Goal: Task Accomplishment & Management: Manage account settings

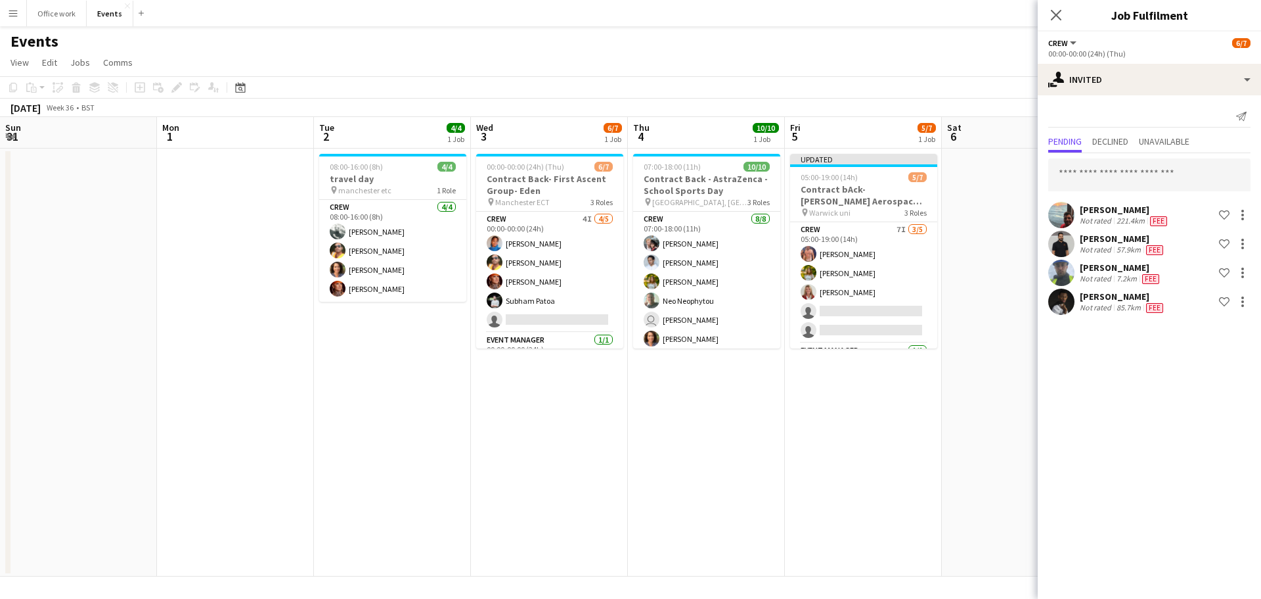
scroll to position [0, 482]
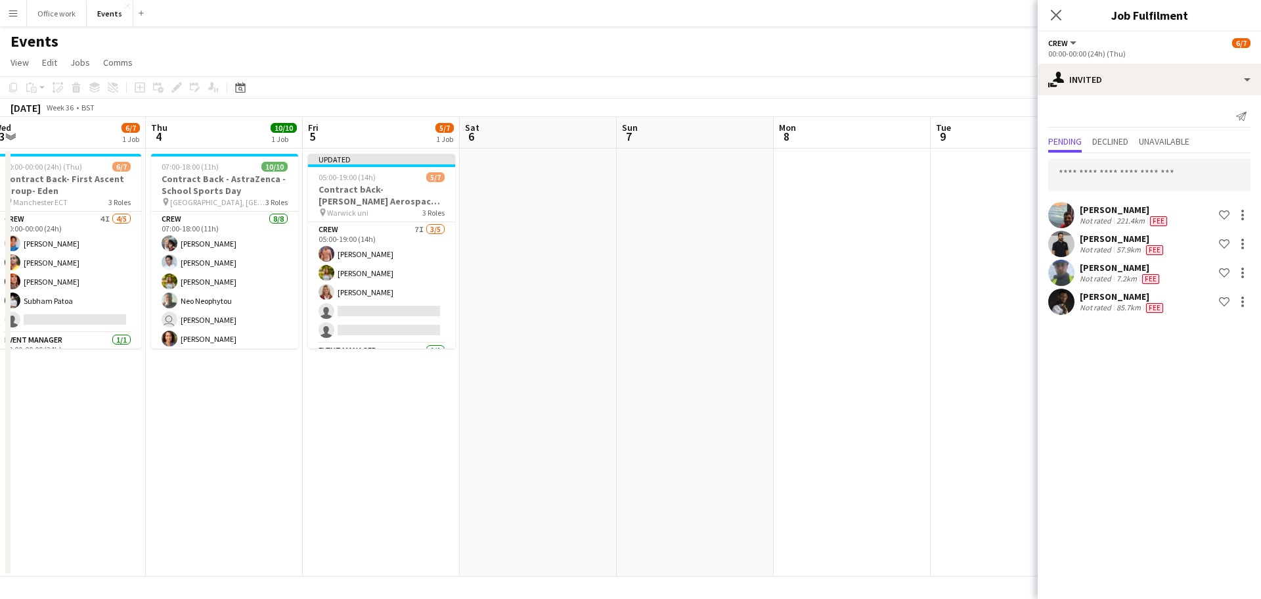
drag, startPoint x: 627, startPoint y: 346, endPoint x: 505, endPoint y: 472, distance: 175.6
click at [505, 472] on app-date-cell at bounding box center [538, 362] width 157 height 428
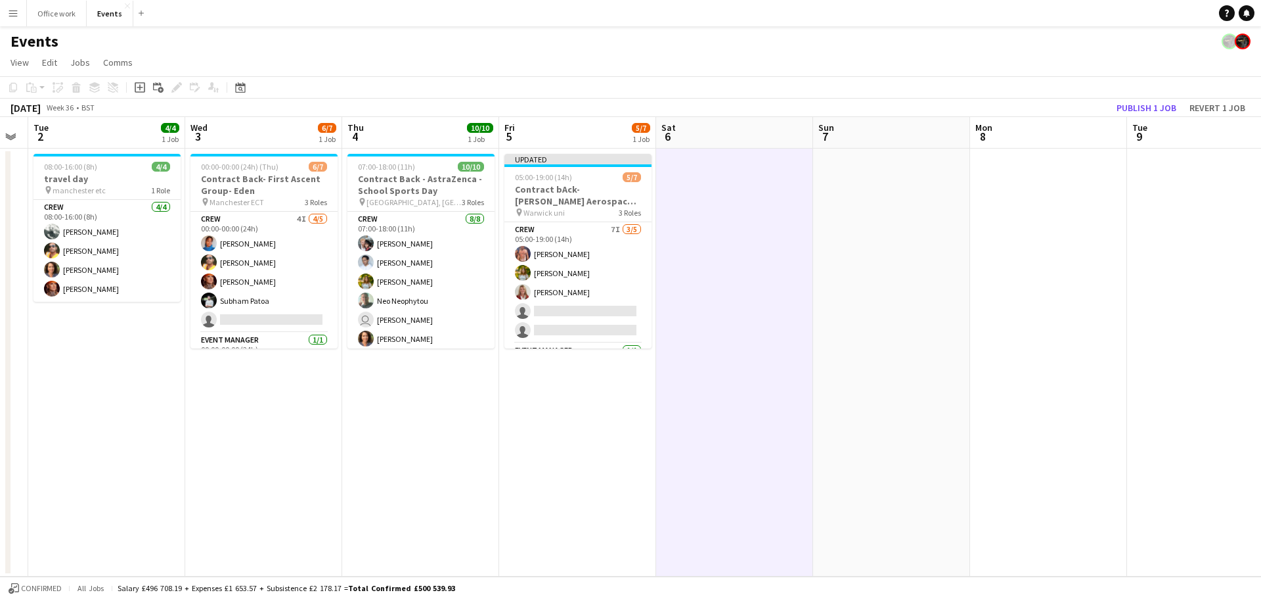
scroll to position [0, 285]
click at [1126, 105] on button "Publish 1 job" at bounding box center [1147, 107] width 70 height 17
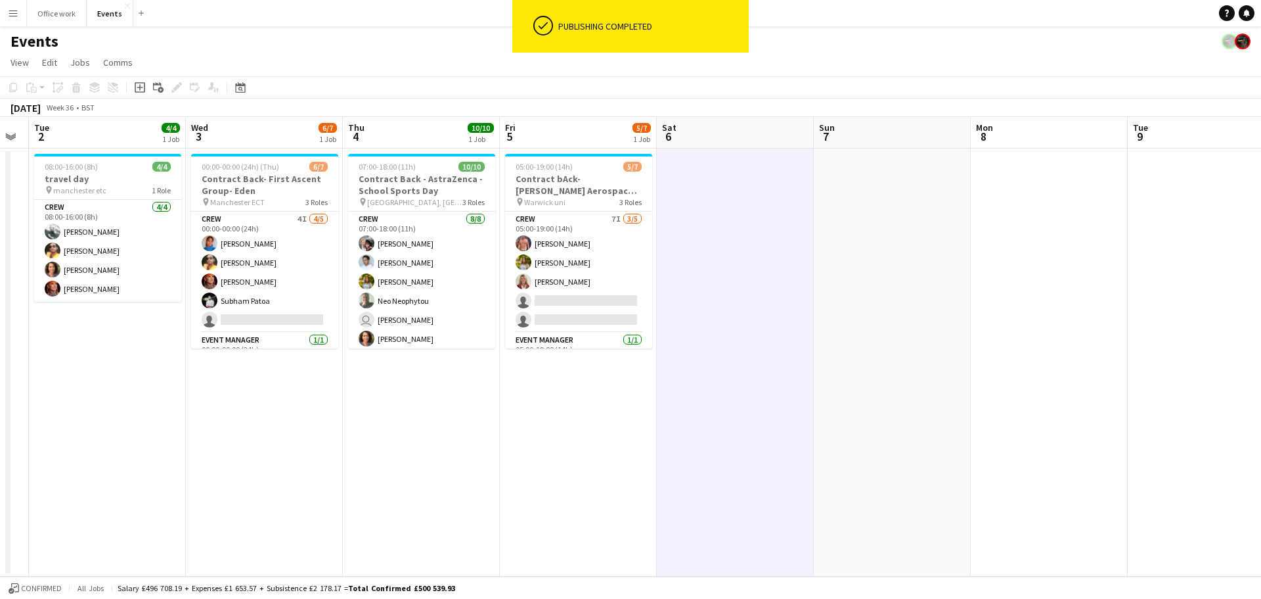
click at [536, 277] on app-card-role "Crew 7I [DATE] 05:00-19:00 (14h) [PERSON_NAME] [PERSON_NAME] [PERSON_NAME] sing…" at bounding box center [578, 272] width 147 height 121
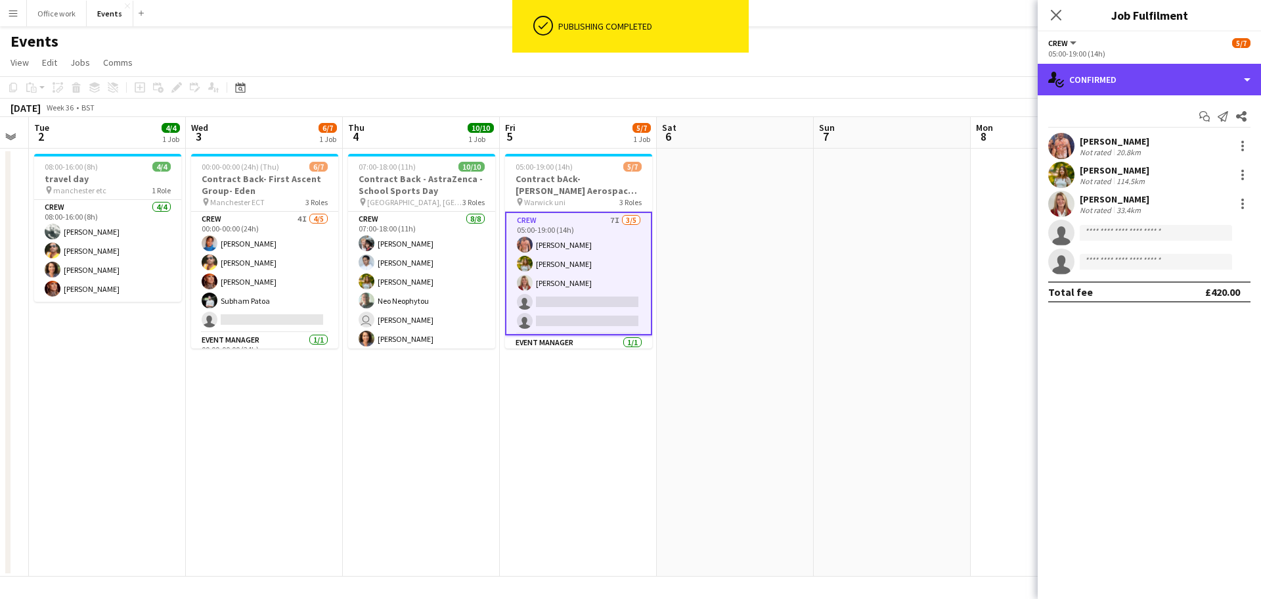
drag, startPoint x: 1112, startPoint y: 68, endPoint x: 1138, endPoint y: 152, distance: 88.7
click at [1138, 152] on div "single-neutral-actions-check-2 Confirmed single-neutral-actions-check-2 Confirm…" at bounding box center [1149, 331] width 223 height 535
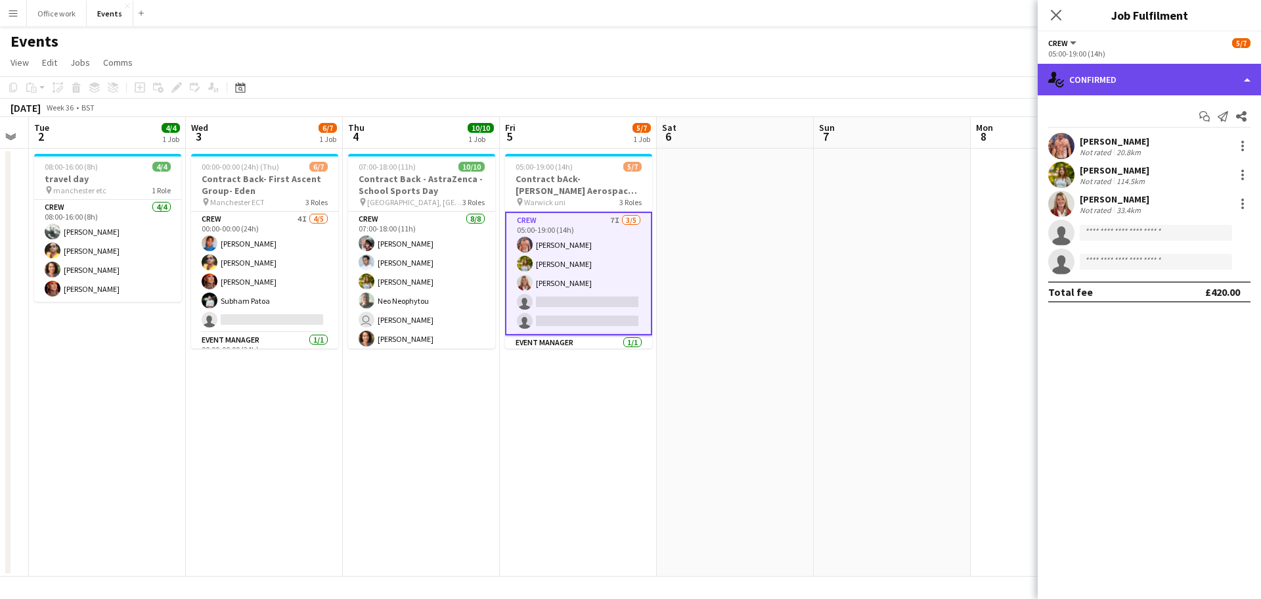
click at [1152, 88] on div "single-neutral-actions-check-2 Confirmed" at bounding box center [1149, 80] width 223 height 32
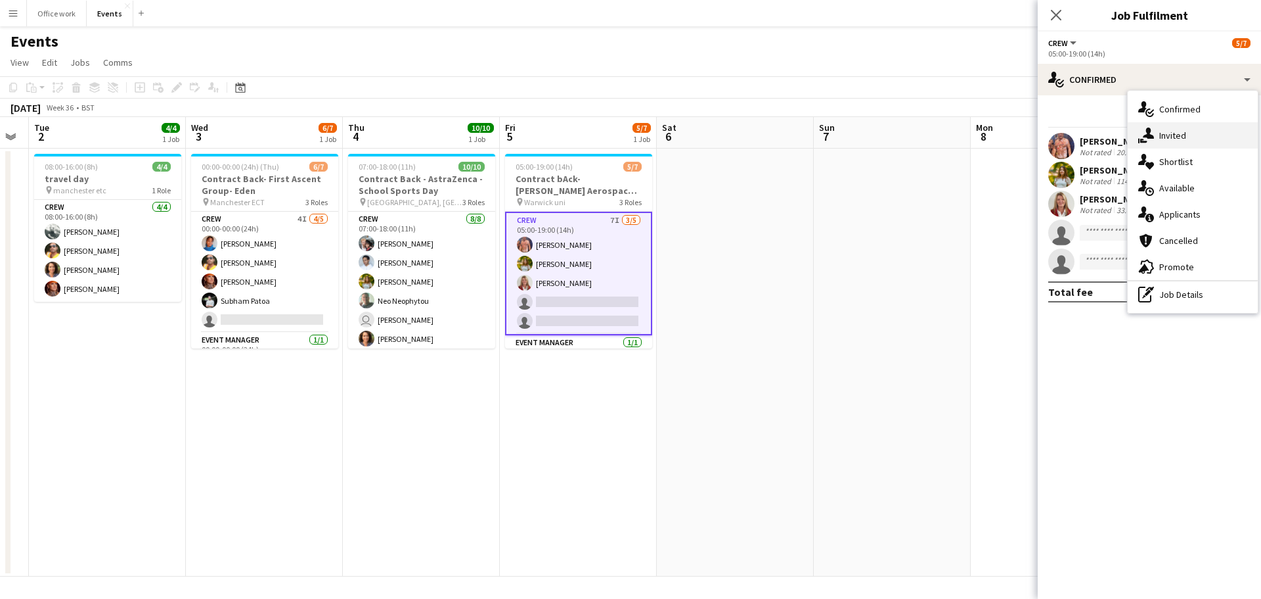
click at [1164, 125] on div "single-neutral-actions-share-1 Invited" at bounding box center [1193, 135] width 130 height 26
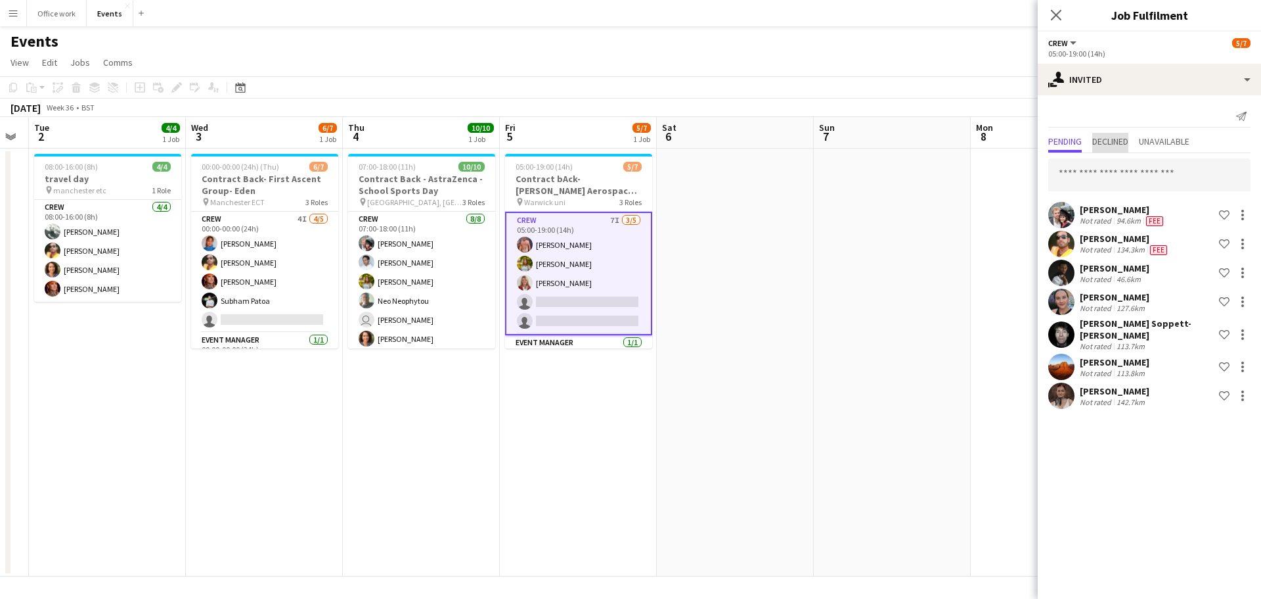
click at [1101, 143] on span "Declined" at bounding box center [1111, 141] width 36 height 9
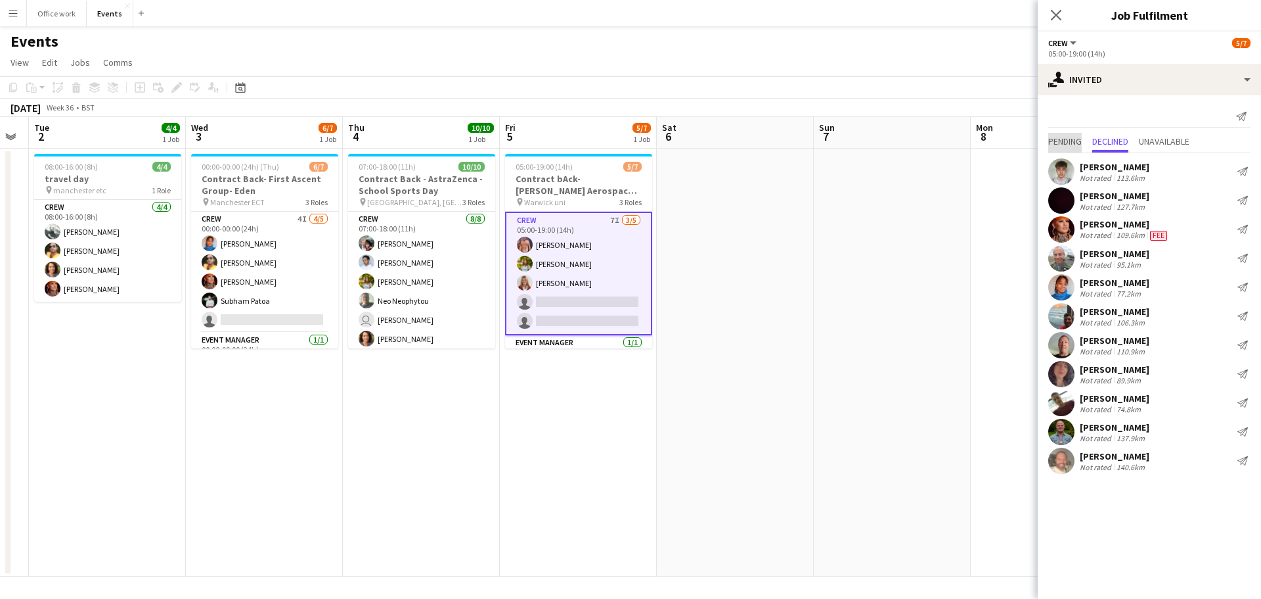
click at [1070, 148] on span "Pending" at bounding box center [1066, 143] width 34 height 20
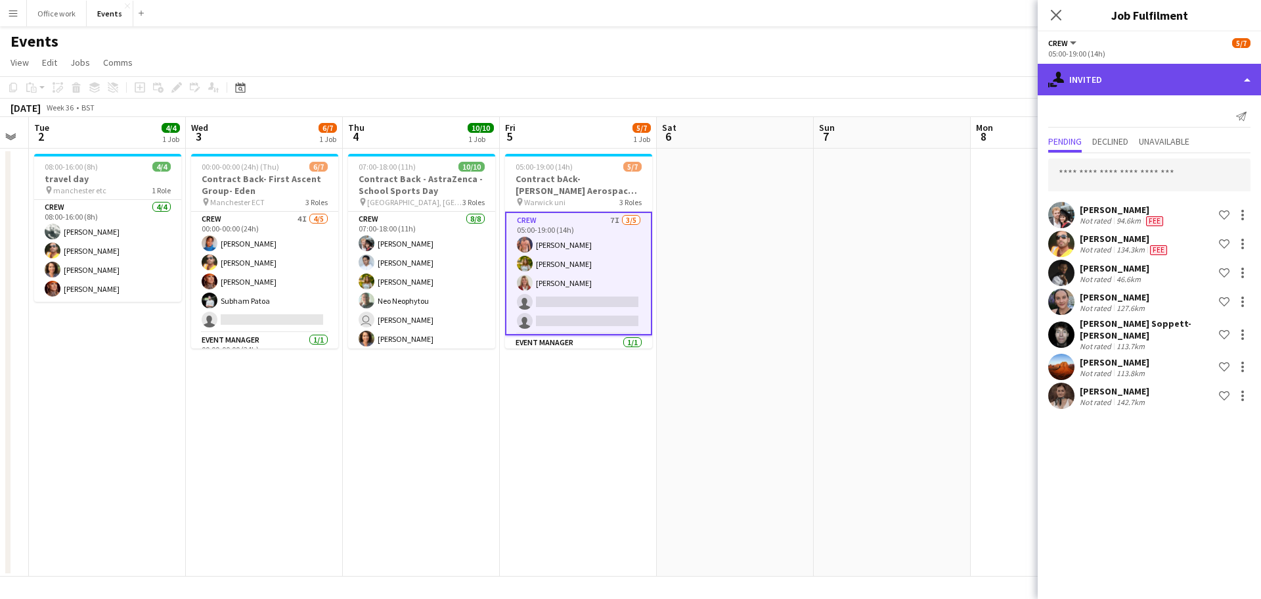
click at [1114, 74] on div "single-neutral-actions-share-1 Invited" at bounding box center [1149, 80] width 223 height 32
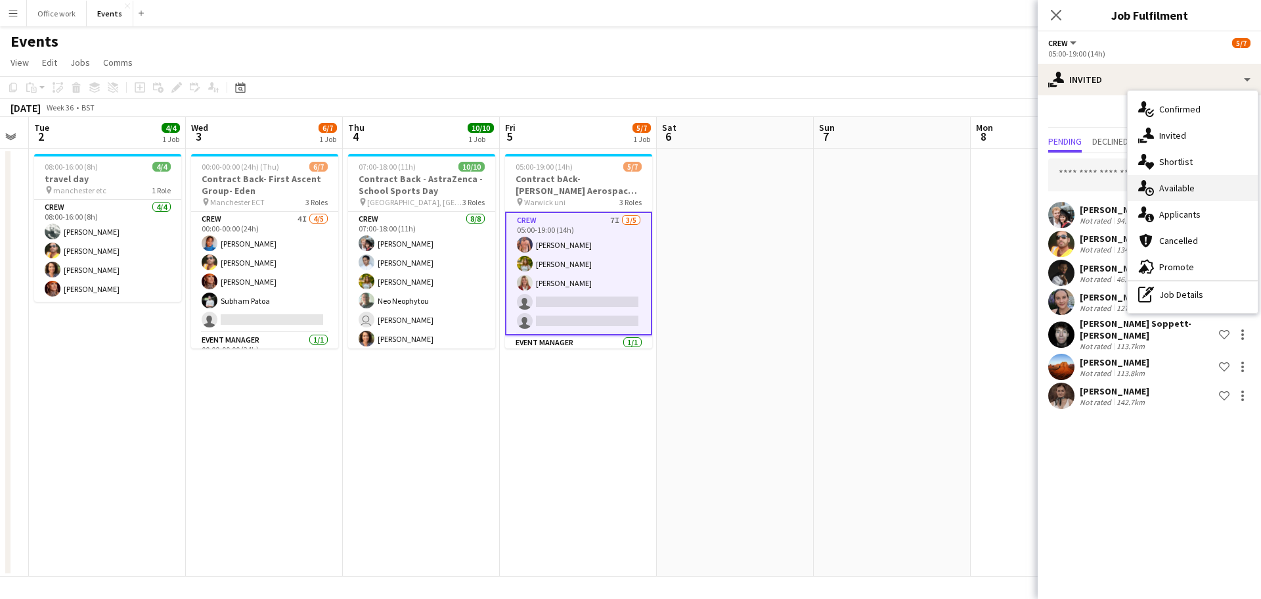
click at [1166, 183] on div "single-neutral-actions-upload Available" at bounding box center [1193, 188] width 130 height 26
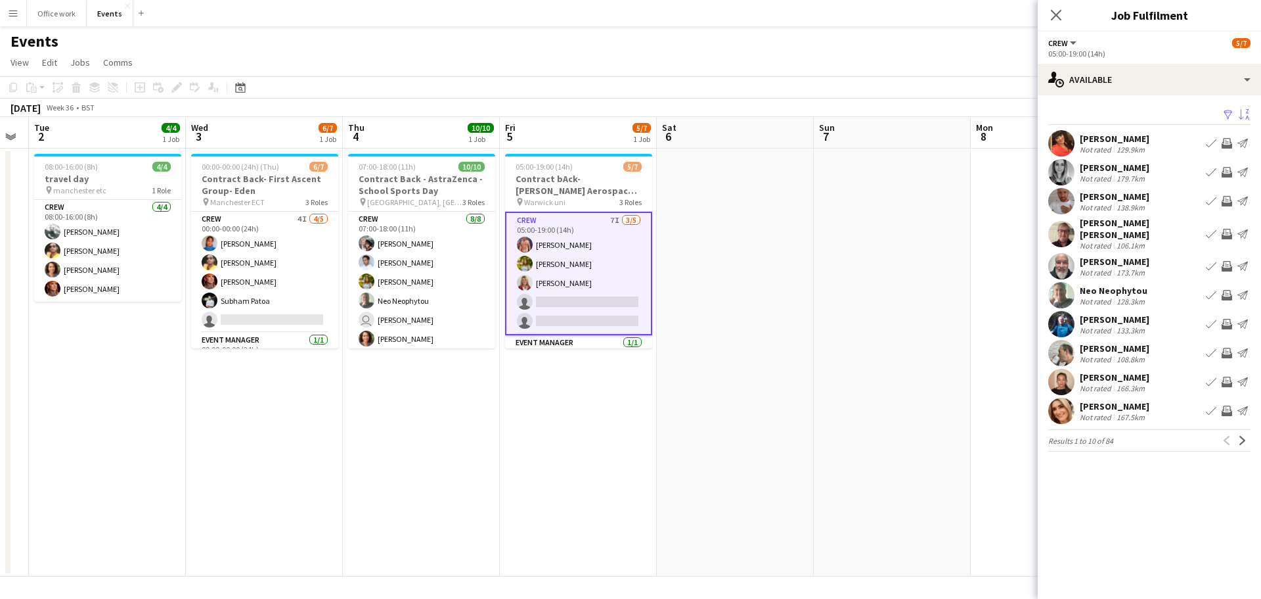
click at [1244, 111] on app-icon "Sort asc" at bounding box center [1244, 115] width 11 height 12
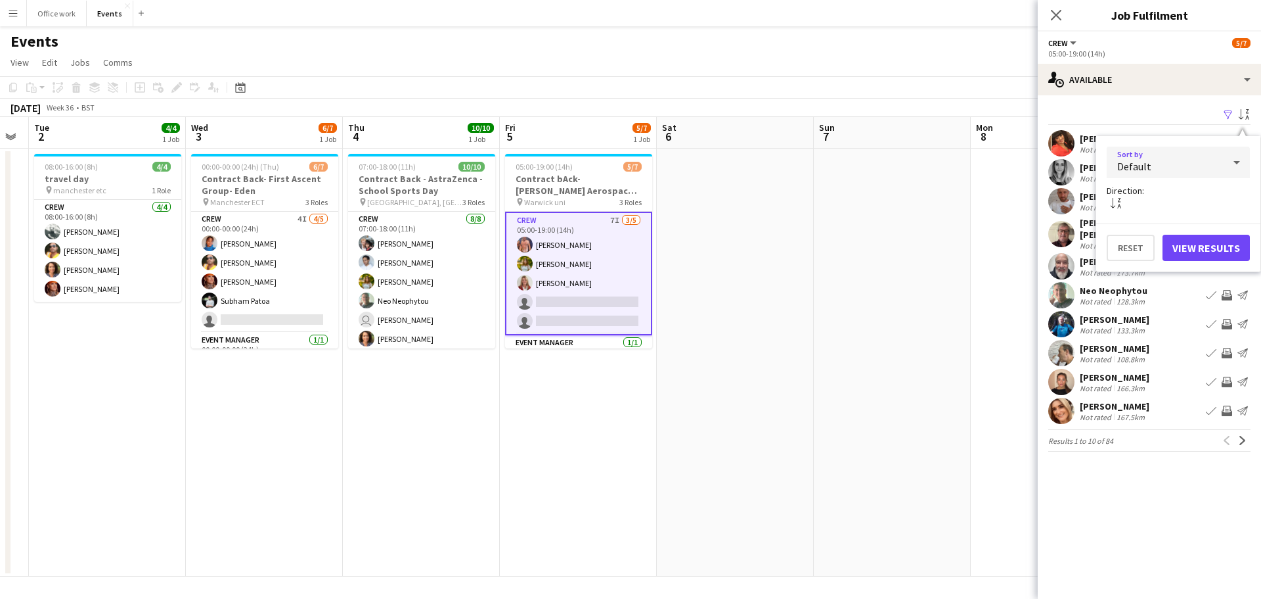
click at [1179, 168] on div "Default" at bounding box center [1165, 163] width 117 height 32
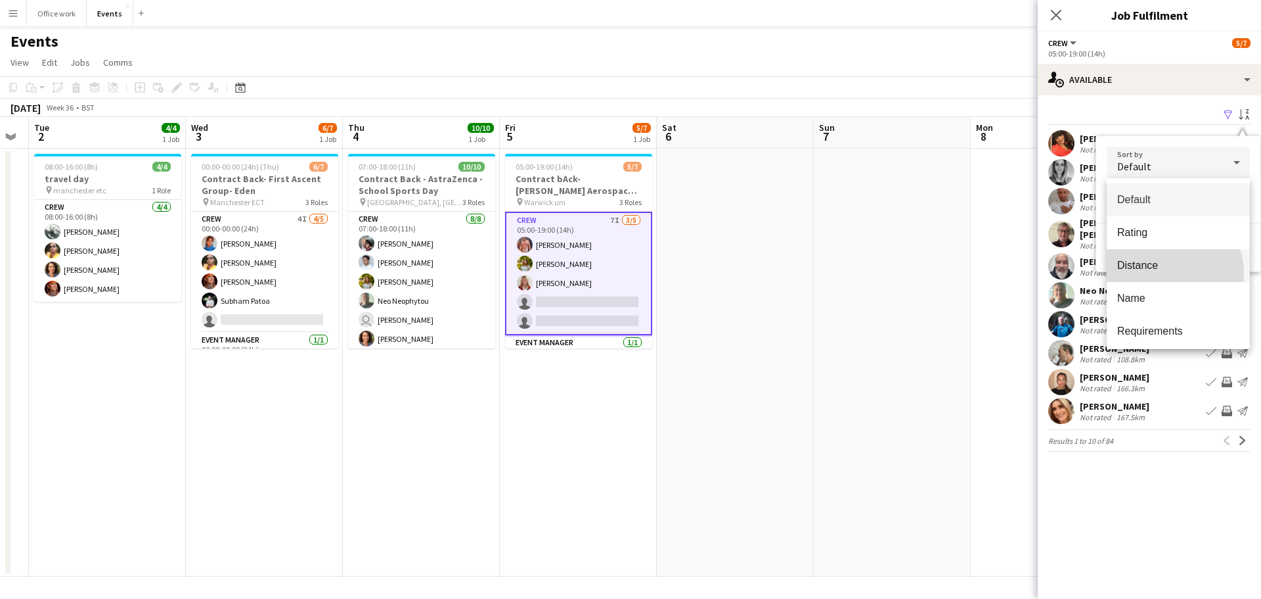
click at [1165, 273] on mat-option "Distance" at bounding box center [1178, 265] width 143 height 33
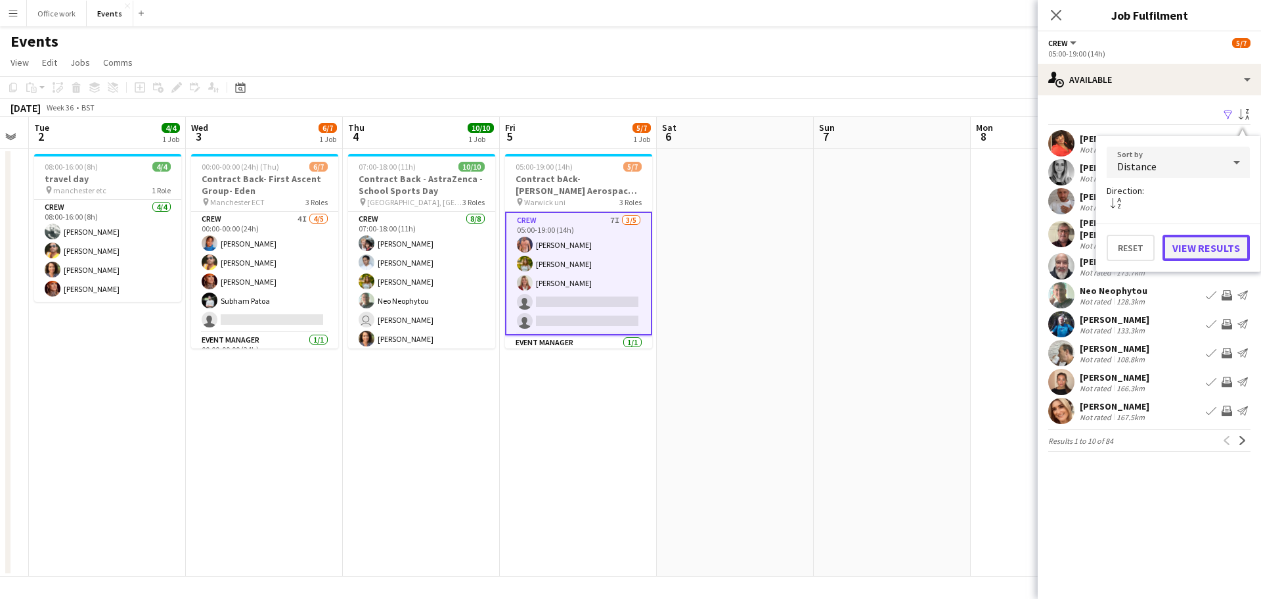
click at [1194, 243] on button "View Results" at bounding box center [1206, 248] width 87 height 26
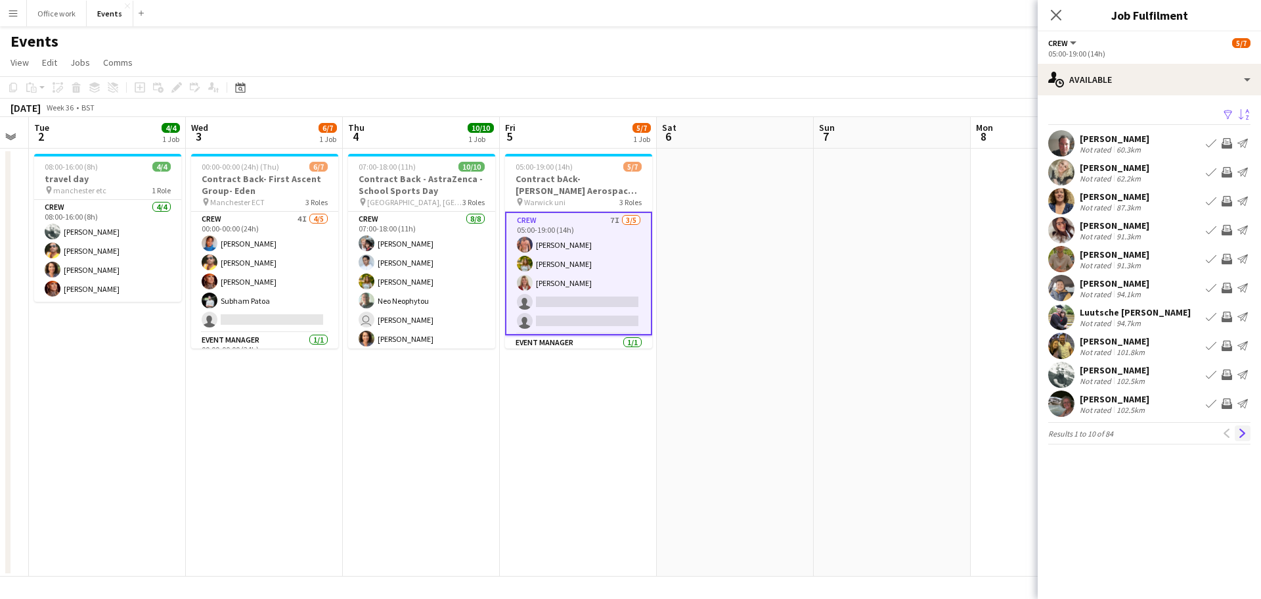
click at [1247, 430] on app-icon "Next" at bounding box center [1242, 432] width 9 height 9
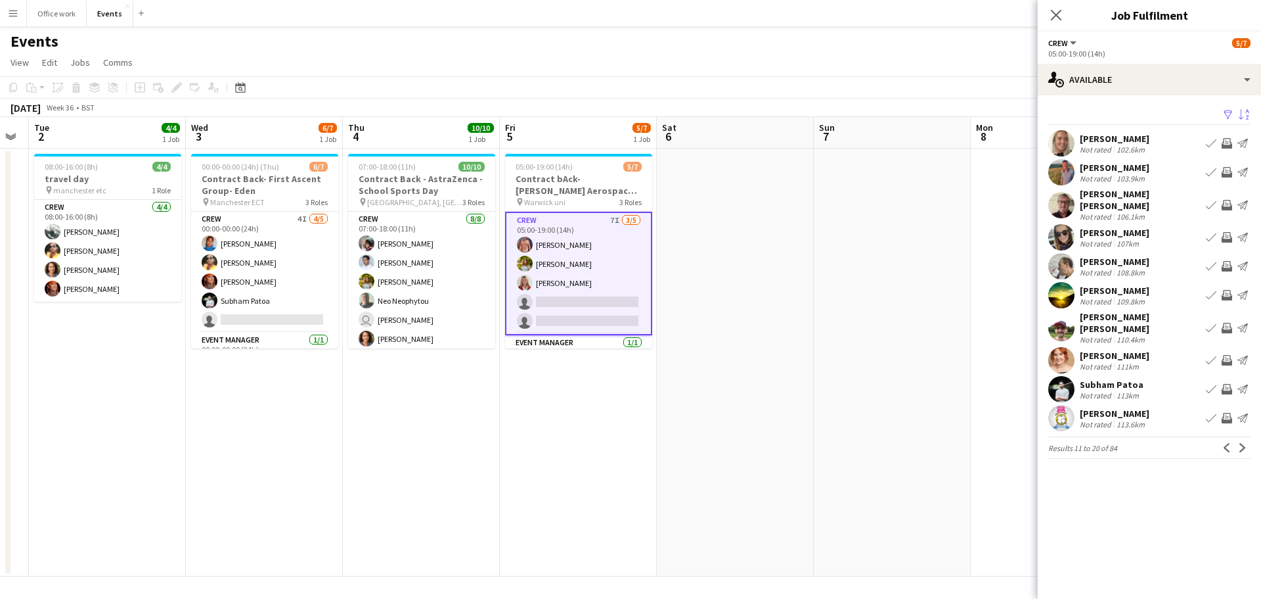
click at [1247, 443] on app-icon "Next" at bounding box center [1242, 447] width 9 height 9
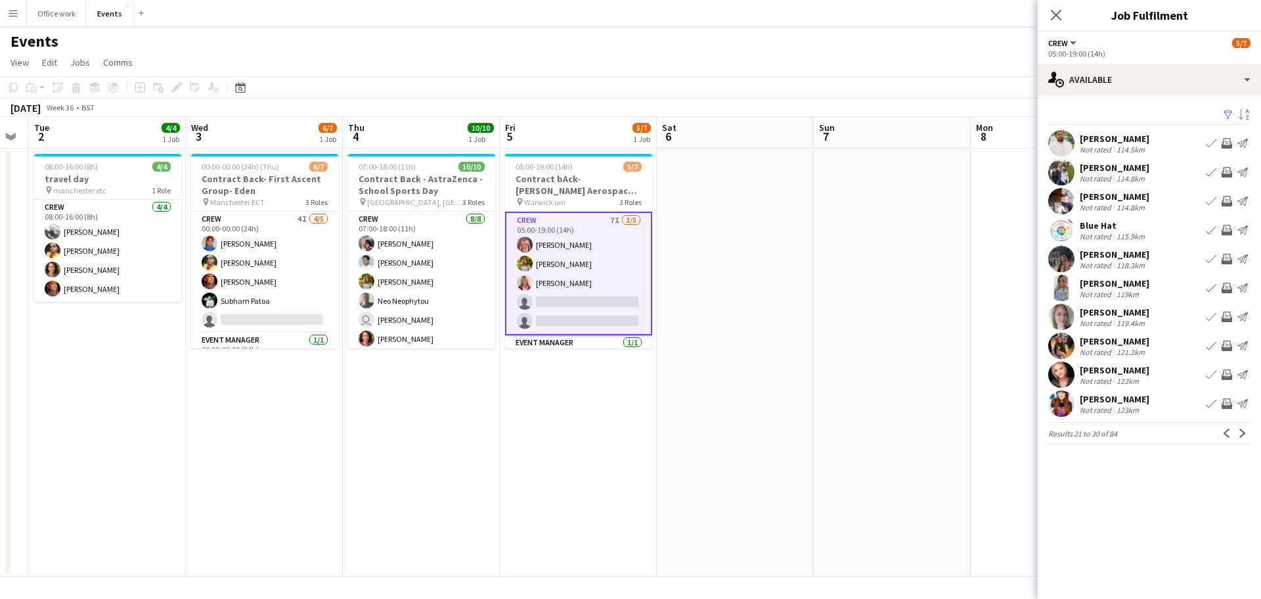
click at [1247, 430] on app-icon "Next" at bounding box center [1242, 432] width 9 height 9
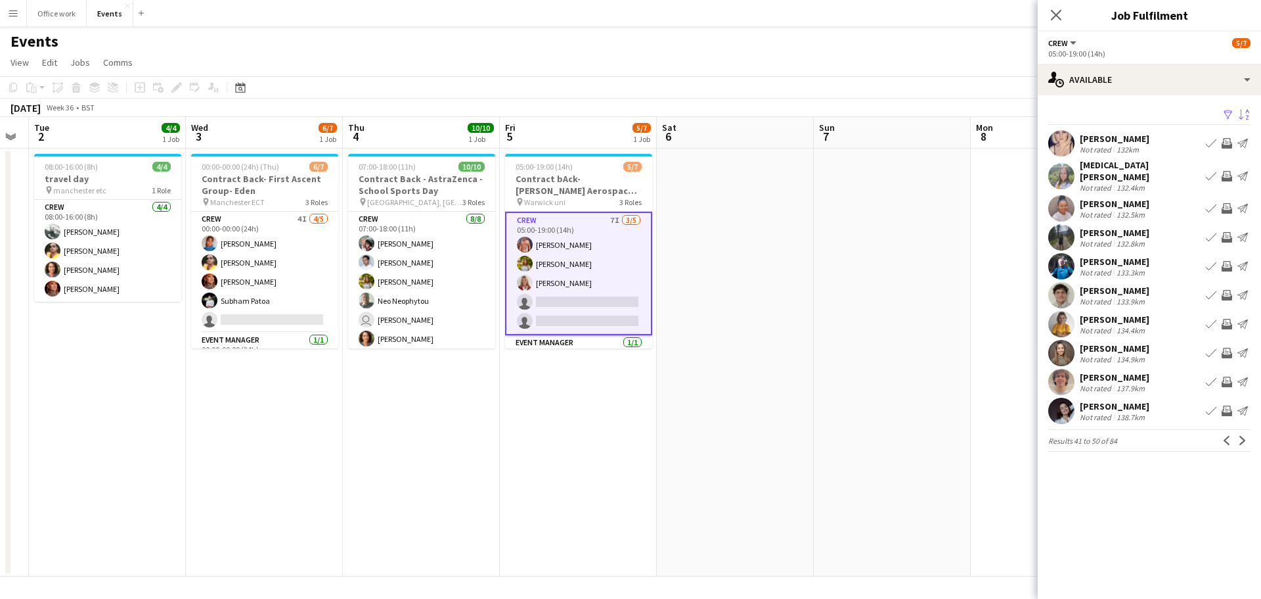
click at [1247, 436] on app-icon "Next" at bounding box center [1242, 440] width 9 height 9
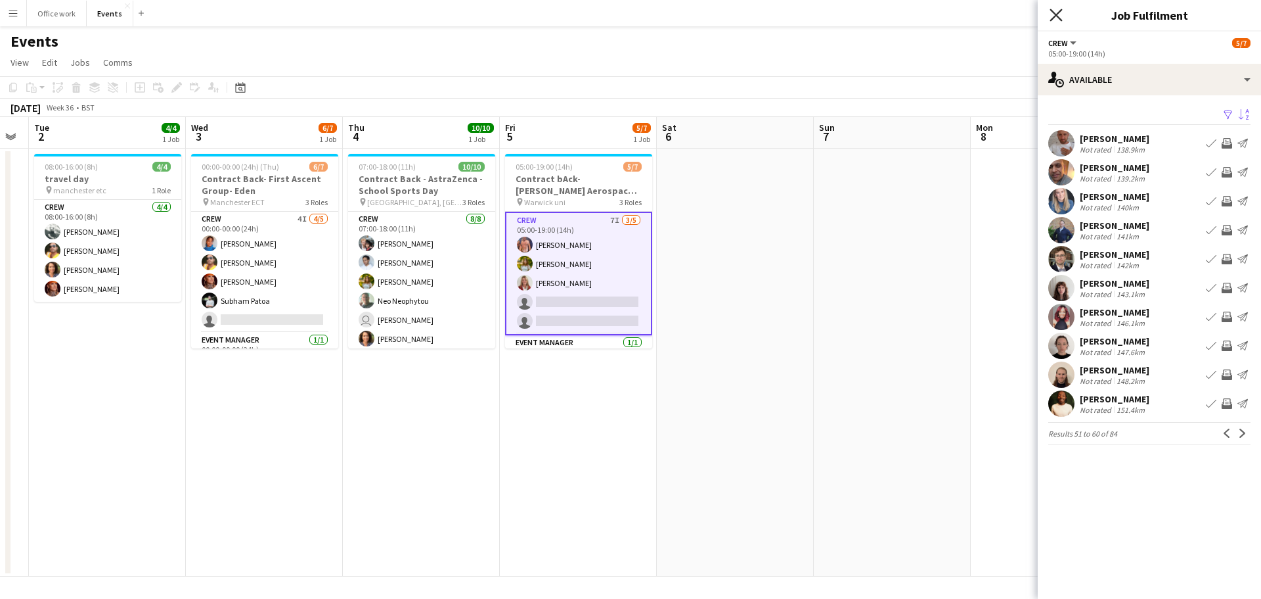
click at [1062, 12] on icon "Close pop-in" at bounding box center [1056, 15] width 12 height 12
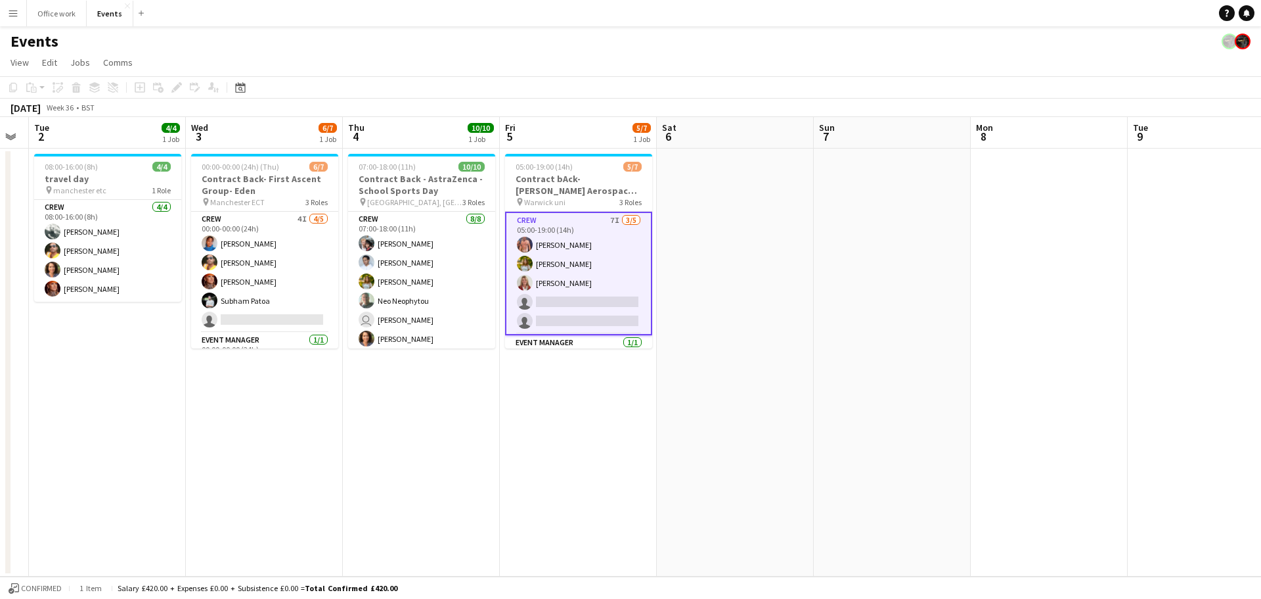
click at [5, 18] on button "Menu" at bounding box center [13, 13] width 26 height 26
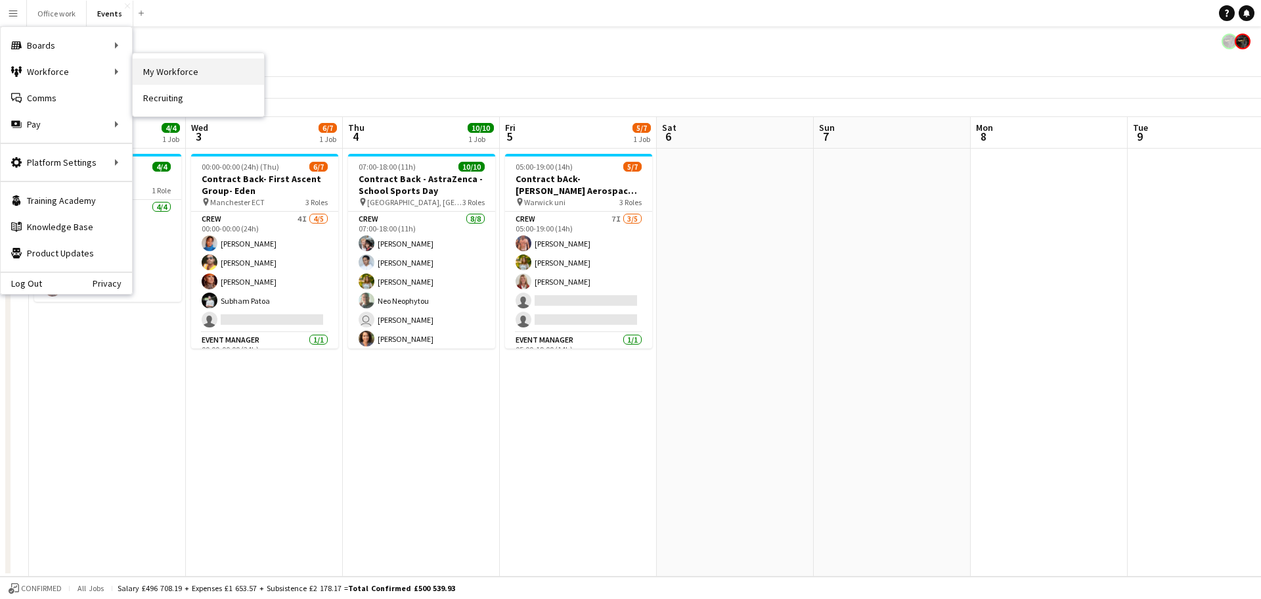
click at [137, 75] on link "My Workforce" at bounding box center [198, 71] width 131 height 26
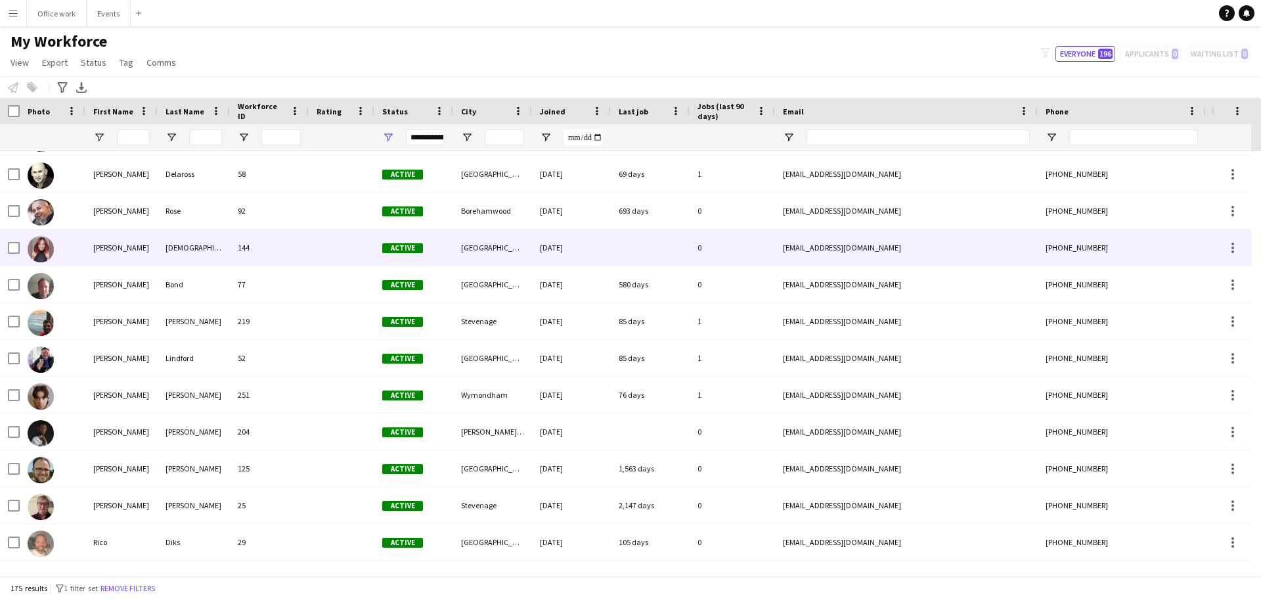
click at [698, 258] on div "0" at bounding box center [732, 247] width 85 height 36
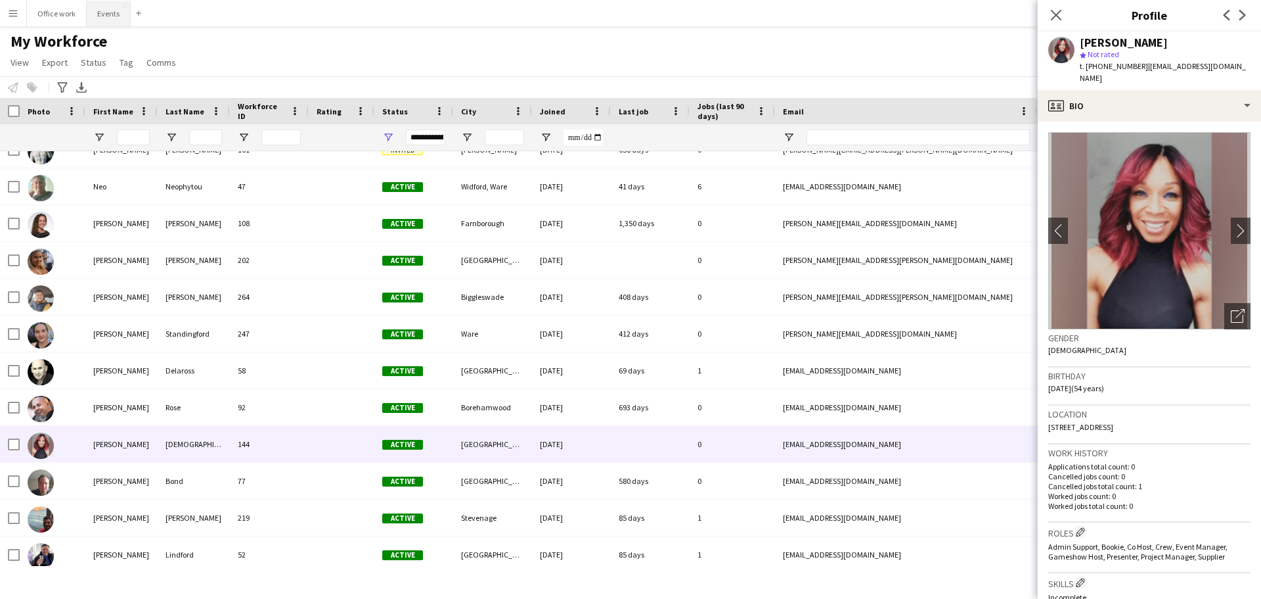
click at [112, 13] on button "Events Close" at bounding box center [109, 14] width 44 height 26
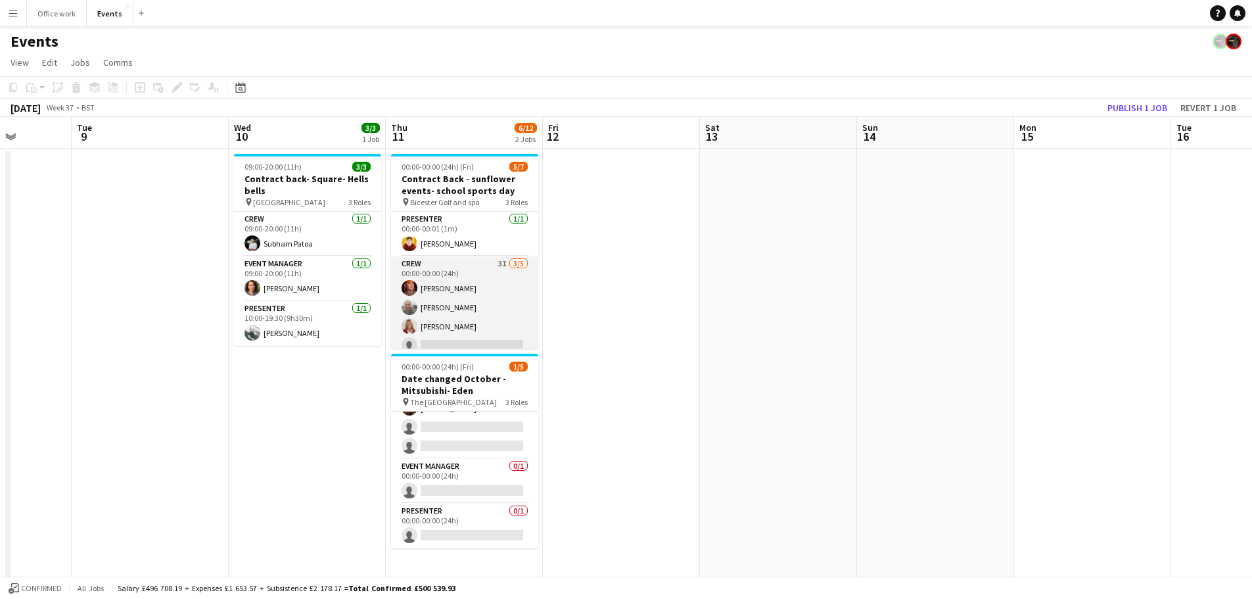
click at [462, 294] on app-card-role "Crew 3I [DATE] 00:00-00:00 (24h) [PERSON_NAME] [PERSON_NAME] [PERSON_NAME] sing…" at bounding box center [464, 316] width 147 height 121
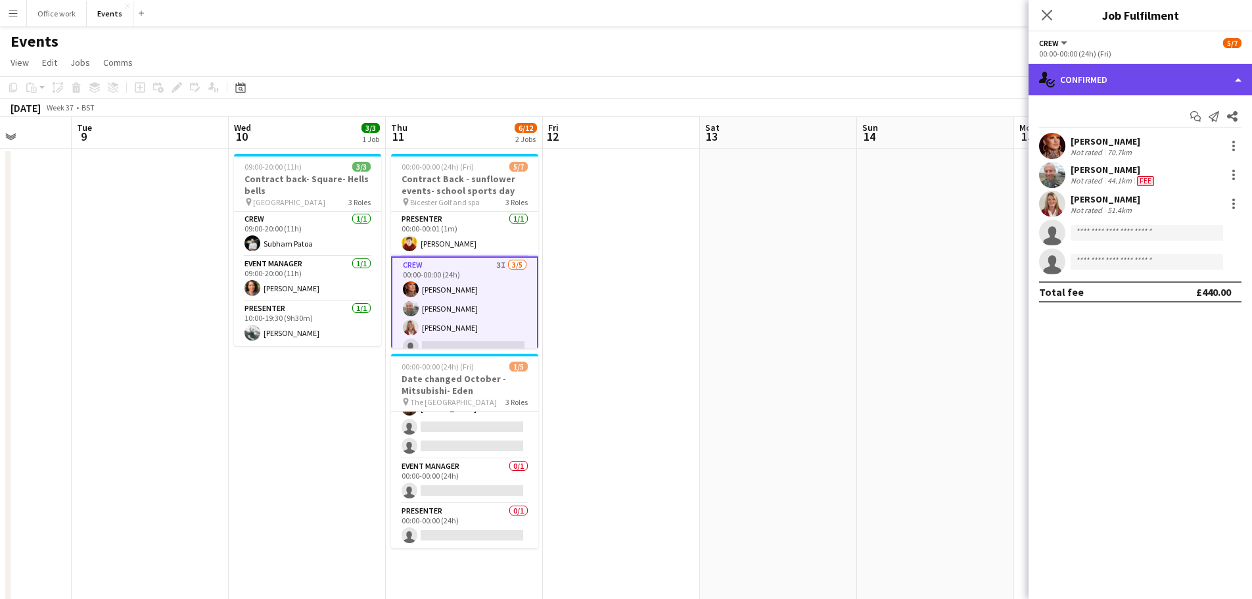
click at [1138, 74] on div "single-neutral-actions-check-2 Confirmed" at bounding box center [1139, 80] width 223 height 32
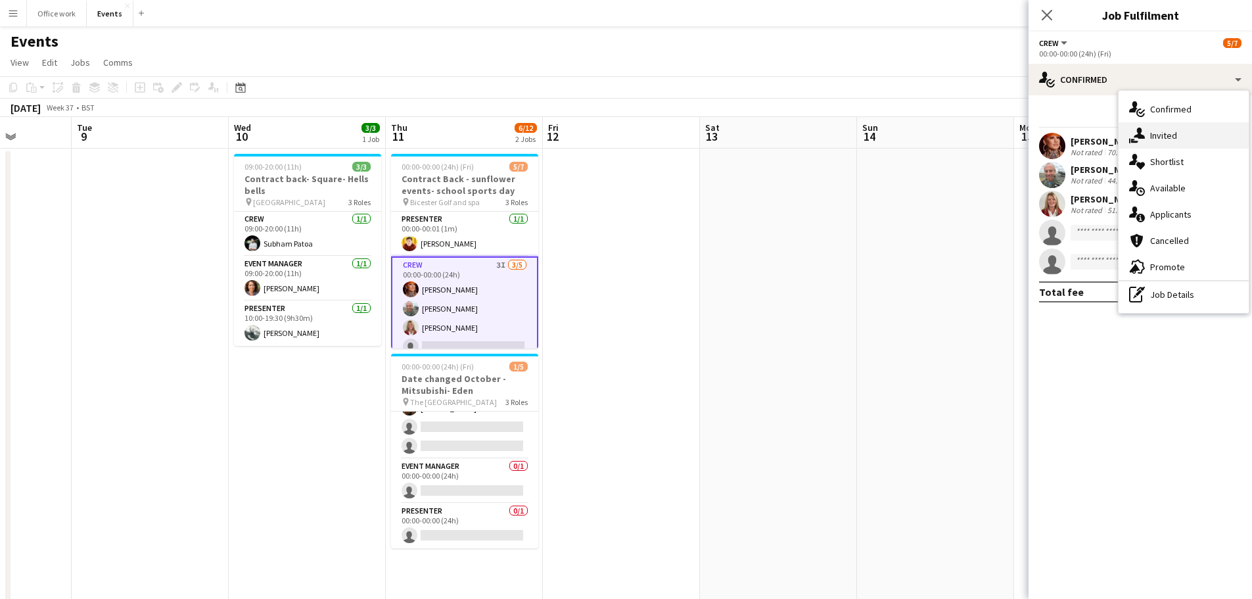
click at [1139, 136] on icon at bounding box center [1138, 132] width 11 height 11
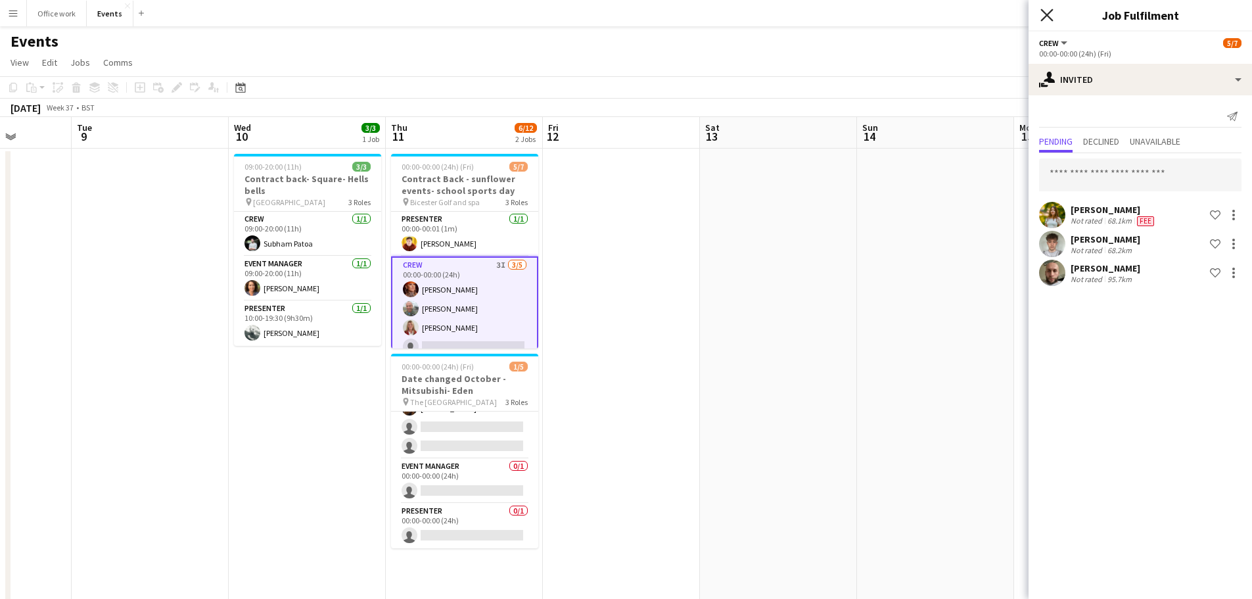
click at [1043, 14] on icon "Close pop-in" at bounding box center [1046, 15] width 12 height 12
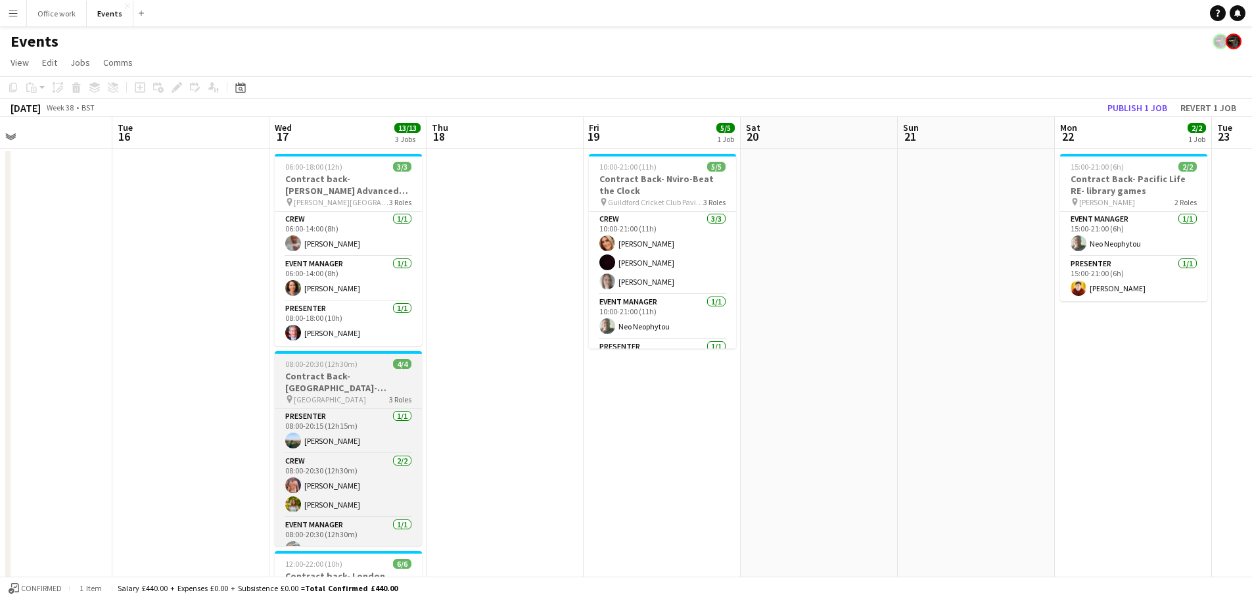
click at [348, 371] on h3 "Contract Back- [GEOGRAPHIC_DATA]-Animate" at bounding box center [348, 382] width 147 height 24
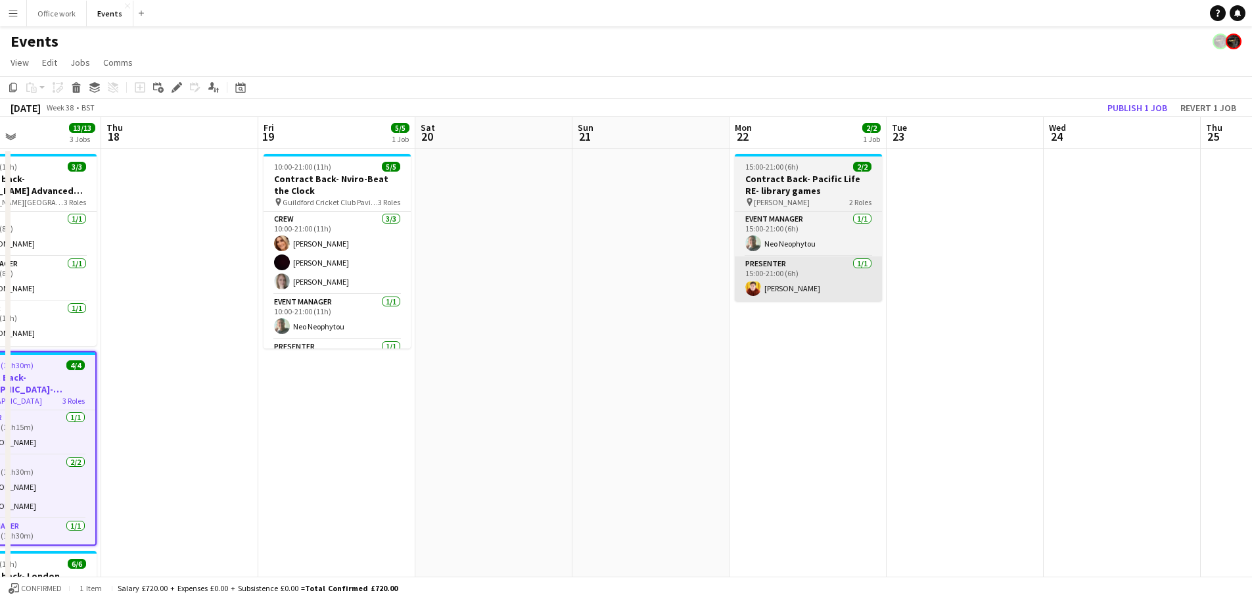
scroll to position [0, 356]
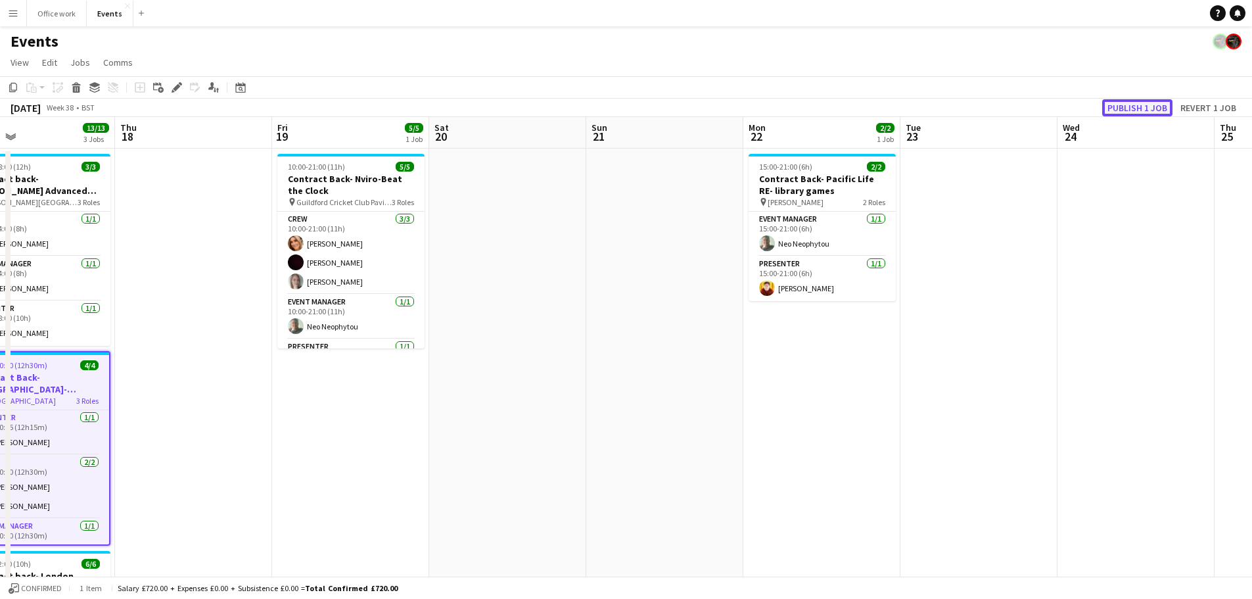
click at [1144, 104] on button "Publish 1 job" at bounding box center [1137, 107] width 70 height 17
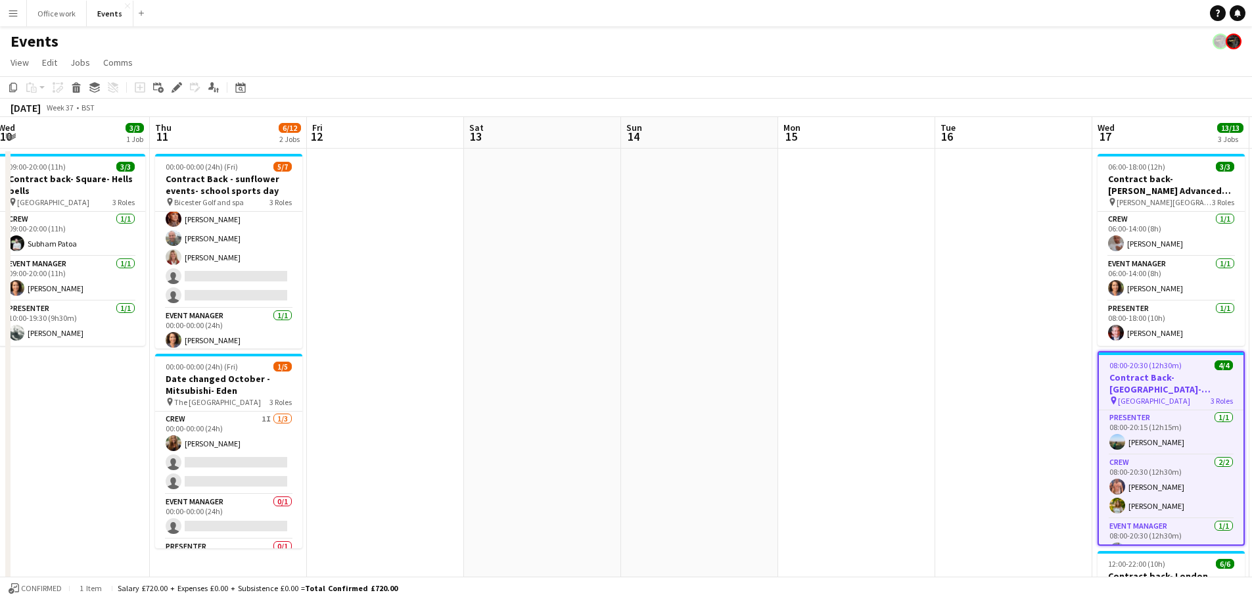
scroll to position [0, 479]
click at [232, 298] on app-card-role "Crew 3I [DATE] 00:00-00:00 (24h) [PERSON_NAME] [PERSON_NAME] [PERSON_NAME] sing…" at bounding box center [227, 247] width 147 height 121
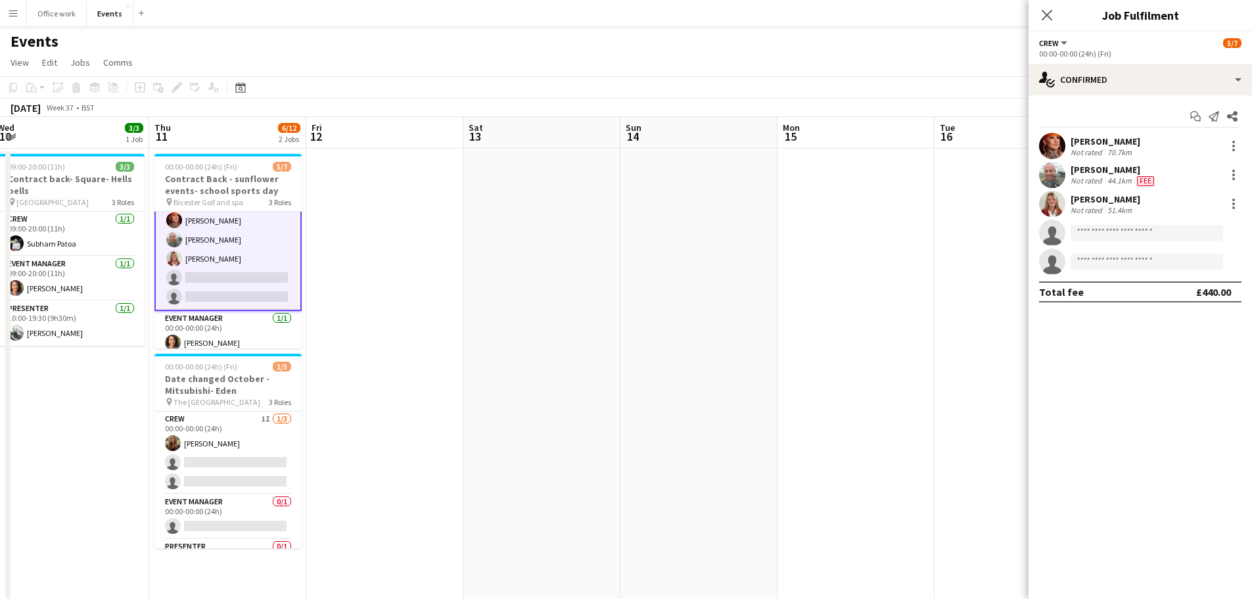
scroll to position [70, 0]
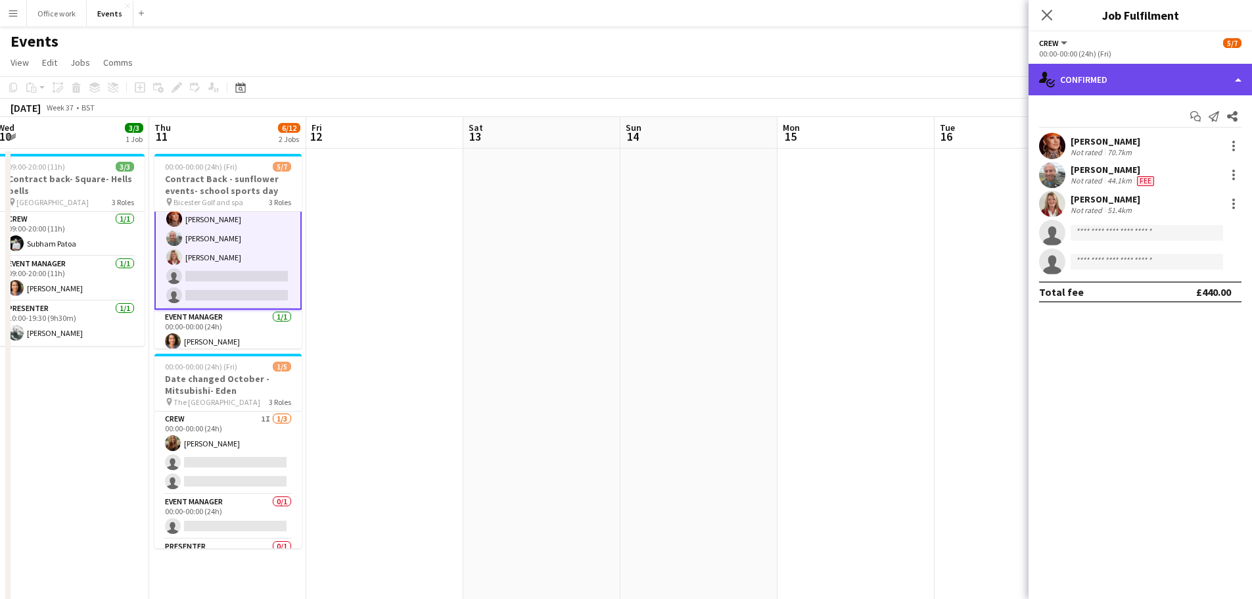
click at [1121, 77] on div "single-neutral-actions-check-2 Confirmed" at bounding box center [1139, 80] width 223 height 32
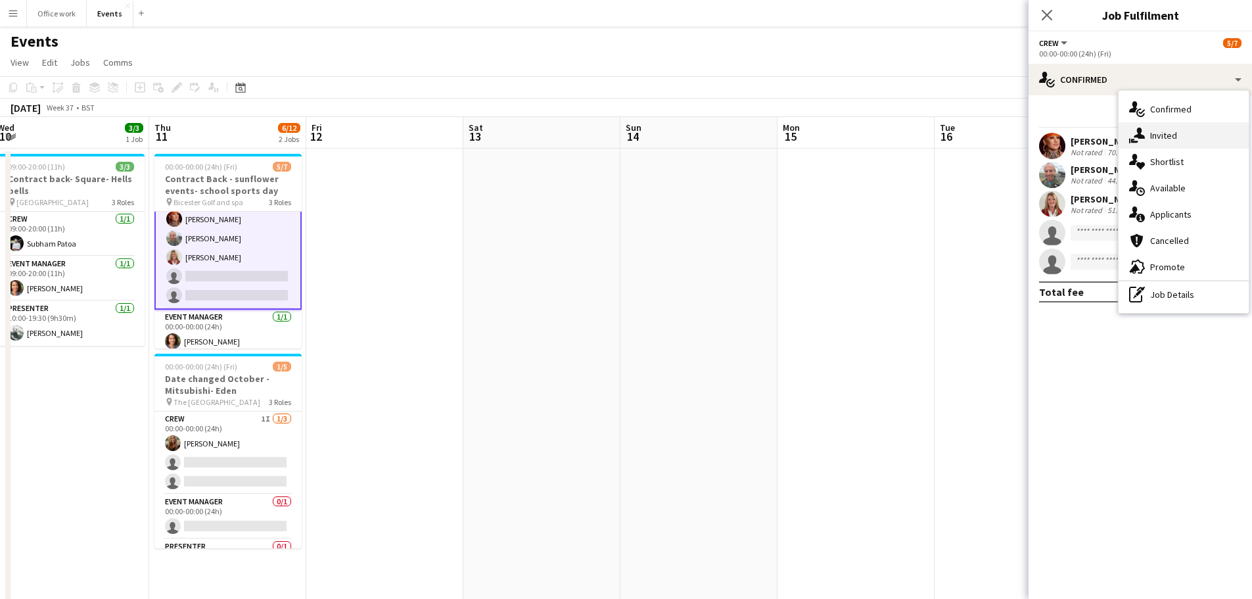
click at [1141, 135] on icon at bounding box center [1138, 132] width 11 height 11
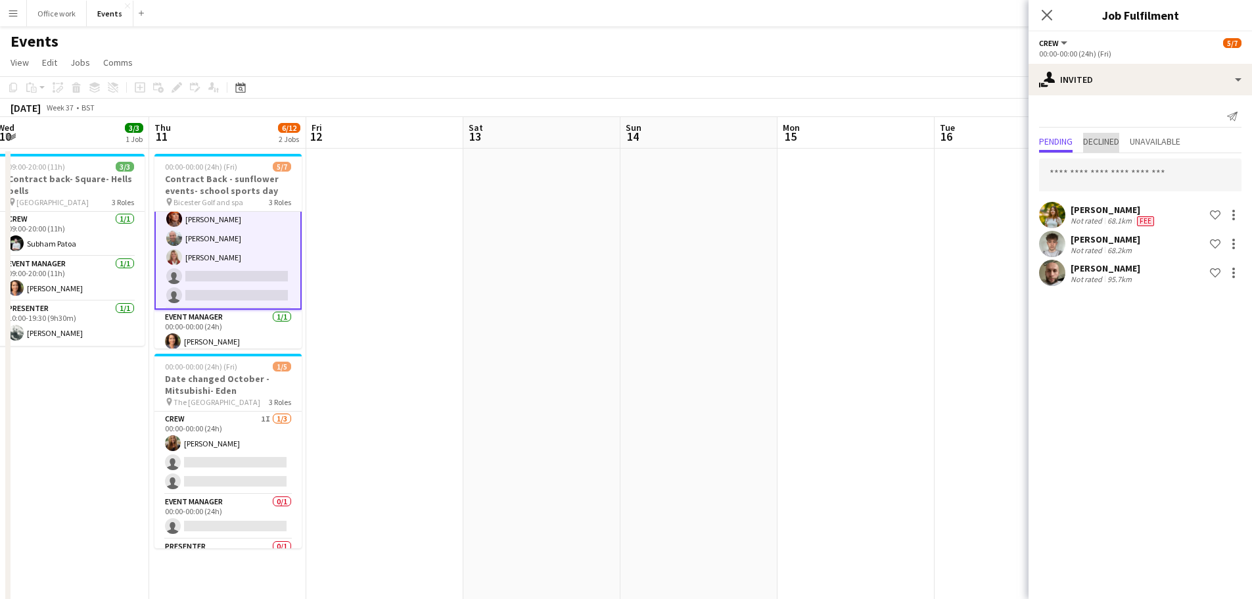
click at [1104, 146] on span "Declined" at bounding box center [1101, 141] width 36 height 9
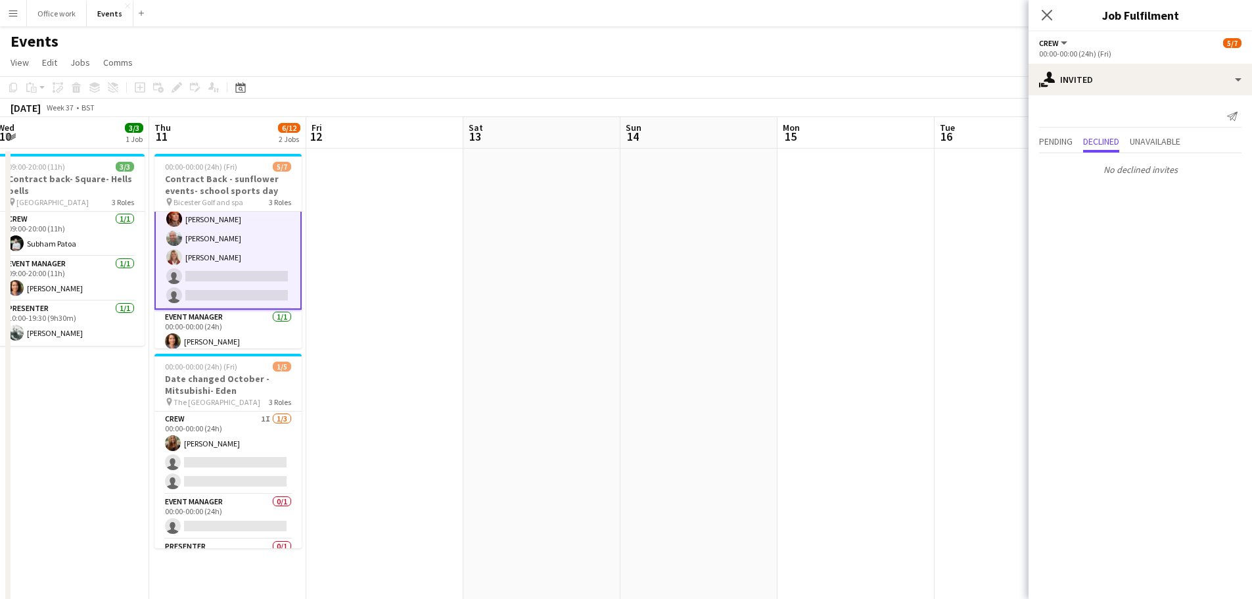
click at [1075, 142] on div "Pending Declined Unavailable" at bounding box center [1140, 143] width 202 height 20
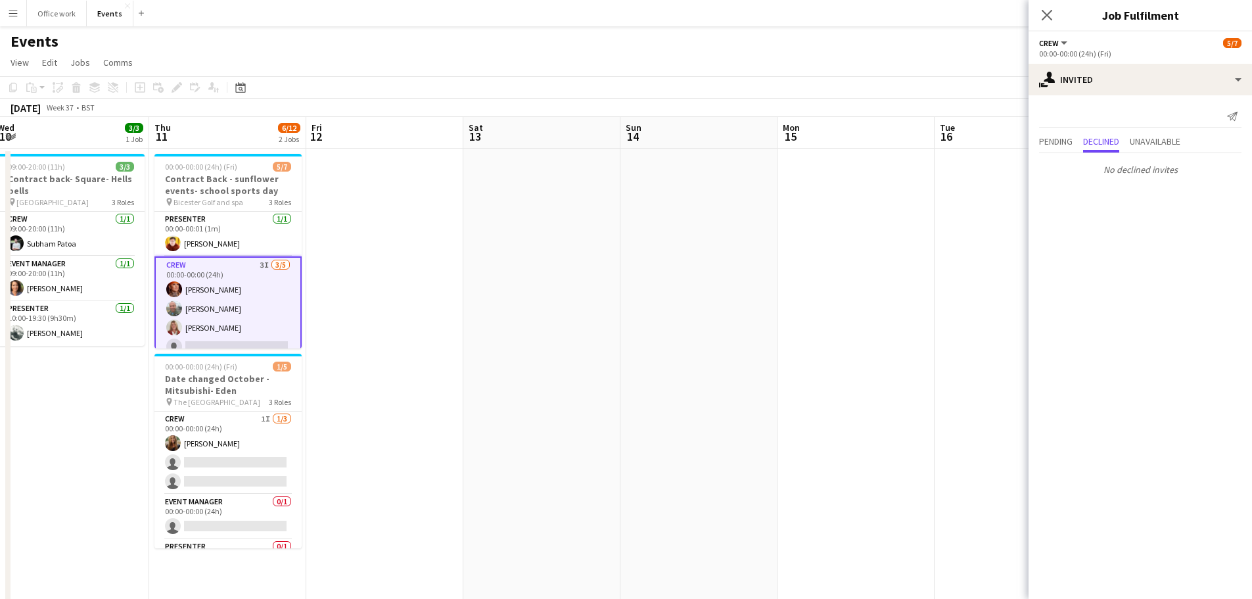
scroll to position [76, 0]
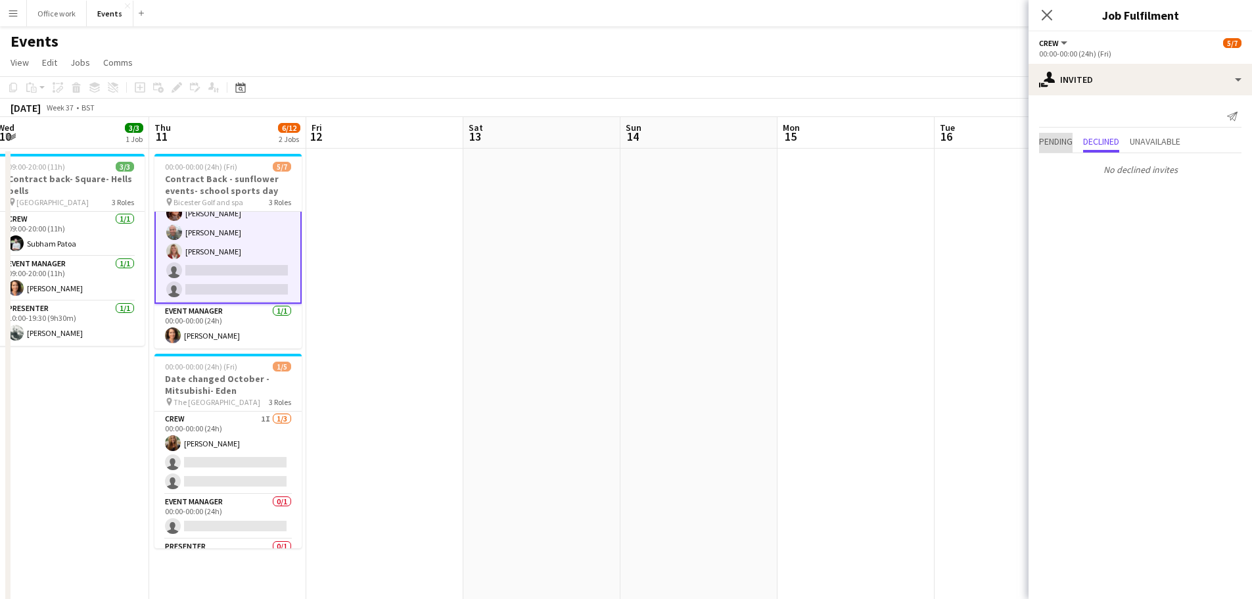
click at [1059, 139] on span "Pending" at bounding box center [1056, 141] width 34 height 9
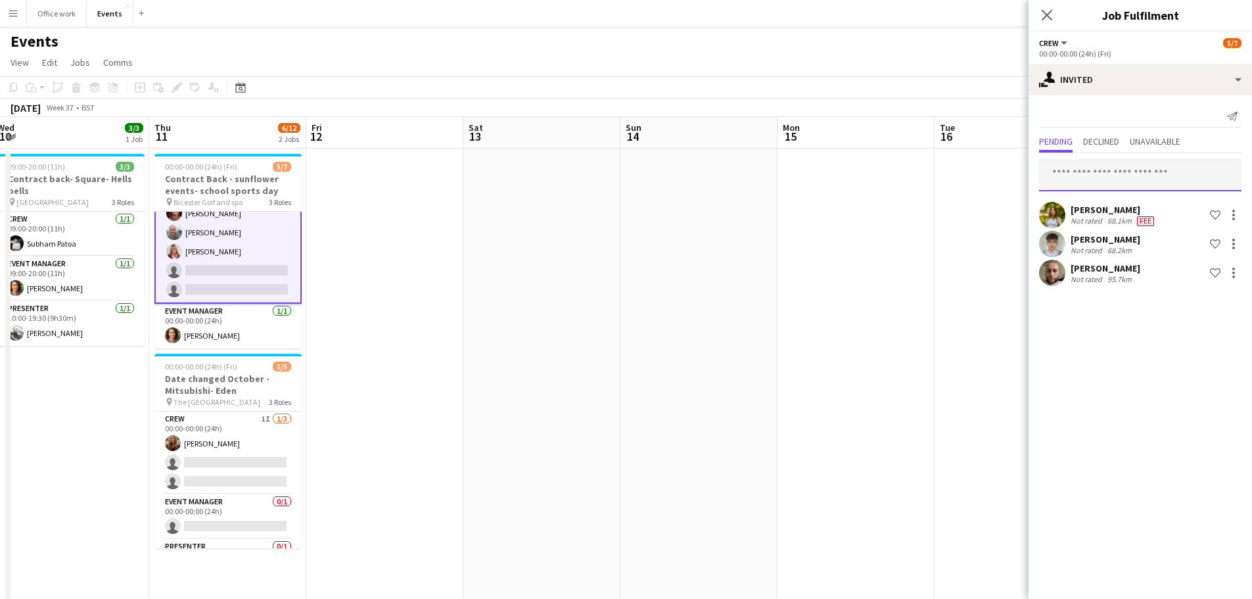
click at [1100, 180] on input "text" at bounding box center [1140, 174] width 202 height 33
type input "*****"
click at [1093, 217] on span "[EMAIL_ADDRESS][DOMAIN_NAME]" at bounding box center [1139, 218] width 181 height 11
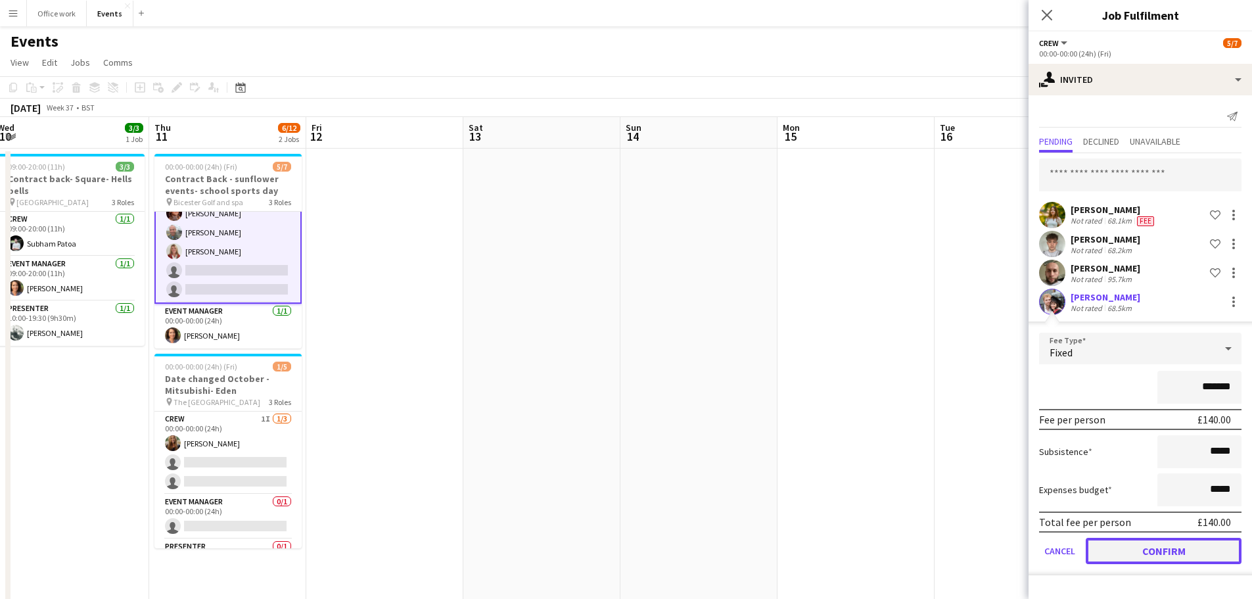
click at [1127, 547] on button "Confirm" at bounding box center [1163, 550] width 156 height 26
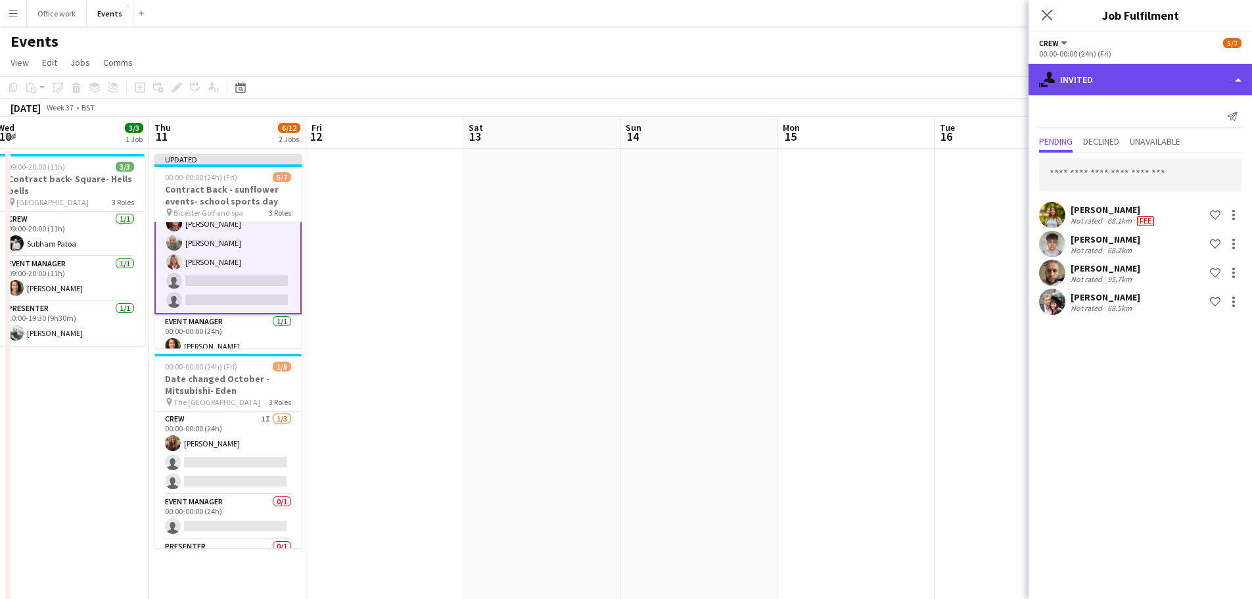
click at [1072, 74] on div "single-neutral-actions-share-1 Invited" at bounding box center [1139, 80] width 223 height 32
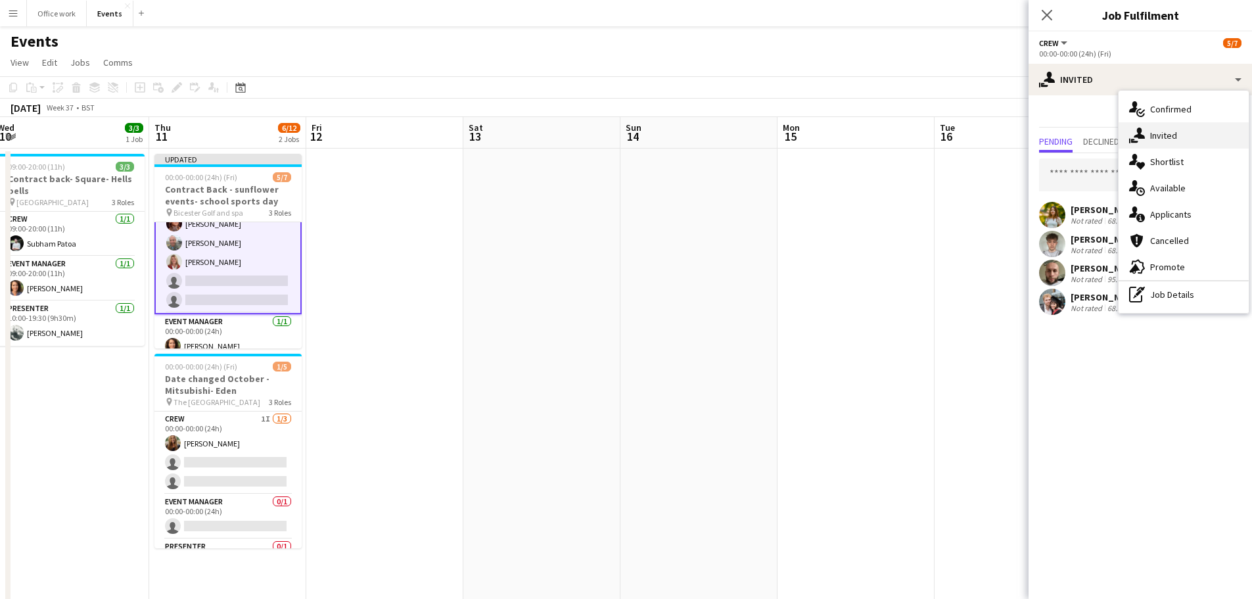
click at [1173, 131] on div "single-neutral-actions-share-1 Invited" at bounding box center [1183, 135] width 130 height 26
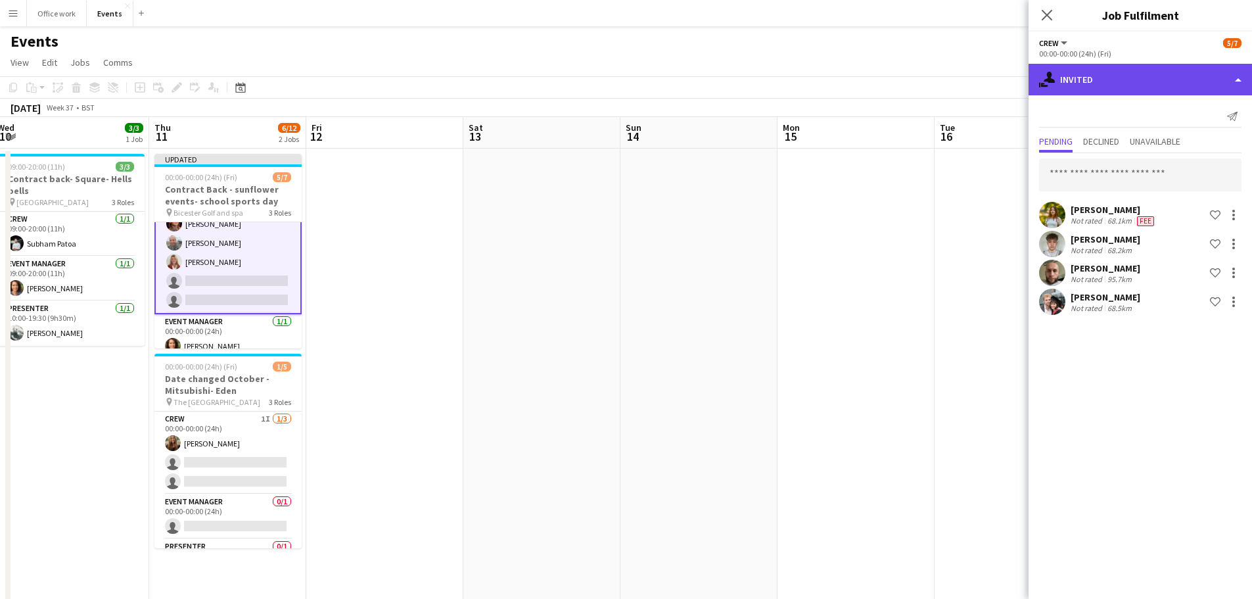
click at [1097, 66] on div "single-neutral-actions-share-1 Invited" at bounding box center [1139, 80] width 223 height 32
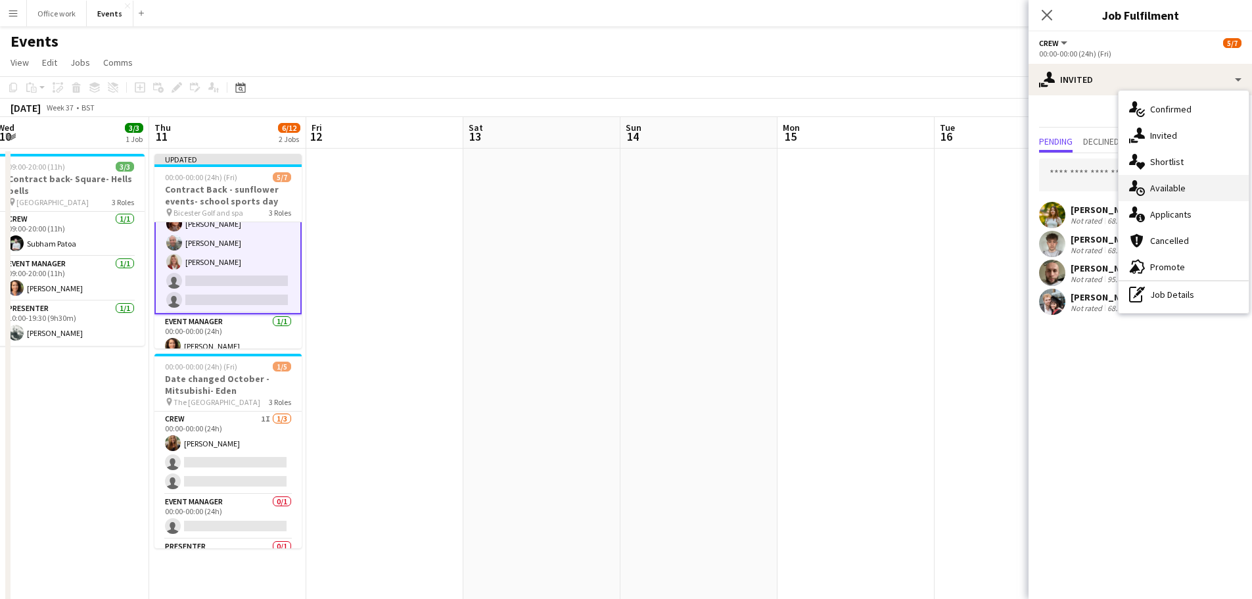
click at [1146, 181] on div "single-neutral-actions-upload Available" at bounding box center [1183, 188] width 130 height 26
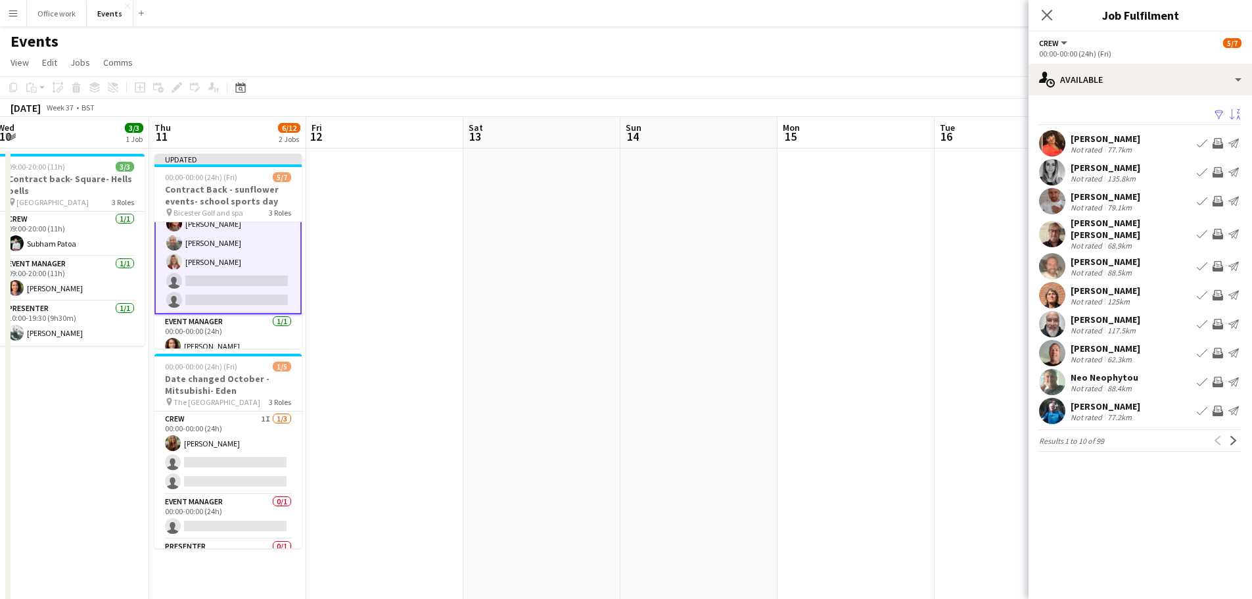
click at [1227, 108] on button "Sort asc" at bounding box center [1233, 115] width 16 height 16
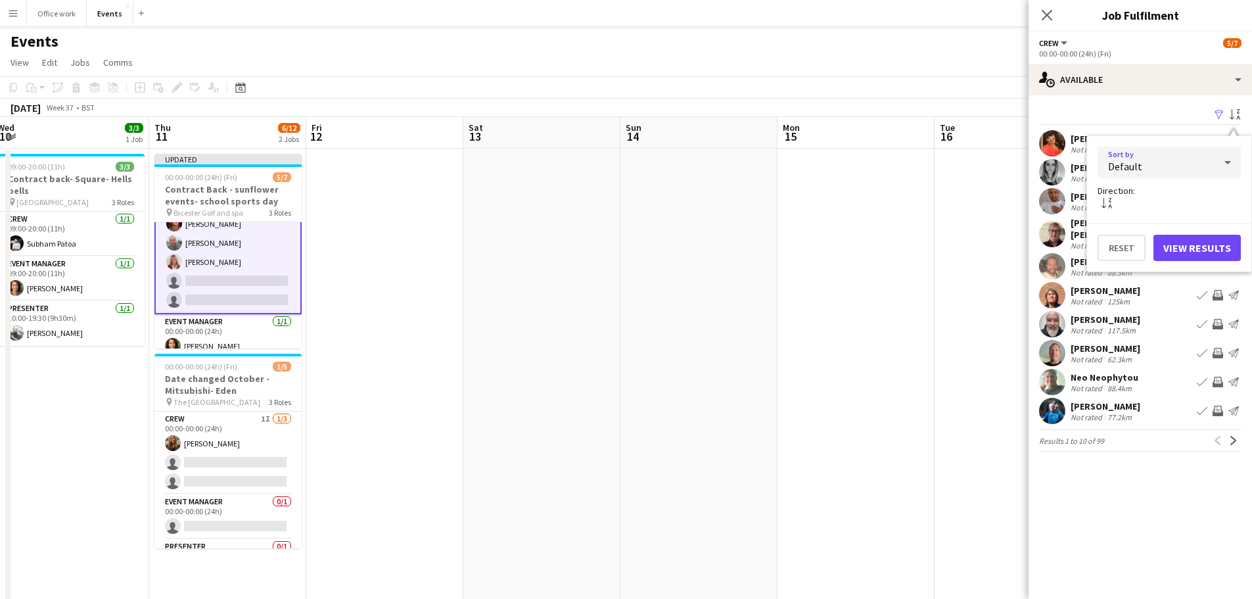
click at [1168, 156] on div "Default" at bounding box center [1155, 163] width 117 height 32
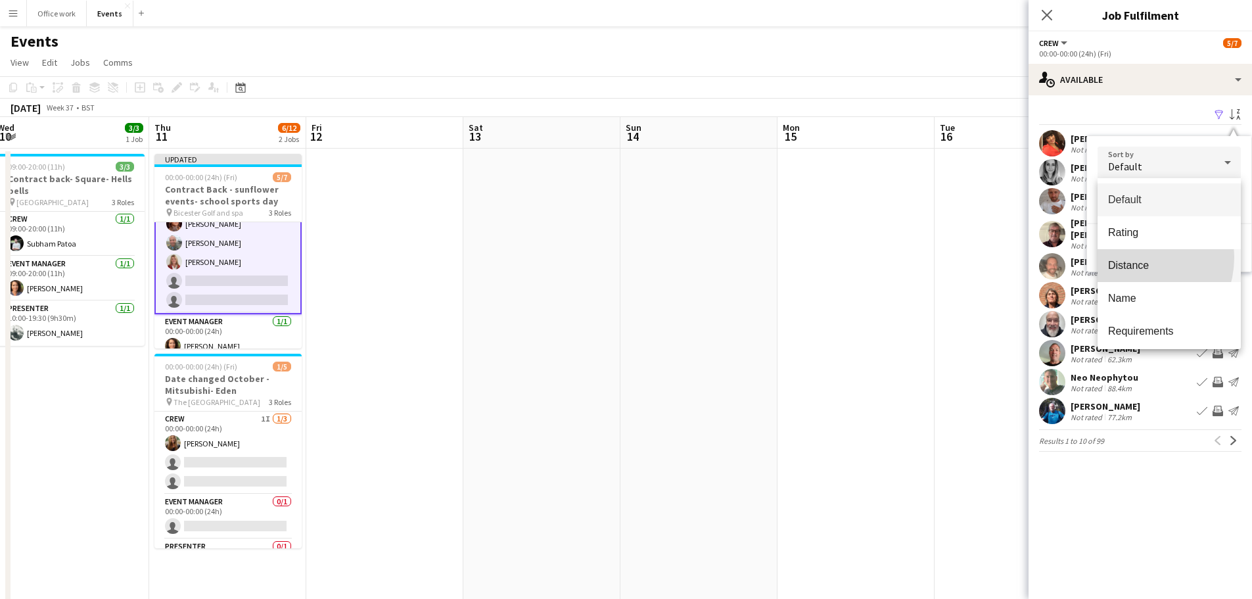
click at [1131, 257] on mat-option "Distance" at bounding box center [1168, 265] width 143 height 33
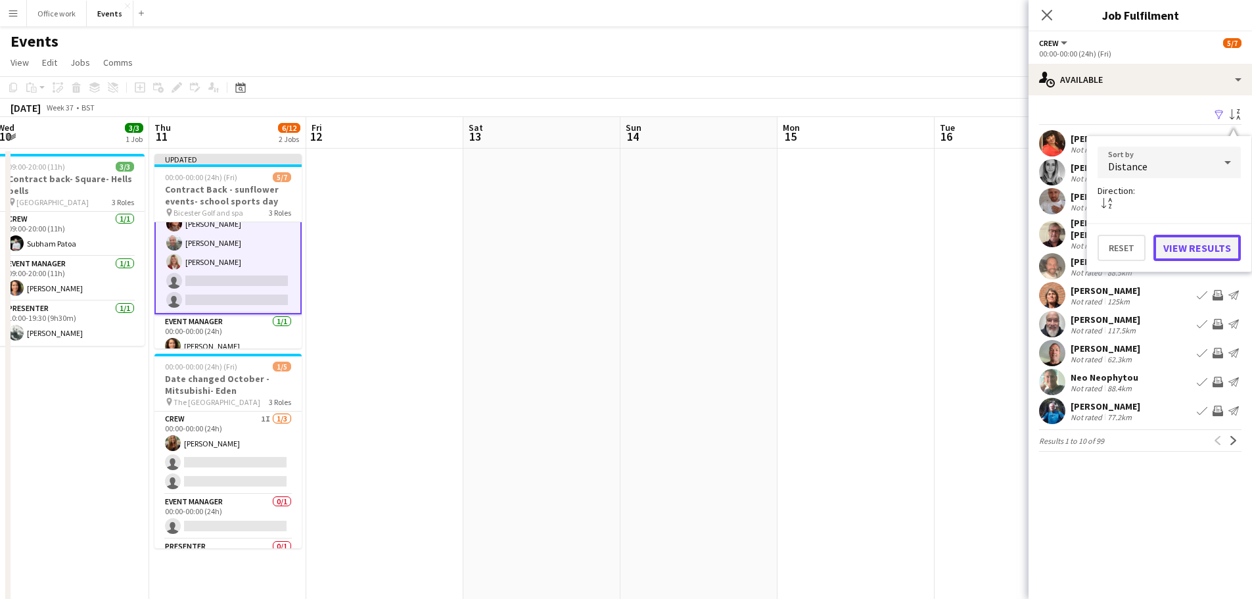
click at [1197, 244] on button "View Results" at bounding box center [1196, 248] width 87 height 26
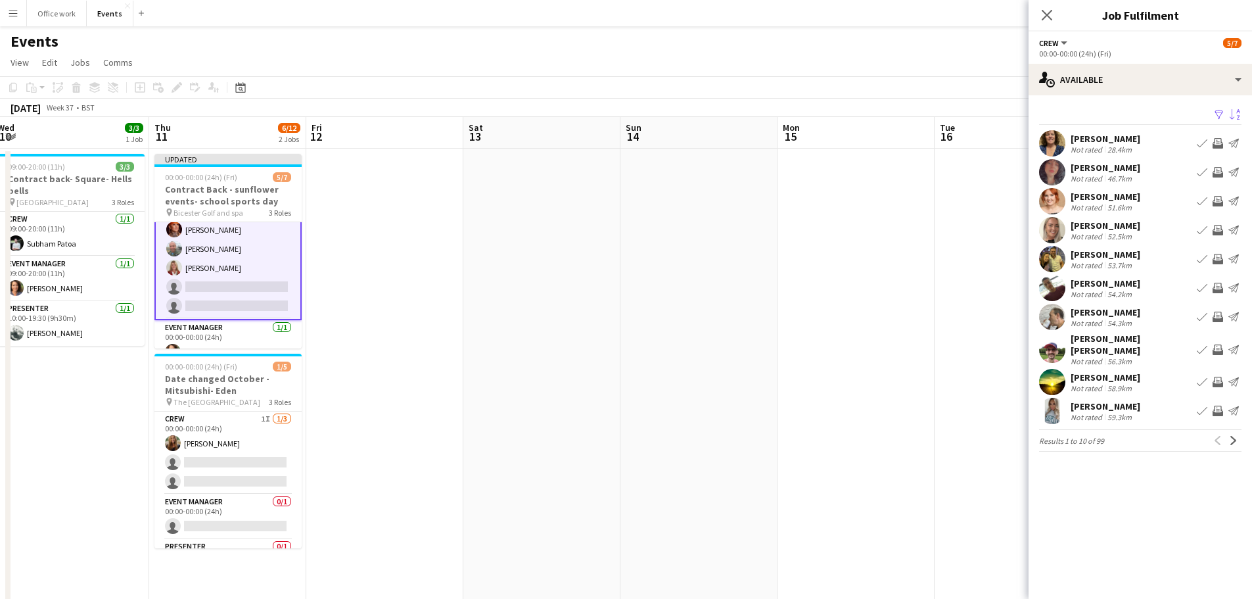
scroll to position [87, 0]
click at [1229, 436] on app-icon "Next" at bounding box center [1233, 440] width 9 height 9
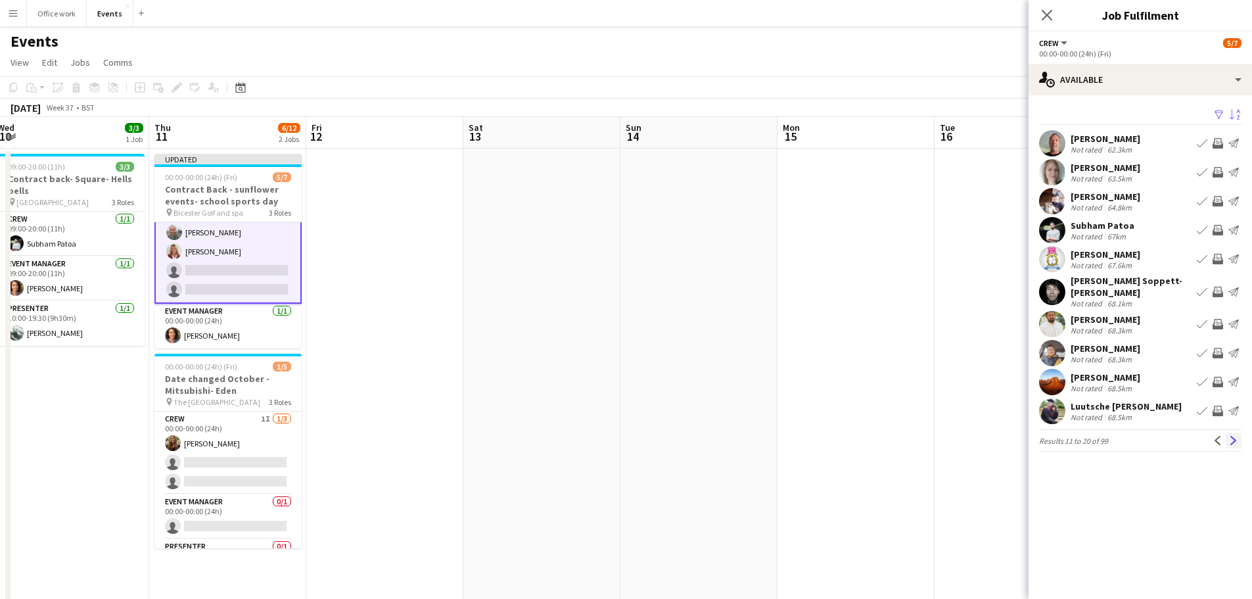
click at [1238, 441] on button "Next" at bounding box center [1233, 440] width 16 height 16
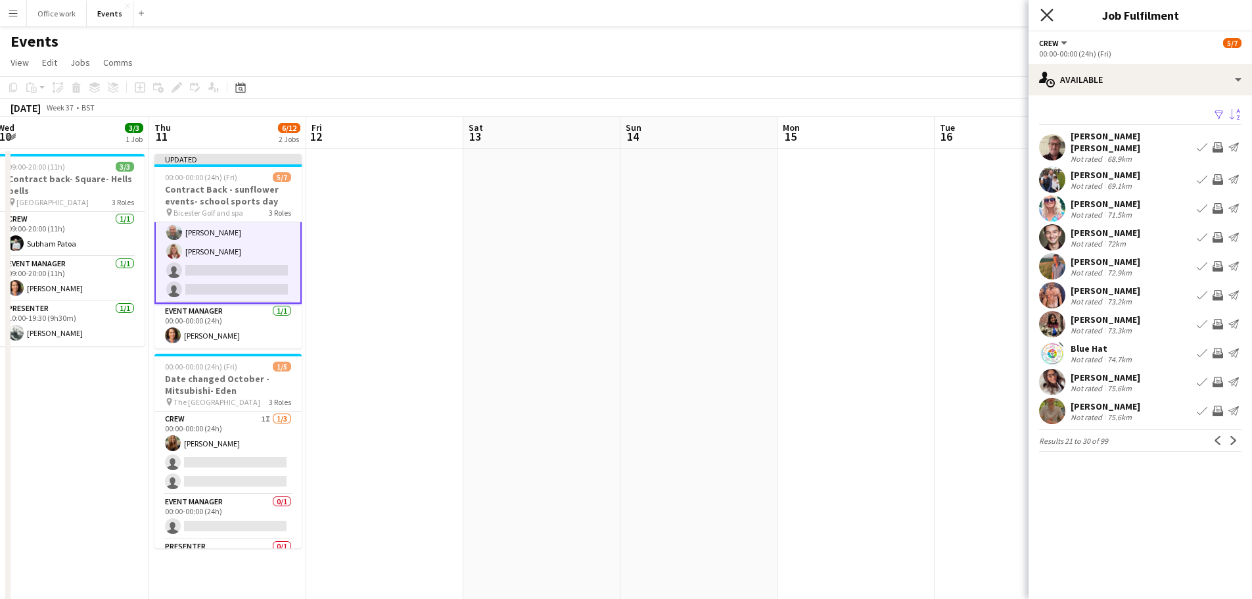
click at [1042, 13] on icon "Close pop-in" at bounding box center [1046, 15] width 12 height 12
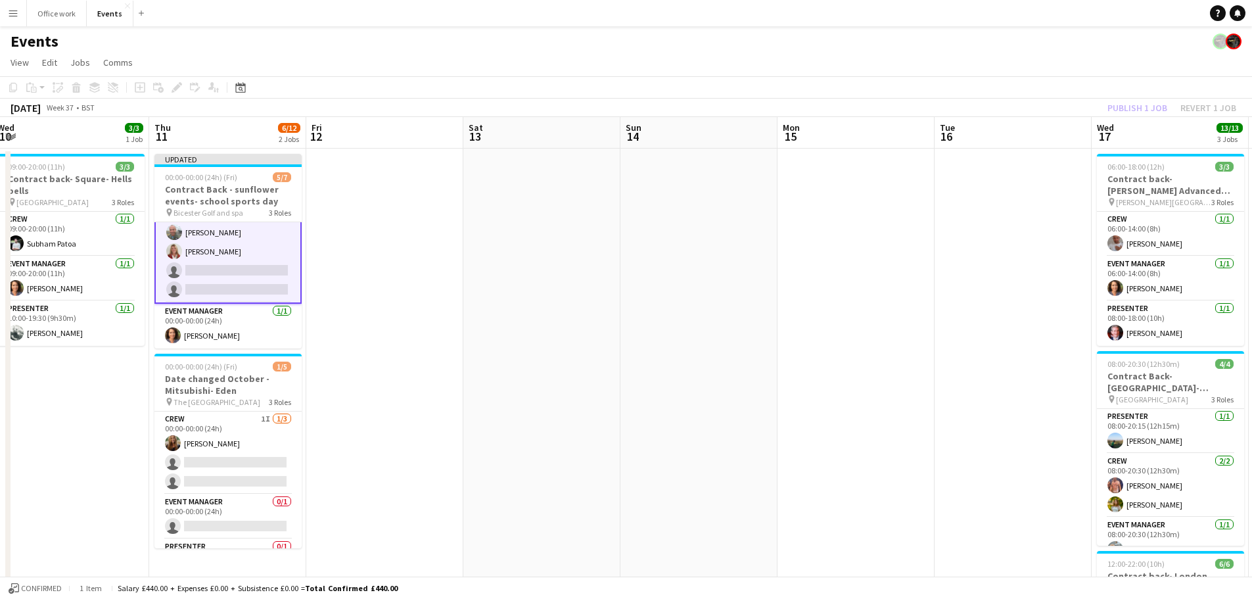
click at [1134, 105] on div "Publish 1 job Revert 1 job" at bounding box center [1171, 107] width 160 height 17
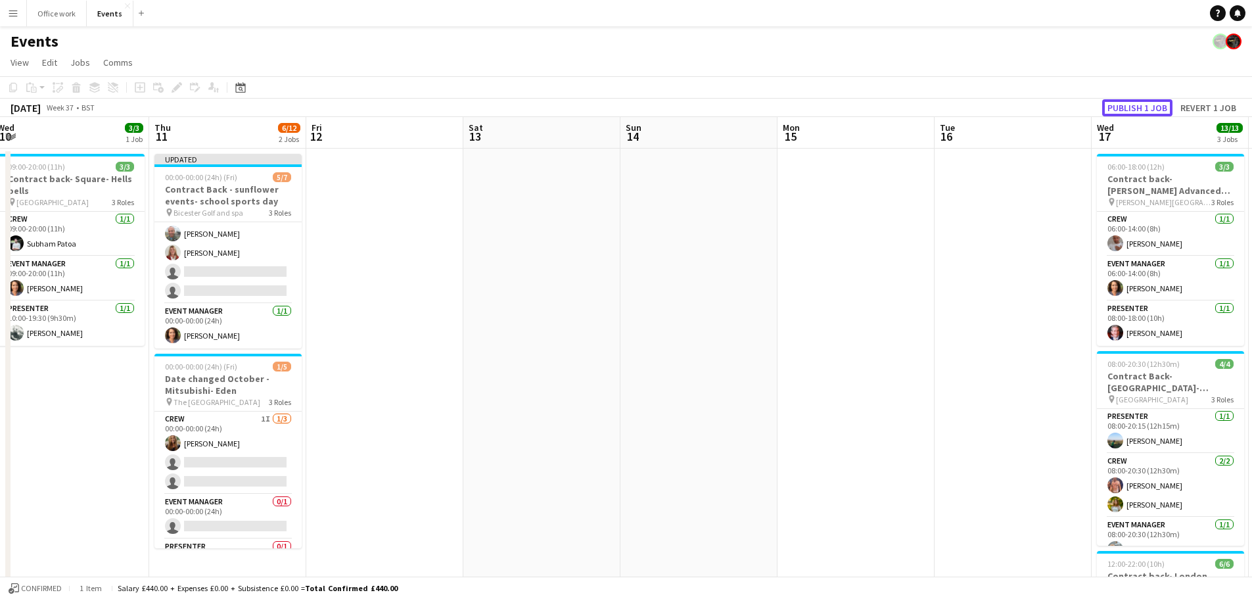
click at [1134, 105] on button "Publish 1 job" at bounding box center [1137, 107] width 70 height 17
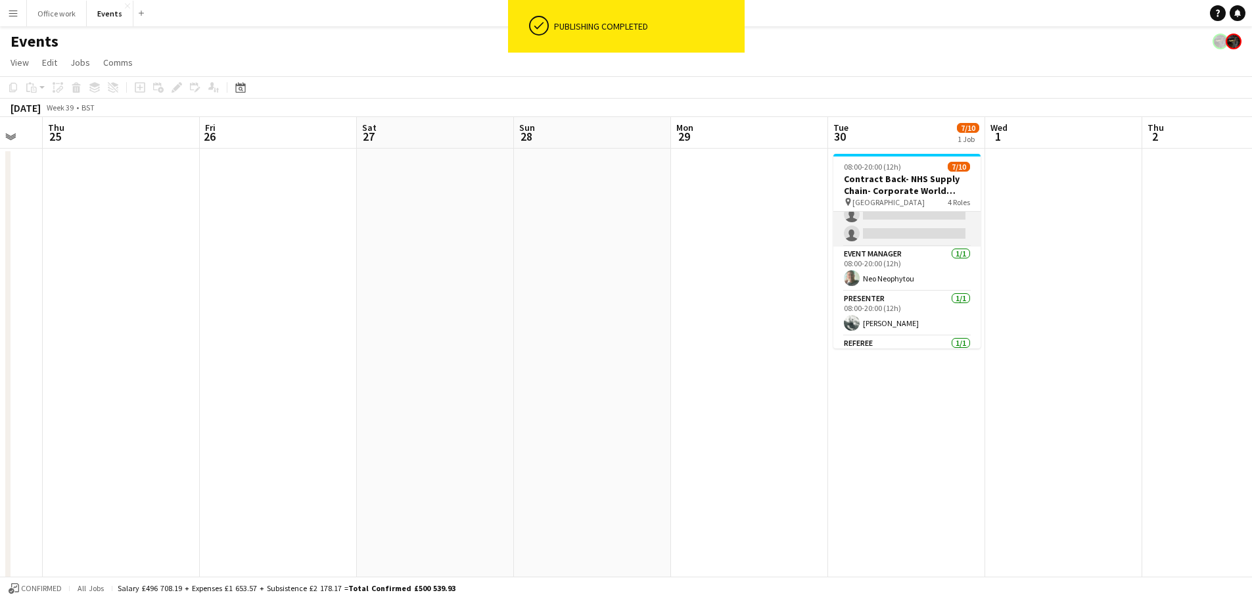
scroll to position [64, 0]
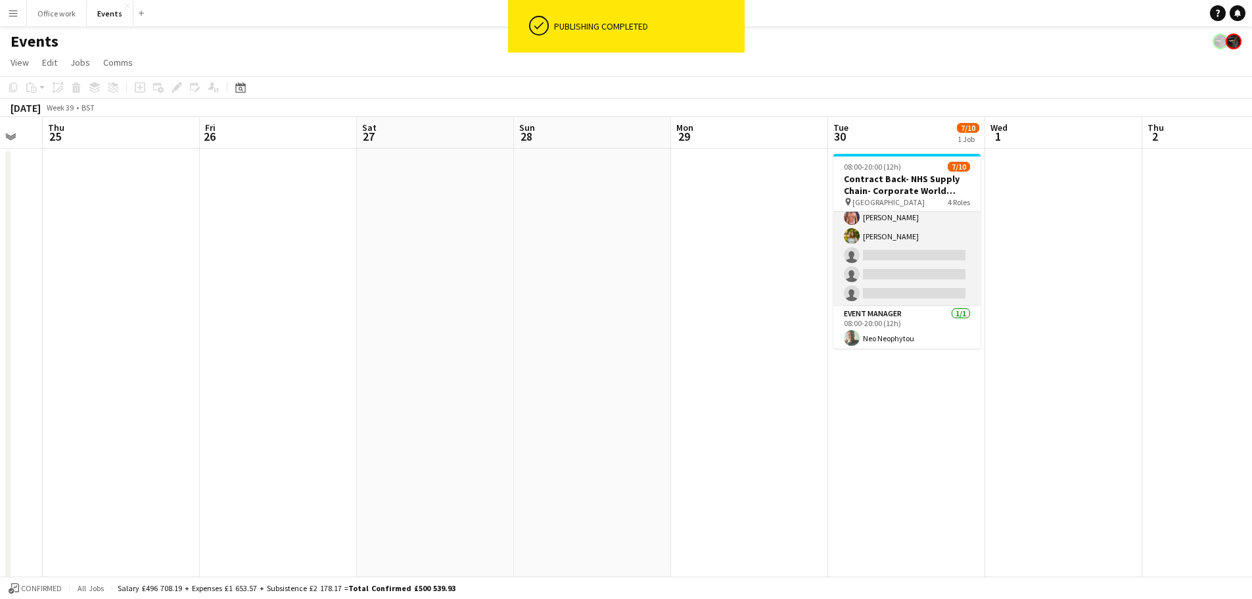
click at [891, 265] on app-card-role "Crew 5I [DATE] 08:00-20:00 (12h) [PERSON_NAME] [PERSON_NAME] [PERSON_NAME] [PER…" at bounding box center [906, 226] width 147 height 159
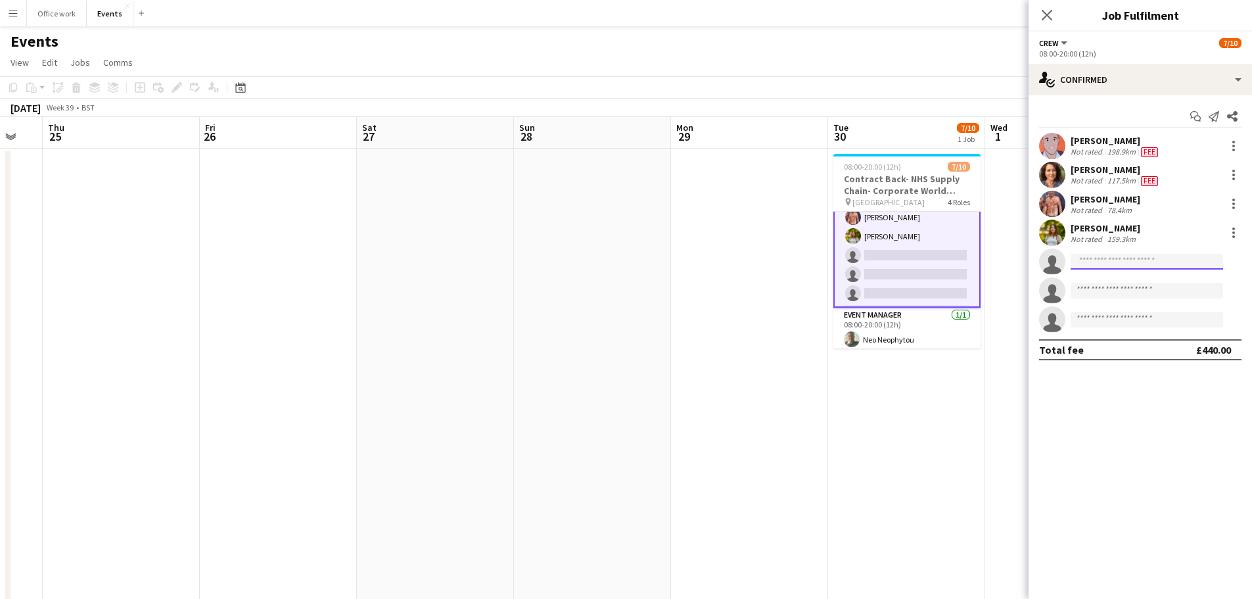
click at [1097, 256] on input at bounding box center [1146, 262] width 152 height 16
type input "******"
click at [1117, 290] on span "[EMAIL_ADDRESS][DOMAIN_NAME]" at bounding box center [1146, 291] width 131 height 11
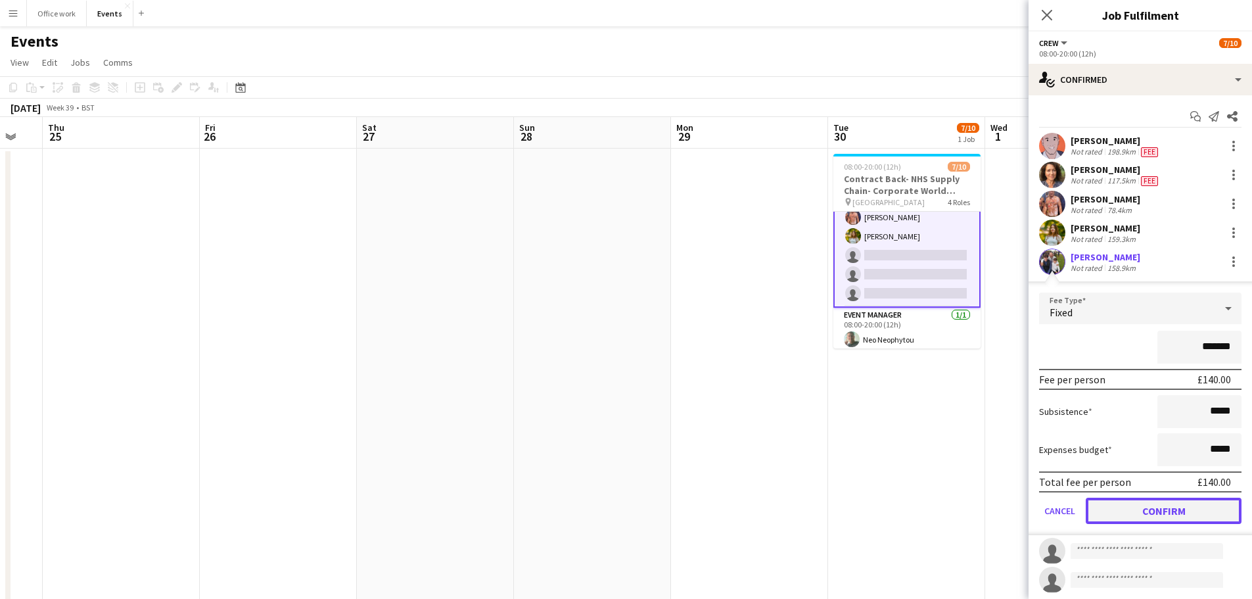
click at [1147, 507] on button "Confirm" at bounding box center [1163, 510] width 156 height 26
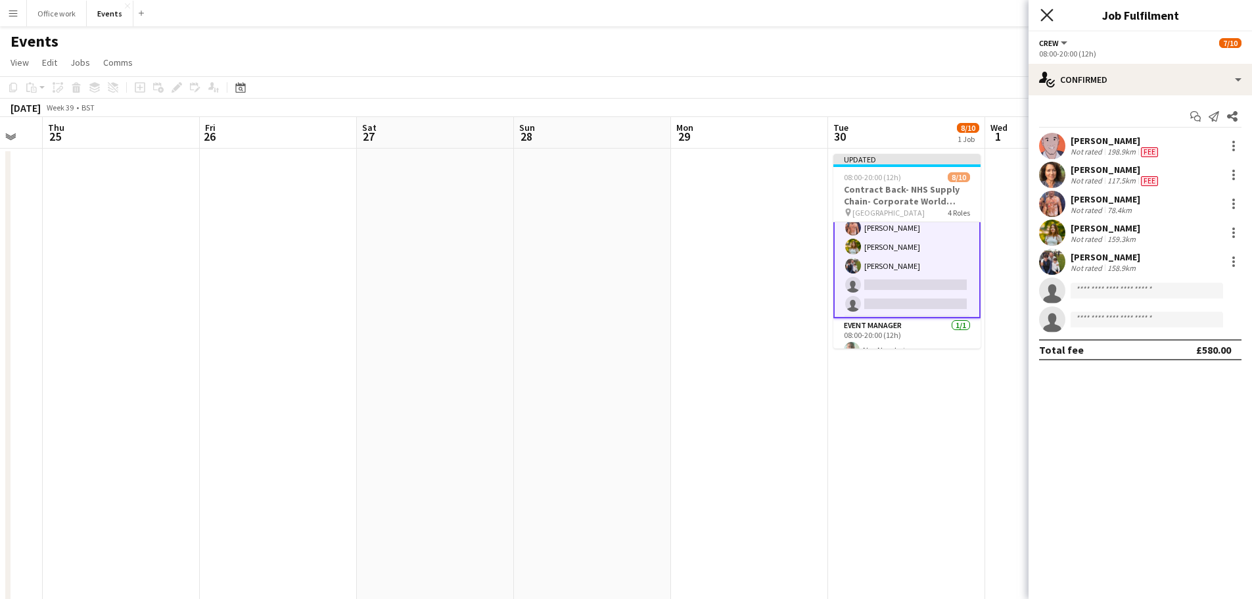
click at [1044, 15] on icon "Close pop-in" at bounding box center [1046, 15] width 12 height 12
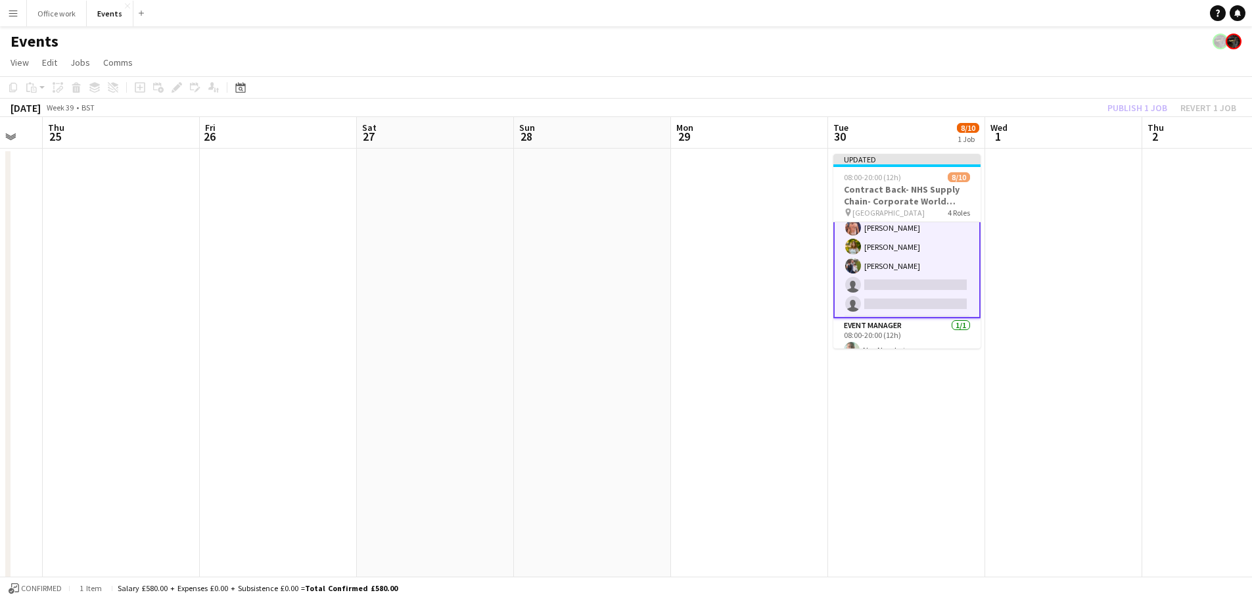
click at [1127, 108] on div "Publish 1 job Revert 1 job" at bounding box center [1171, 107] width 160 height 17
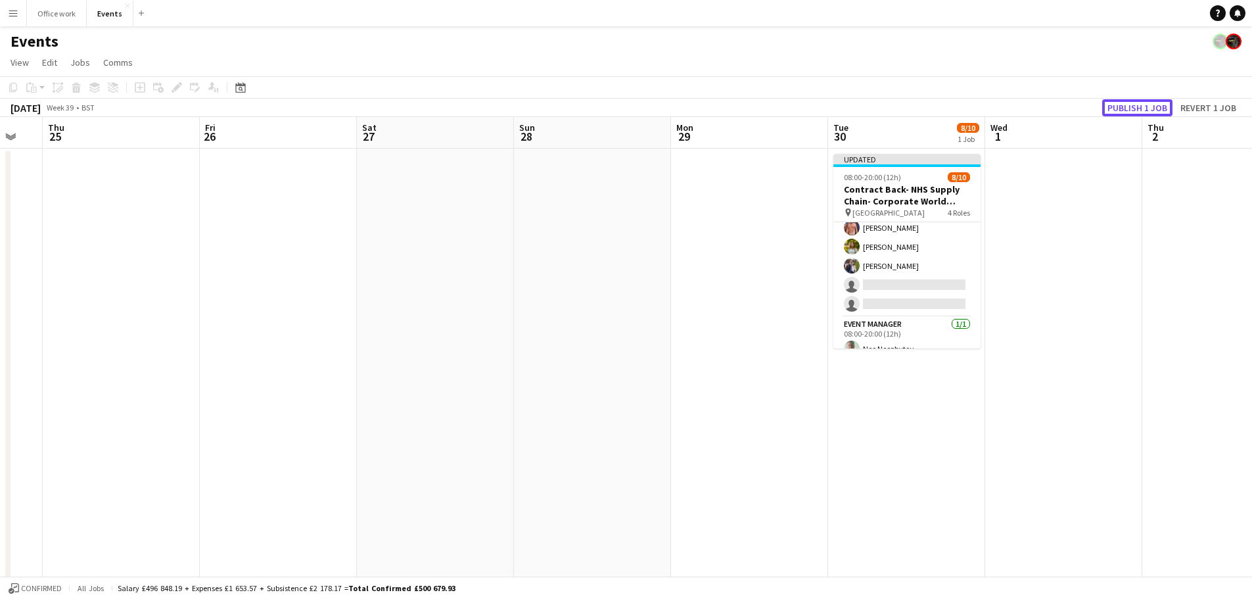
click at [1127, 108] on button "Publish 1 job" at bounding box center [1137, 107] width 70 height 17
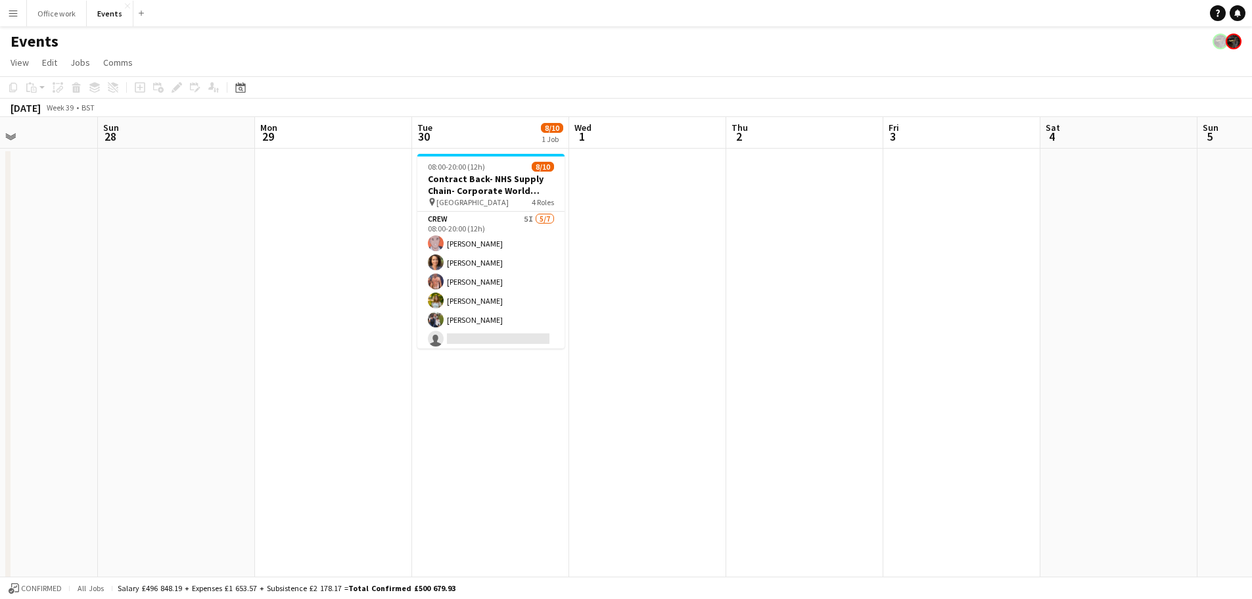
scroll to position [0, 371]
click at [769, 201] on app-date-cell at bounding box center [806, 460] width 157 height 624
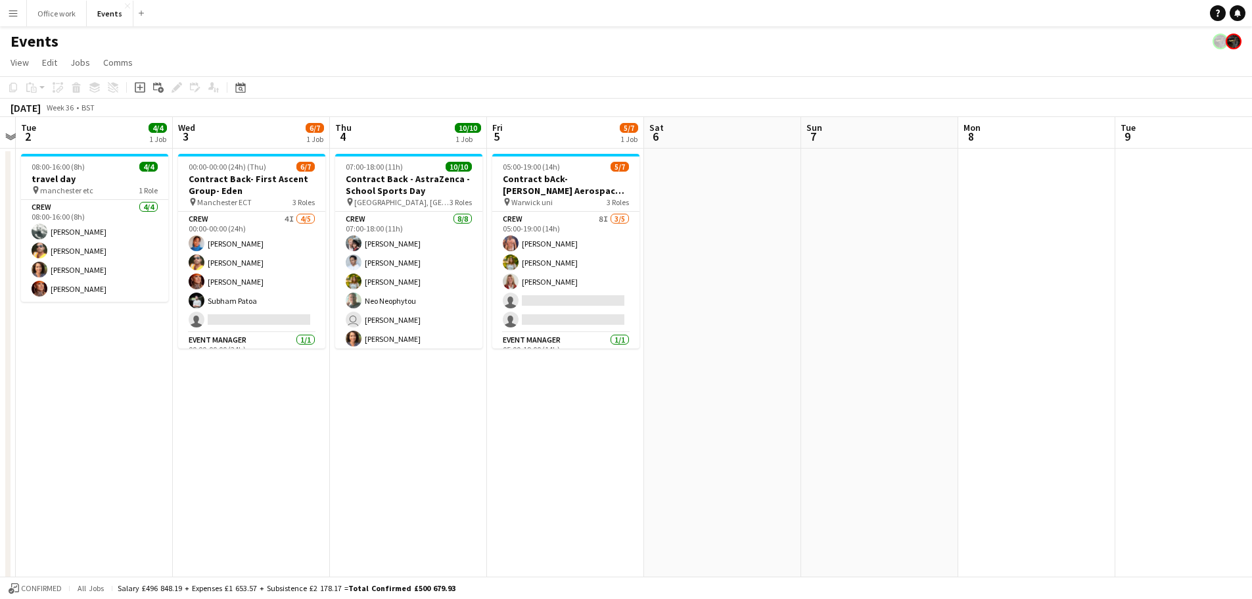
scroll to position [0, 298]
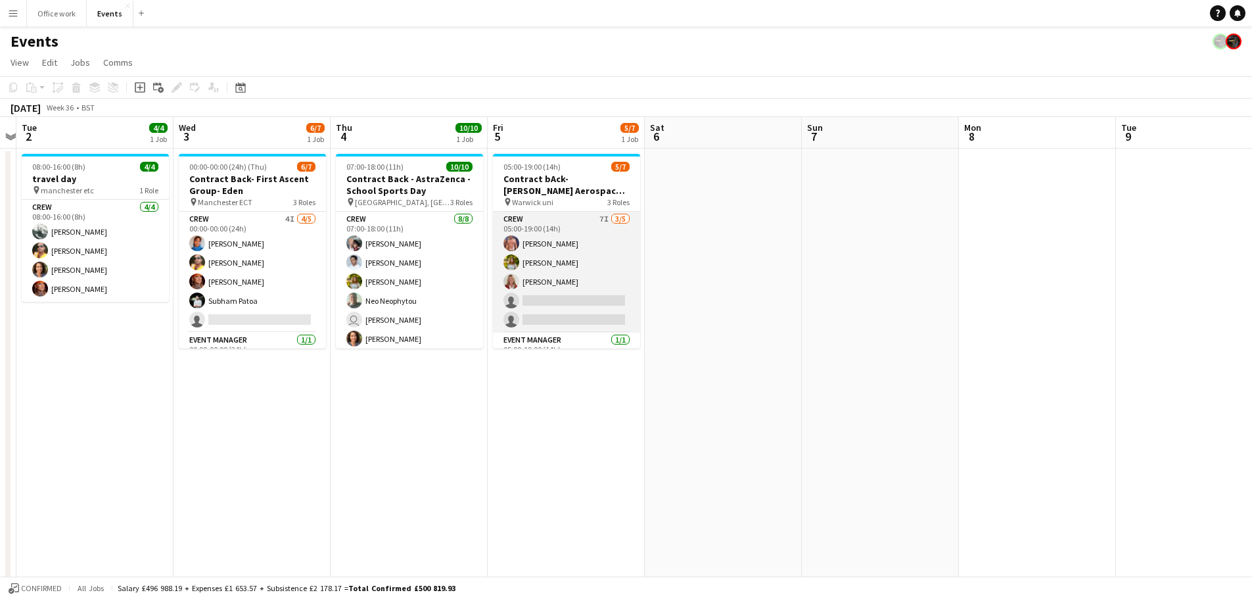
click at [542, 323] on app-card-role "Crew 7I [DATE] 05:00-19:00 (14h) [PERSON_NAME] [PERSON_NAME] [PERSON_NAME] sing…" at bounding box center [566, 272] width 147 height 121
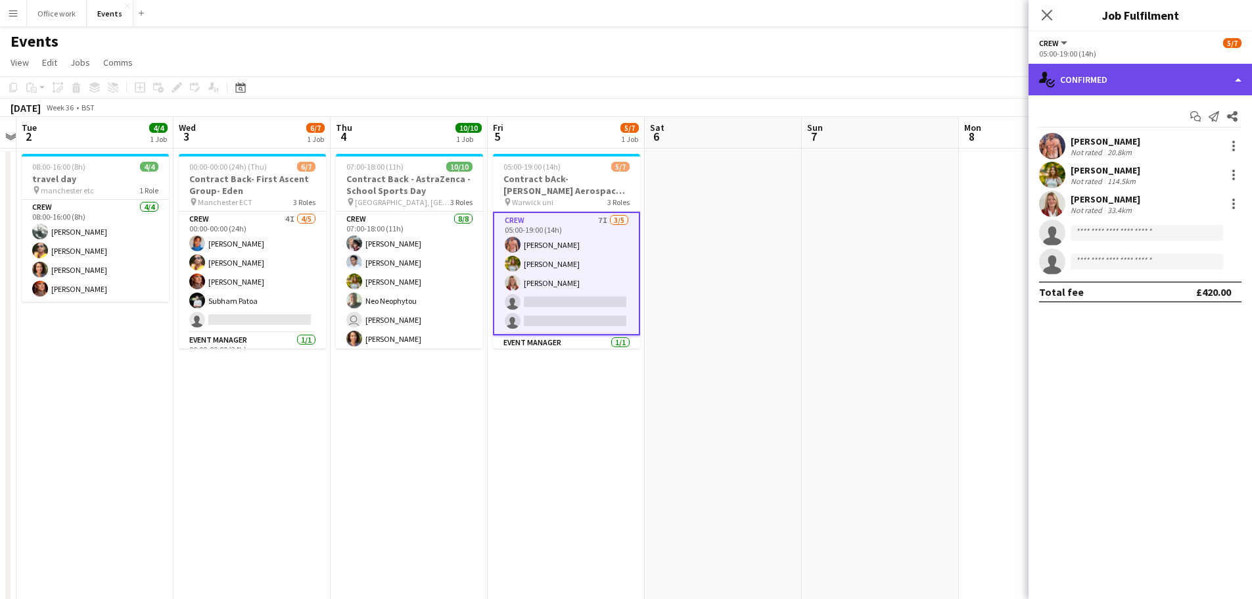
click at [1077, 89] on div "single-neutral-actions-check-2 Confirmed" at bounding box center [1139, 80] width 223 height 32
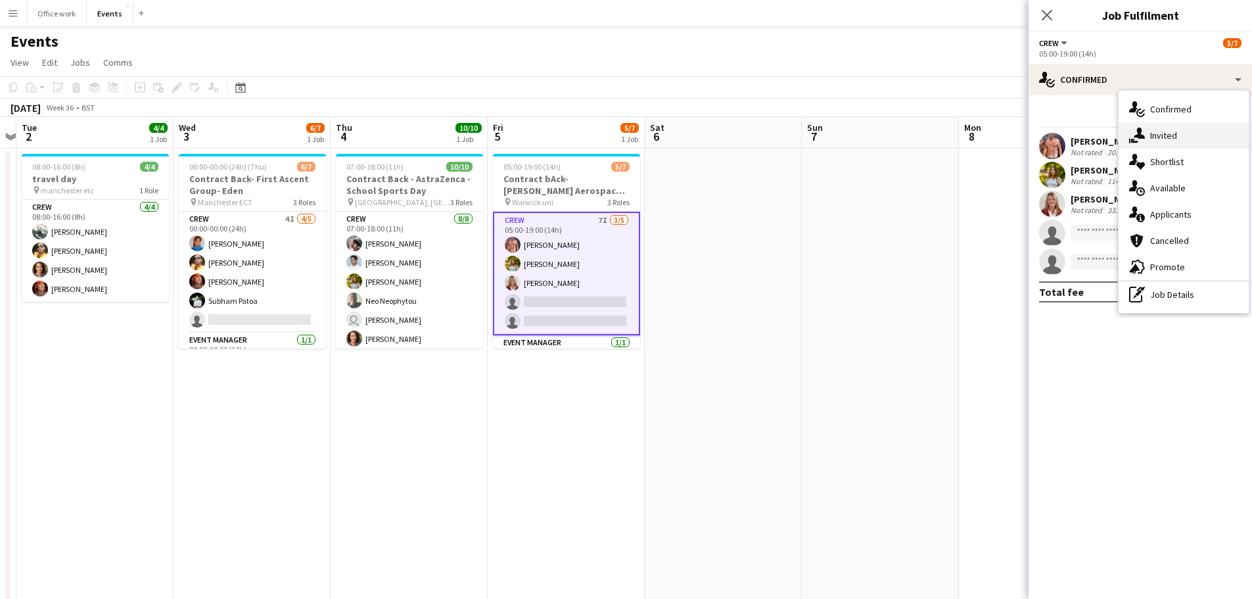
click at [1146, 134] on div "single-neutral-actions-share-1 Invited" at bounding box center [1183, 135] width 130 height 26
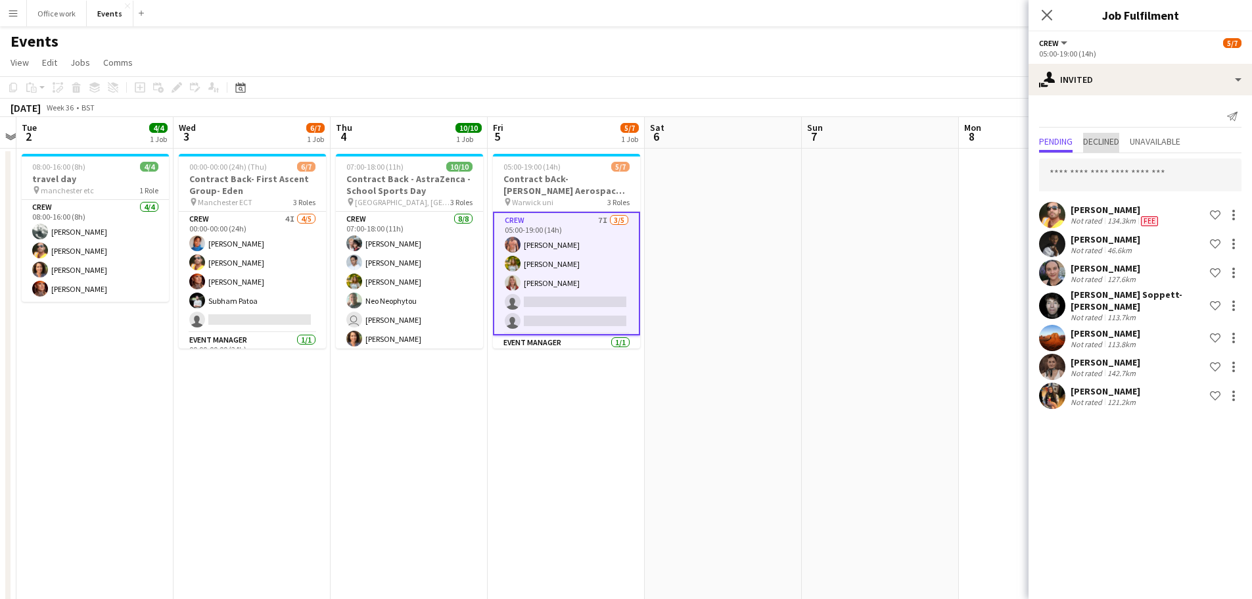
click at [1101, 139] on span "Declined" at bounding box center [1101, 141] width 36 height 9
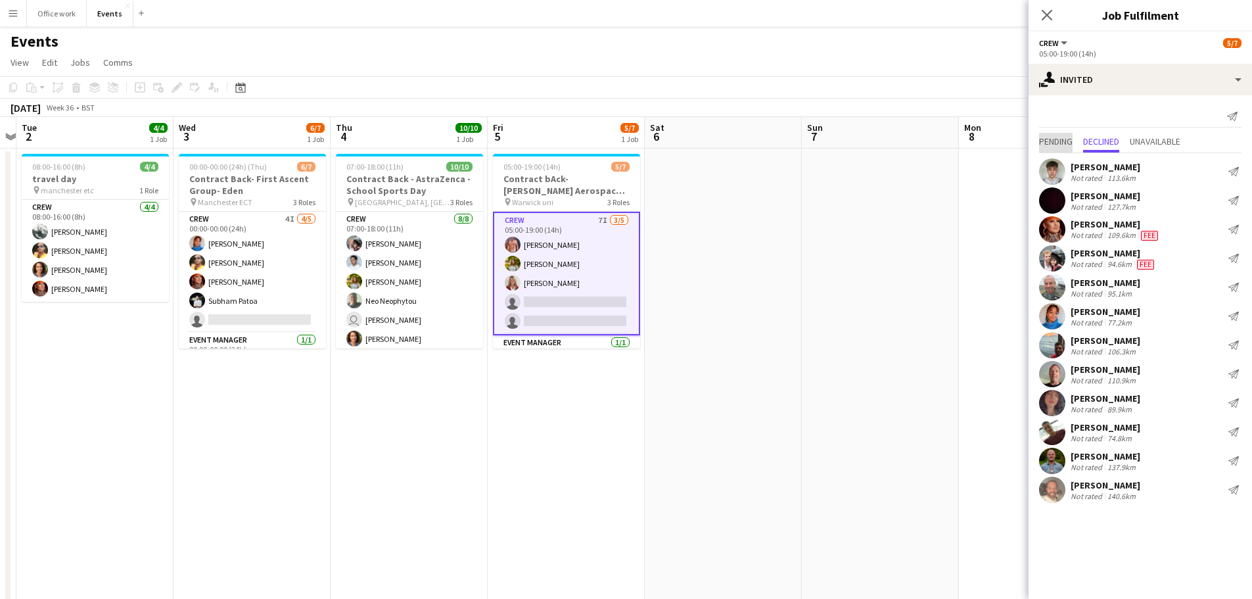
click at [1063, 139] on span "Pending" at bounding box center [1056, 141] width 34 height 9
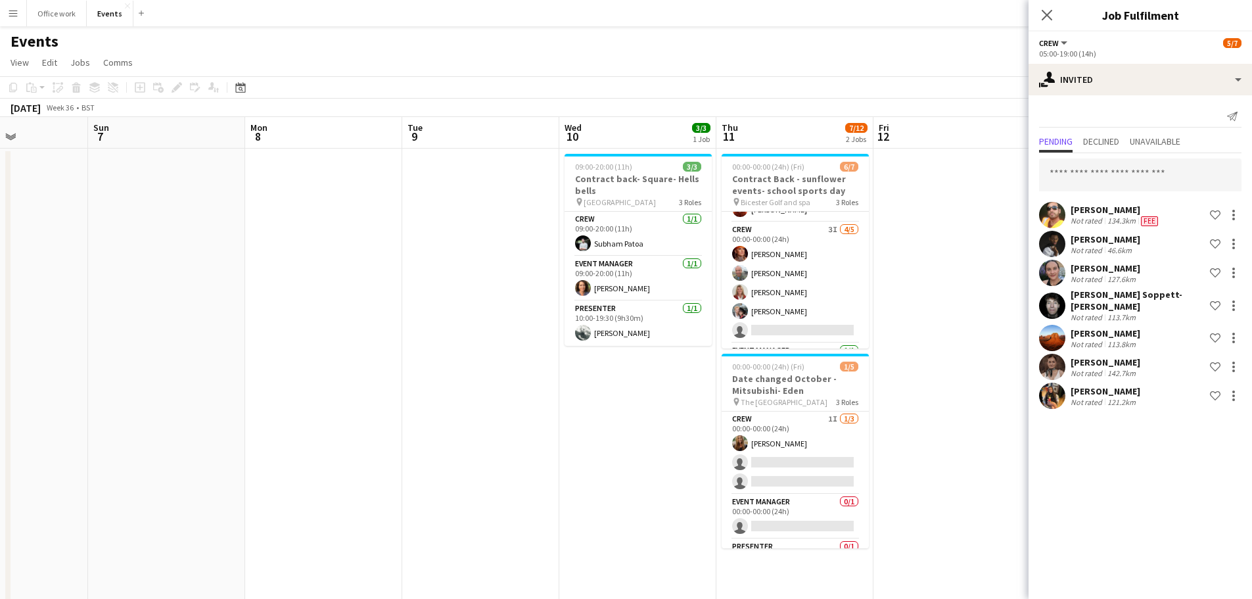
scroll to position [34, 0]
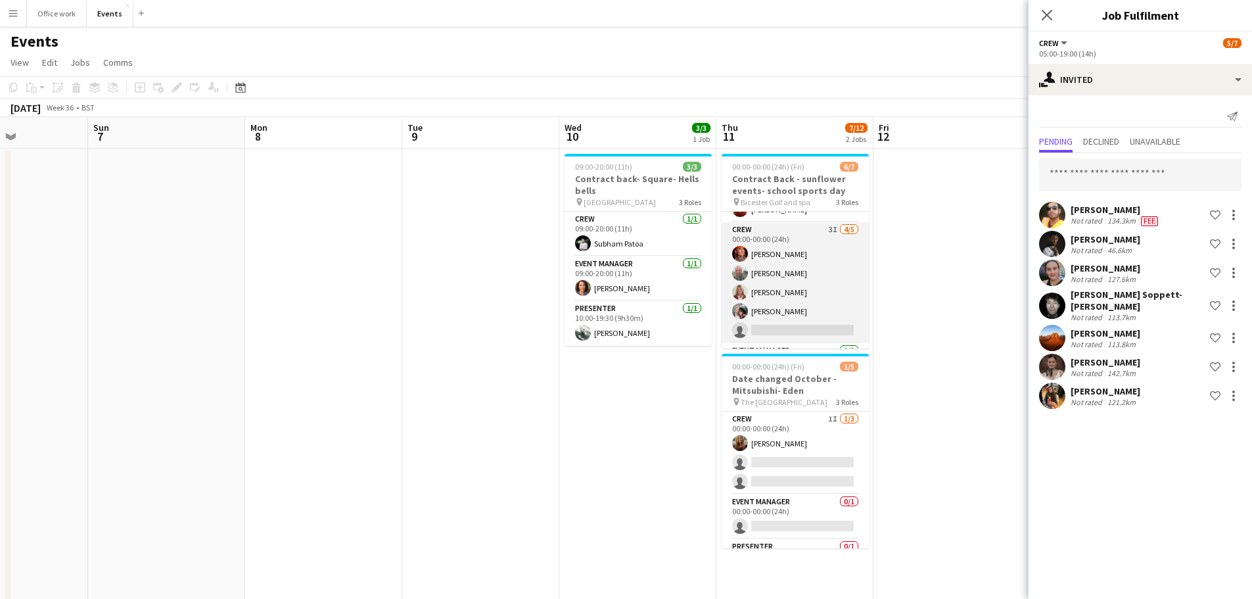
click at [754, 276] on app-card-role "Crew 3I [DATE] 00:00-00:00 (24h) [PERSON_NAME] [PERSON_NAME] [PERSON_NAME] [PER…" at bounding box center [794, 282] width 147 height 121
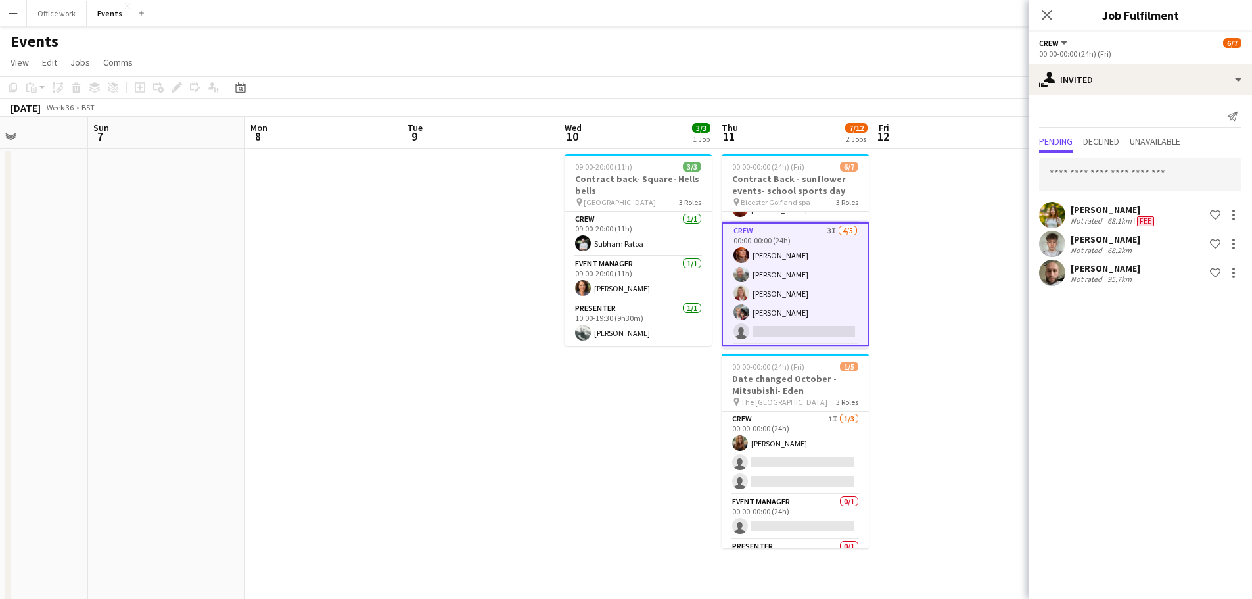
click at [796, 317] on app-card-role "Crew 3I [DATE] 00:00-00:00 (24h) [PERSON_NAME] [PERSON_NAME] [PERSON_NAME] [PER…" at bounding box center [794, 284] width 147 height 124
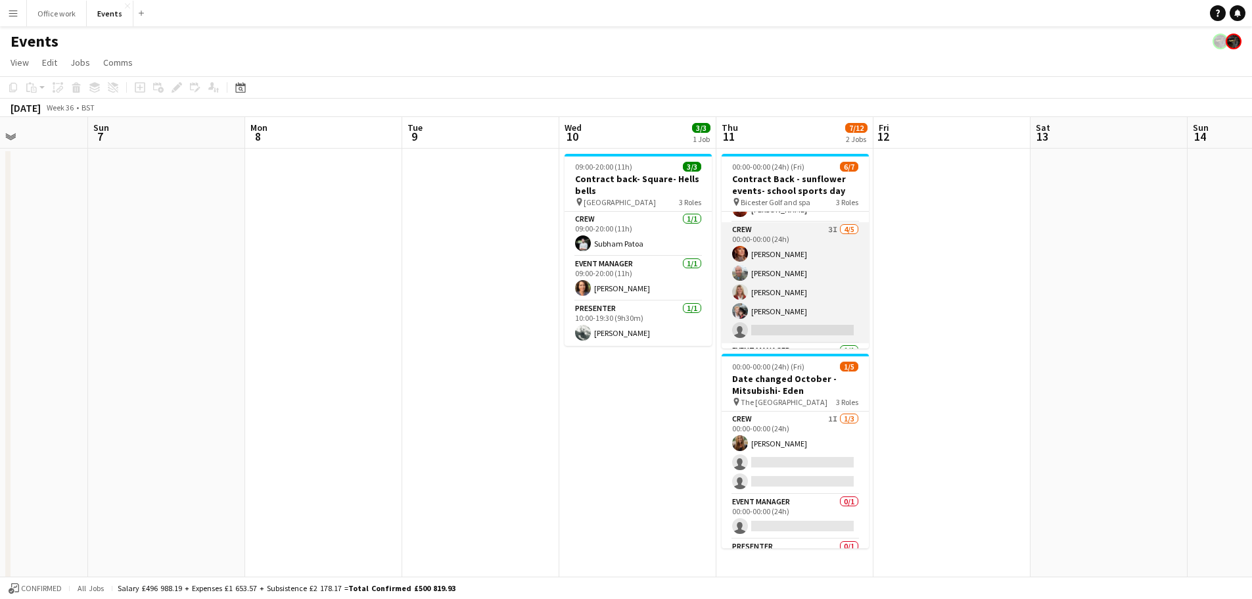
click at [766, 307] on app-card-role "Crew 3I [DATE] 00:00-00:00 (24h) [PERSON_NAME] [PERSON_NAME] [PERSON_NAME] [PER…" at bounding box center [794, 282] width 147 height 121
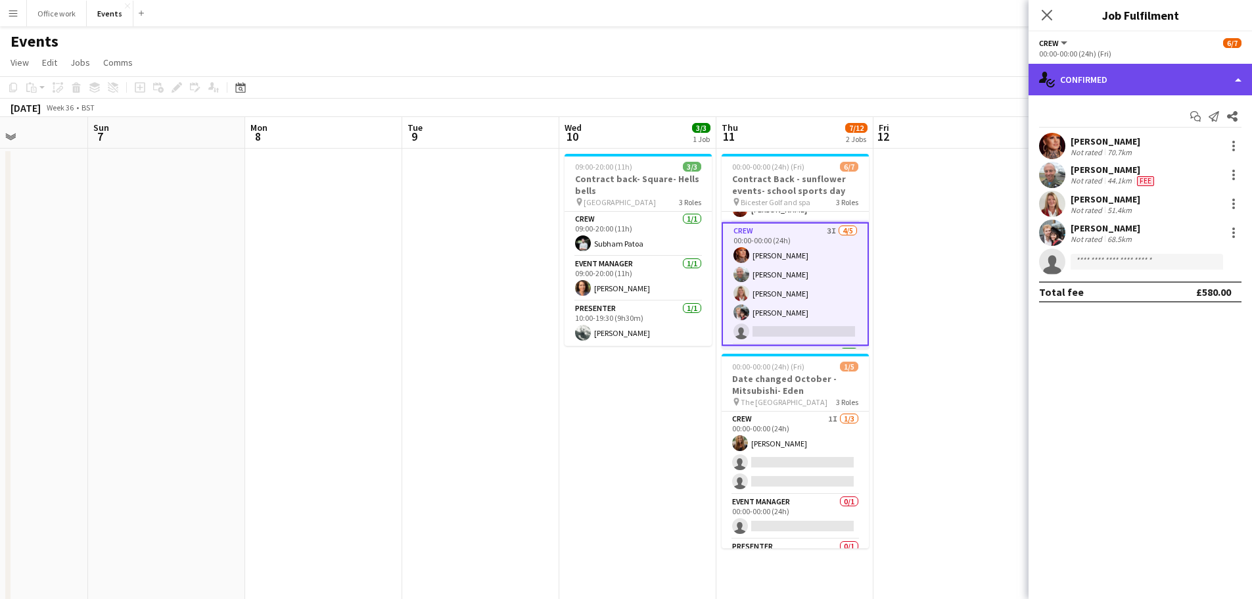
click at [1159, 72] on div "single-neutral-actions-check-2 Confirmed" at bounding box center [1139, 80] width 223 height 32
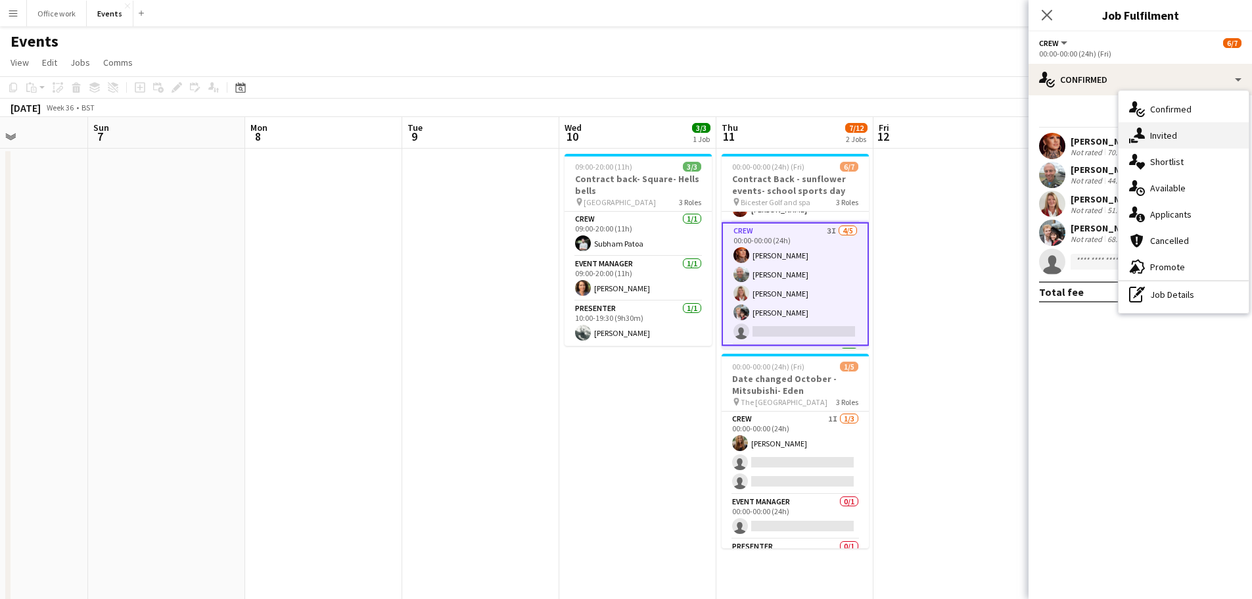
click at [1153, 135] on div "single-neutral-actions-share-1 Invited" at bounding box center [1183, 135] width 130 height 26
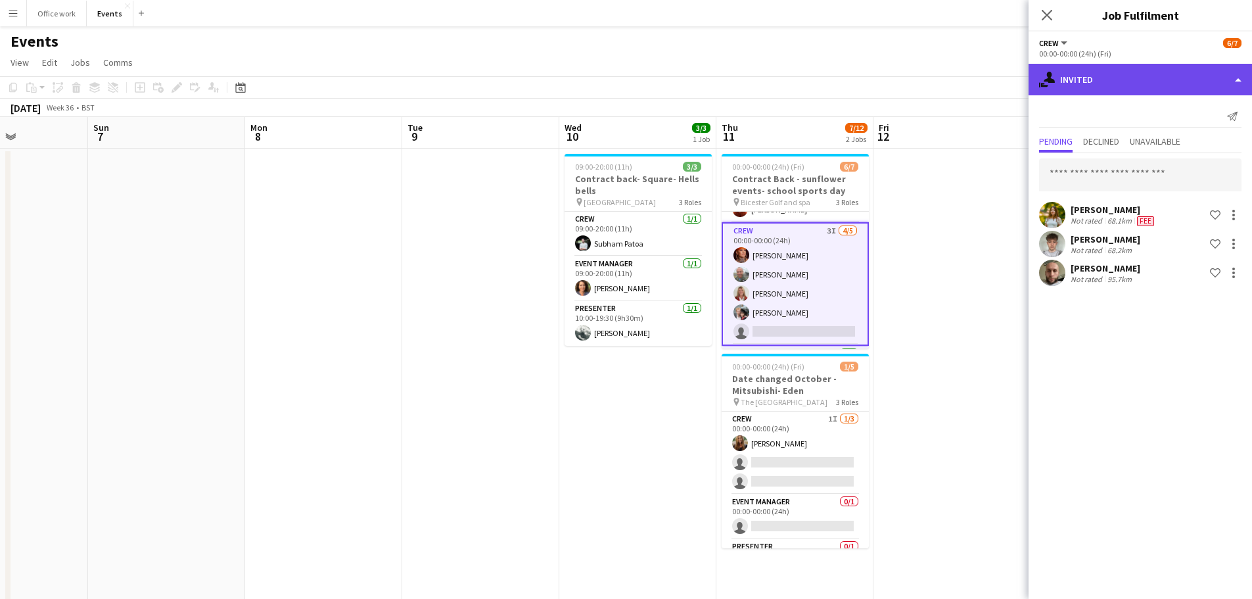
click at [1108, 74] on div "single-neutral-actions-share-1 Invited" at bounding box center [1139, 80] width 223 height 32
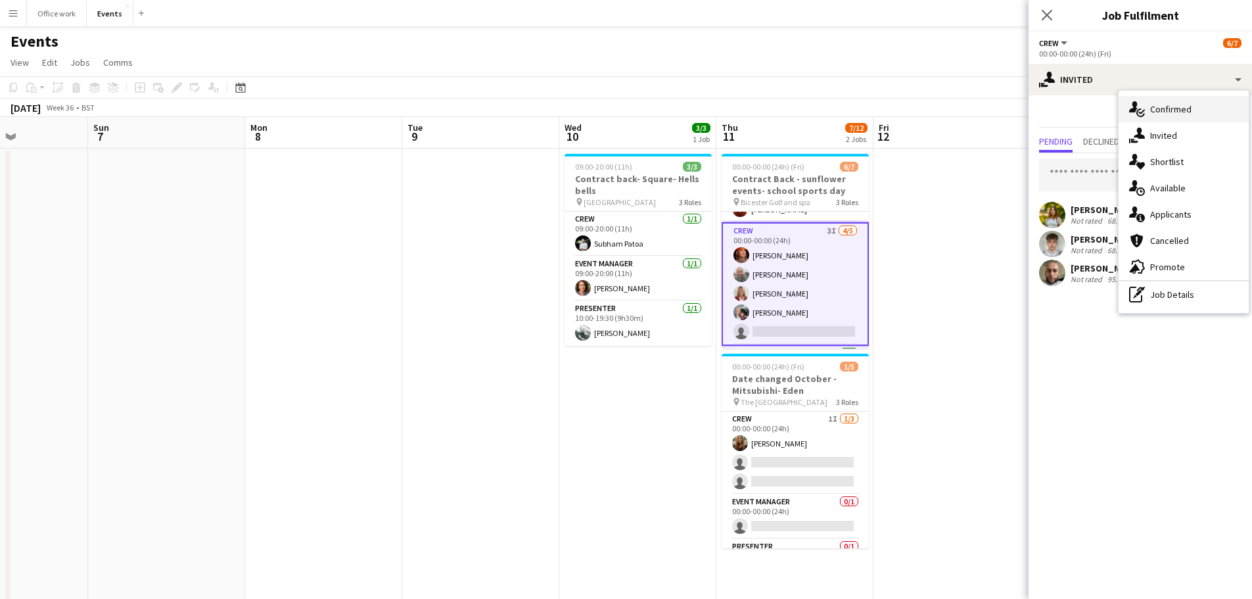
click at [1150, 101] on div "single-neutral-actions-check-2 Confirmed" at bounding box center [1183, 109] width 130 height 26
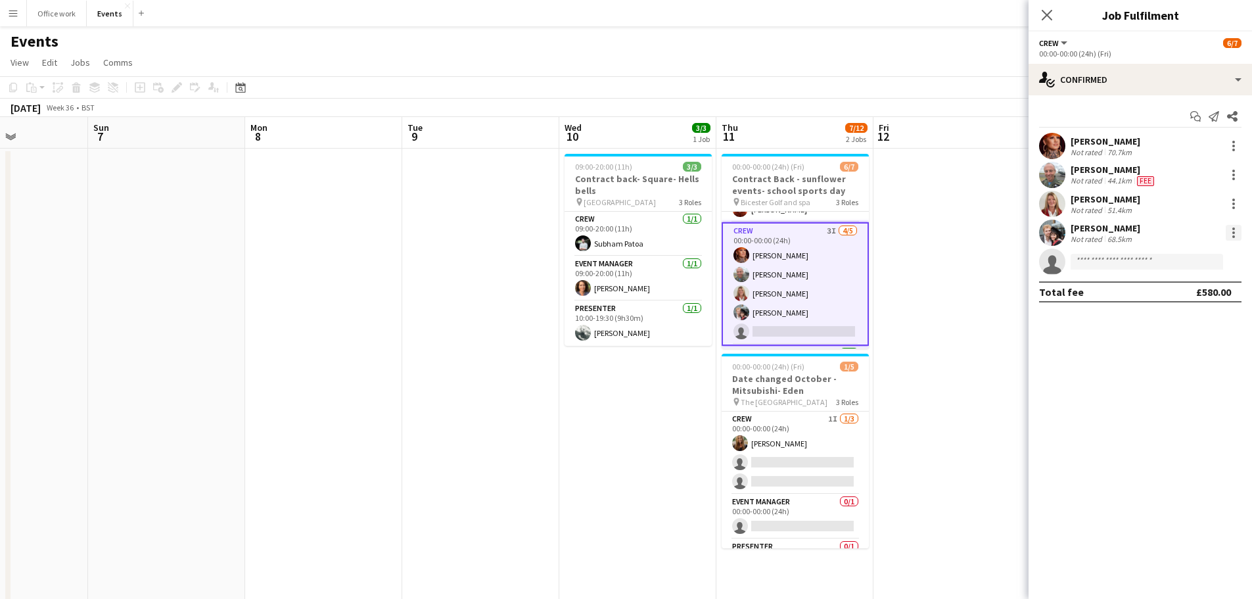
click at [1234, 233] on div at bounding box center [1233, 233] width 16 height 16
click at [1211, 259] on span "Edit fee" at bounding box center [1189, 257] width 81 height 12
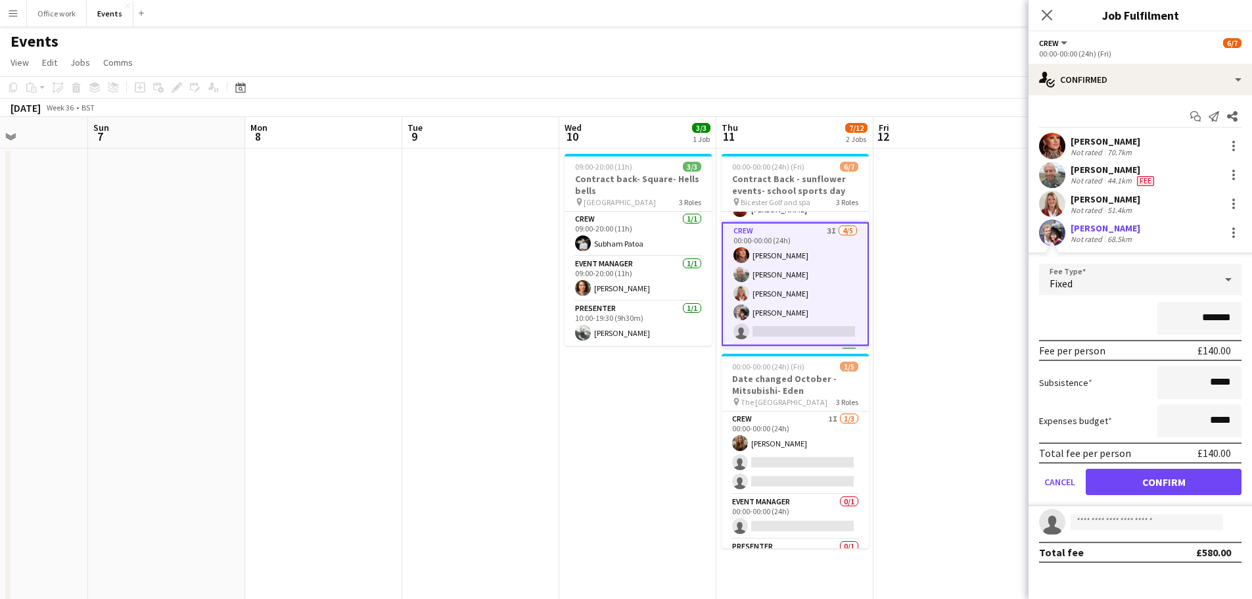
click at [1213, 317] on input "*******" at bounding box center [1199, 318] width 84 height 33
type input "*******"
click at [1170, 488] on button "Confirm" at bounding box center [1163, 481] width 156 height 26
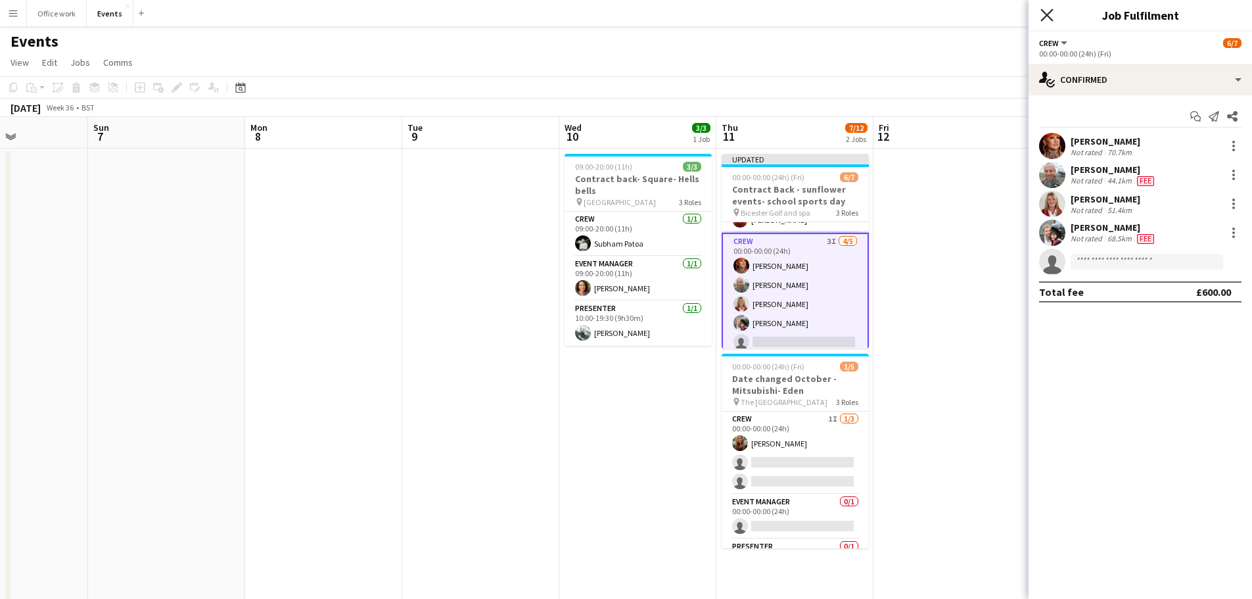
click at [1045, 13] on icon at bounding box center [1046, 15] width 12 height 12
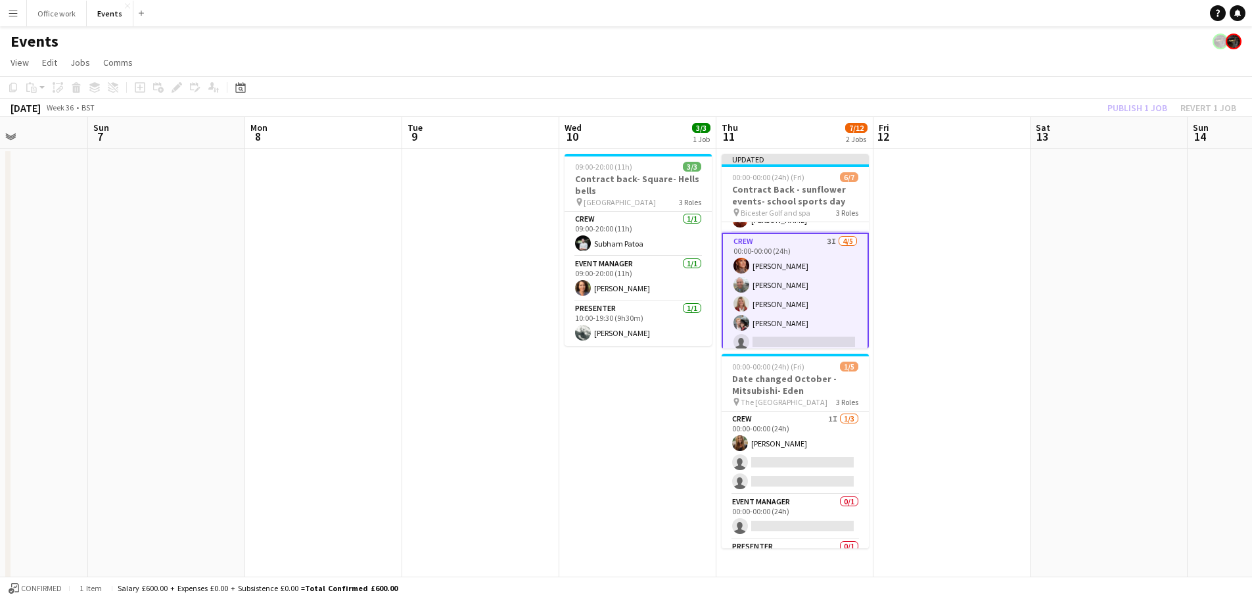
click at [1152, 106] on div "Publish 1 job Revert 1 job" at bounding box center [1171, 107] width 160 height 17
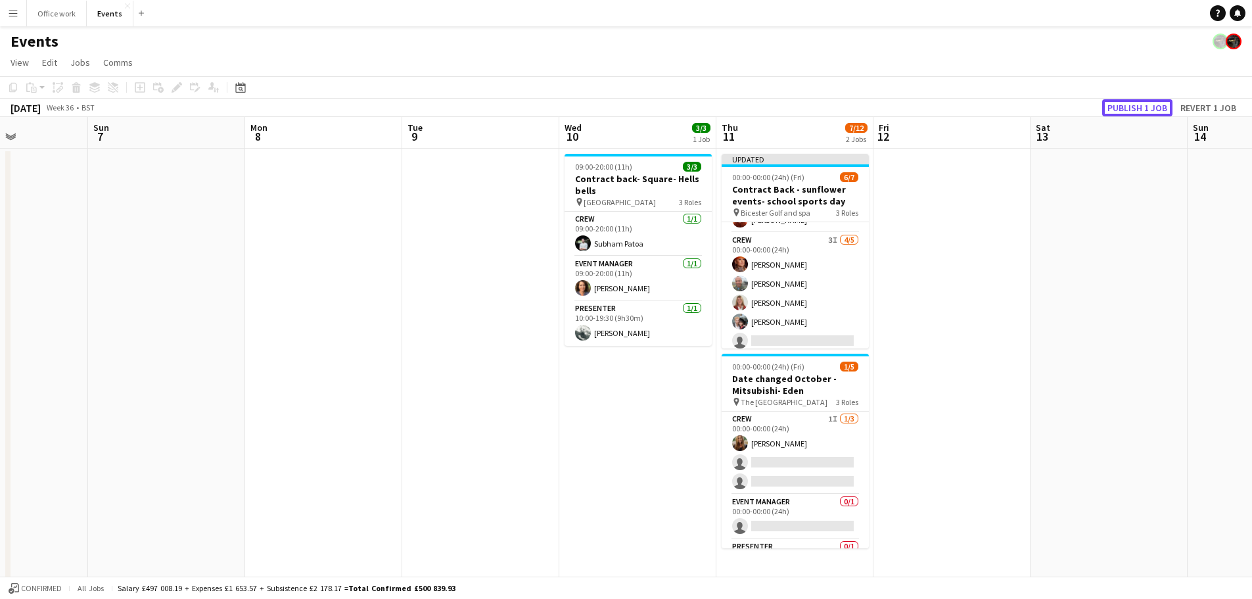
click at [1152, 106] on button "Publish 1 job" at bounding box center [1137, 107] width 70 height 17
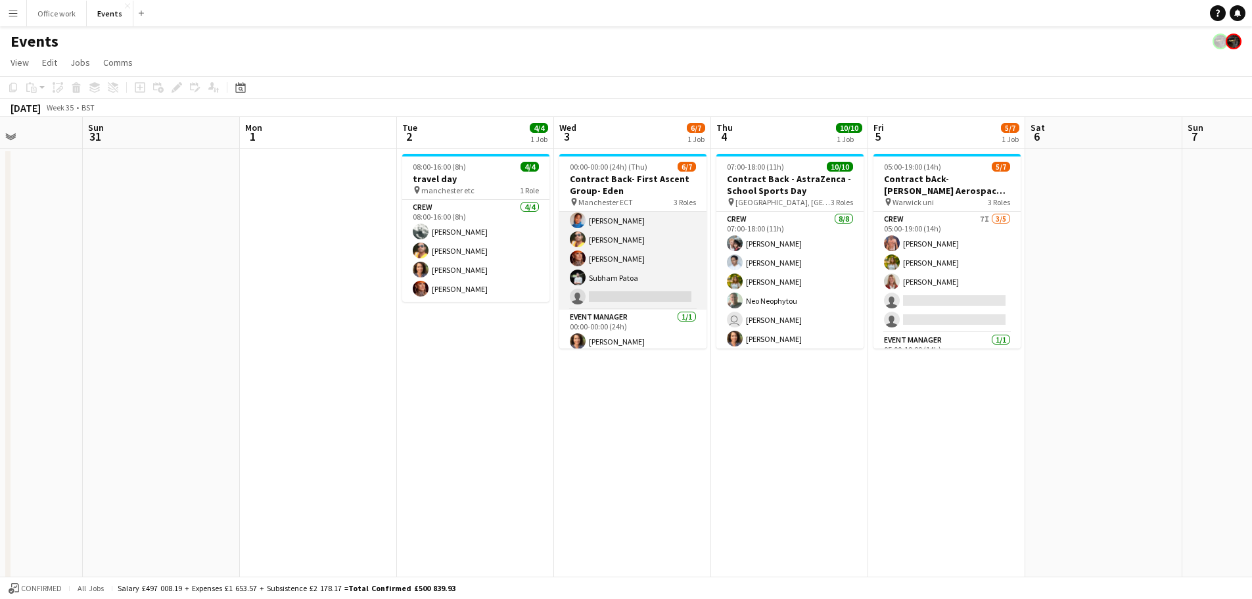
scroll to position [0, 0]
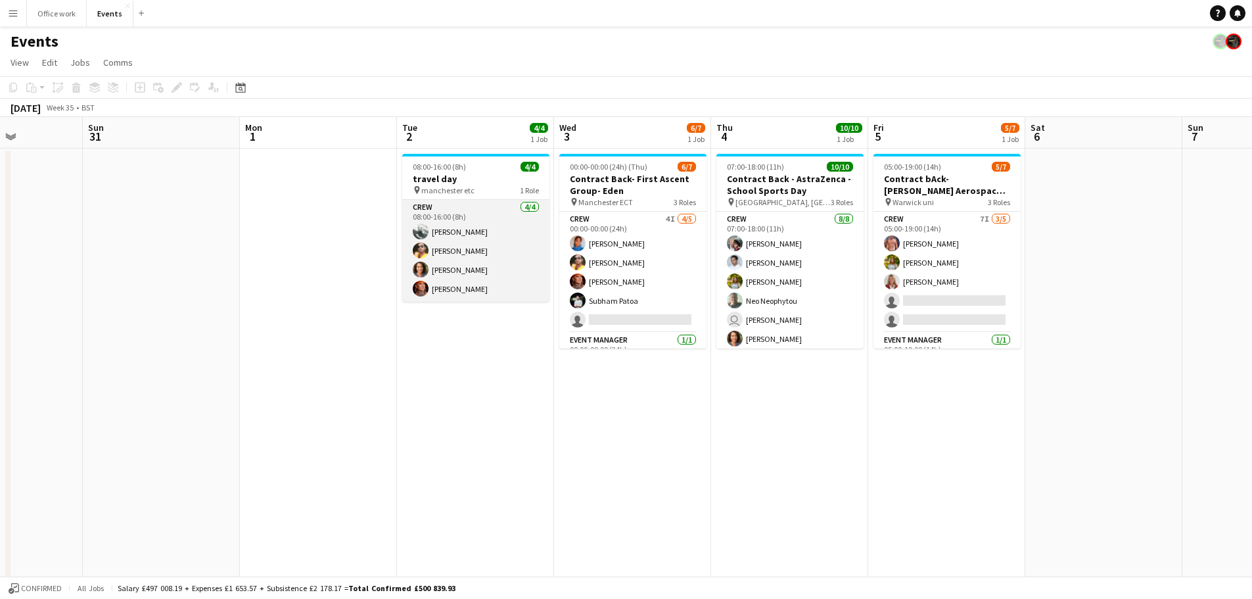
click at [473, 233] on app-card-role "Crew [DATE] 08:00-16:00 (8h) [PERSON_NAME] [PERSON_NAME] [PERSON_NAME]" at bounding box center [475, 251] width 147 height 102
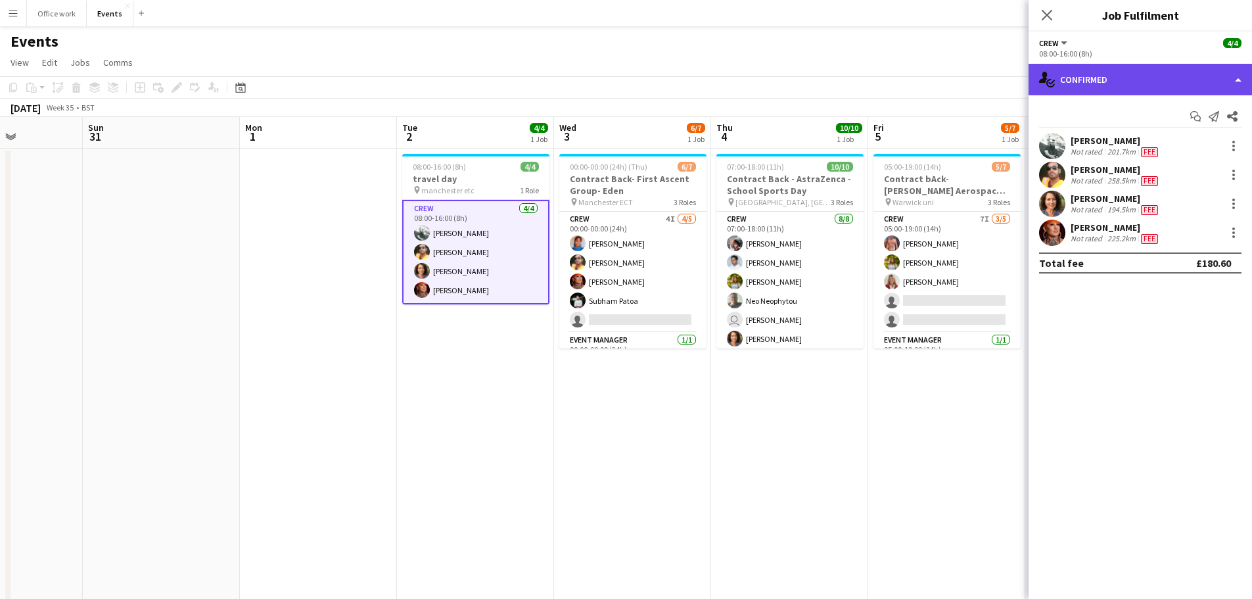
click at [1093, 78] on div "single-neutral-actions-check-2 Confirmed" at bounding box center [1139, 80] width 223 height 32
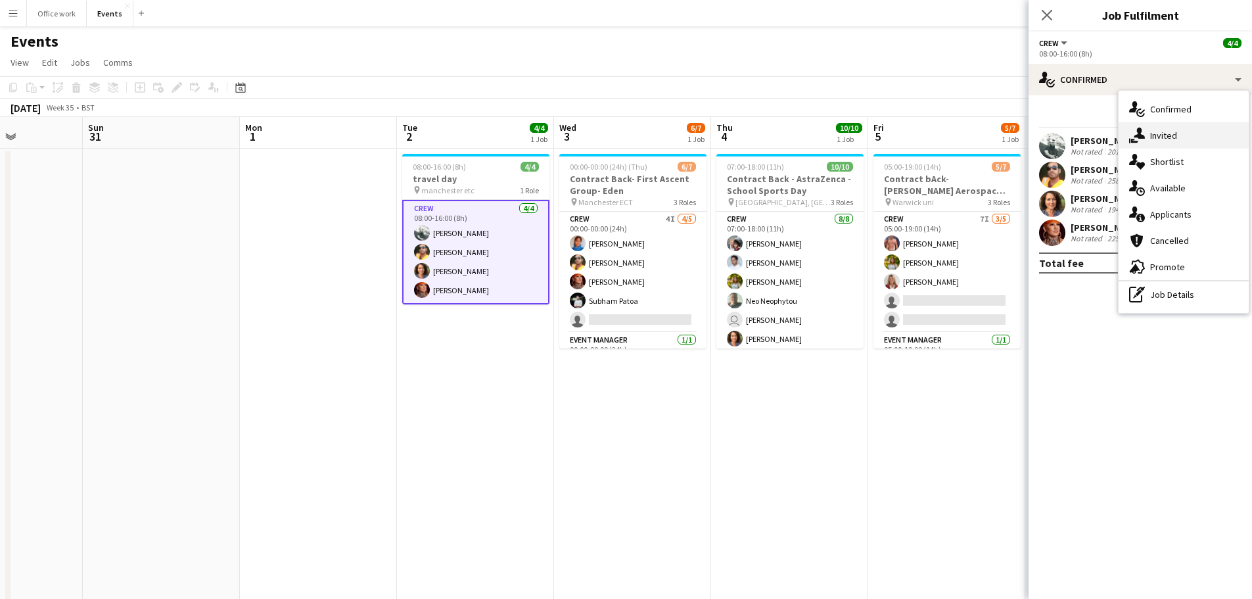
click at [1147, 133] on div "single-neutral-actions-share-1 Invited" at bounding box center [1183, 135] width 130 height 26
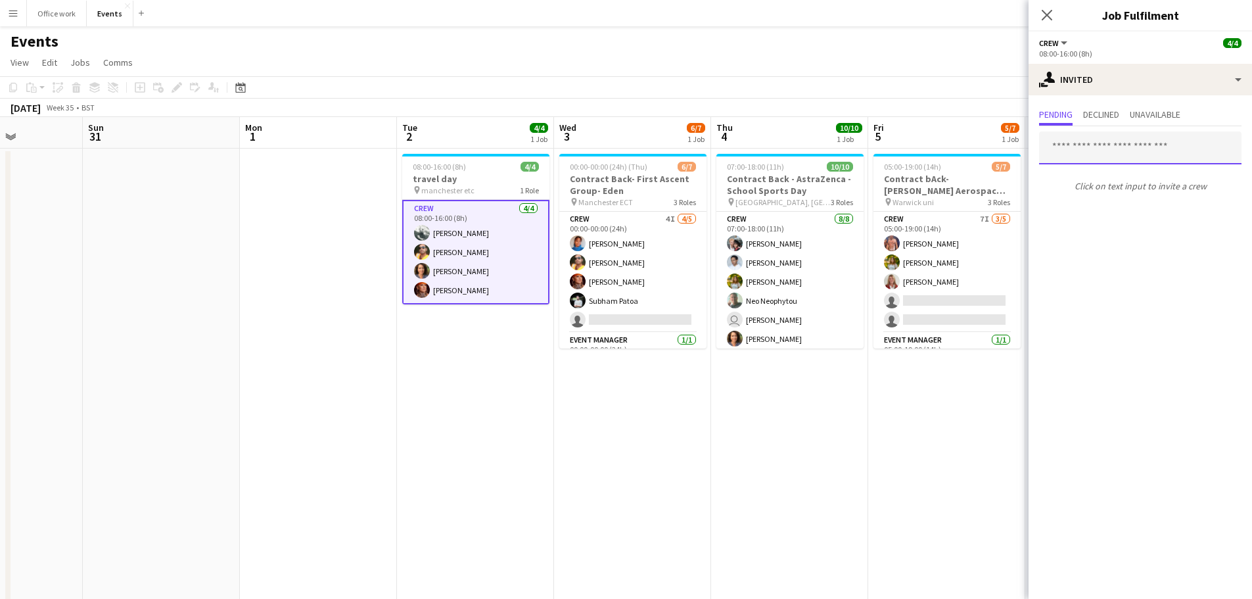
click at [1104, 143] on input "text" at bounding box center [1140, 147] width 202 height 33
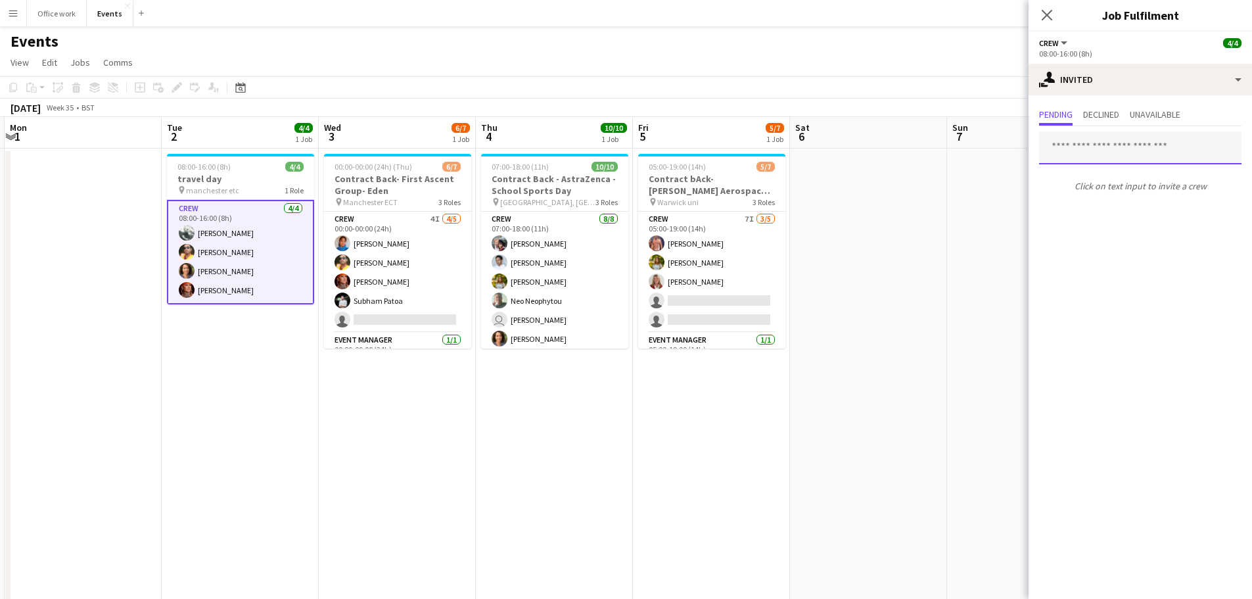
scroll to position [0, 467]
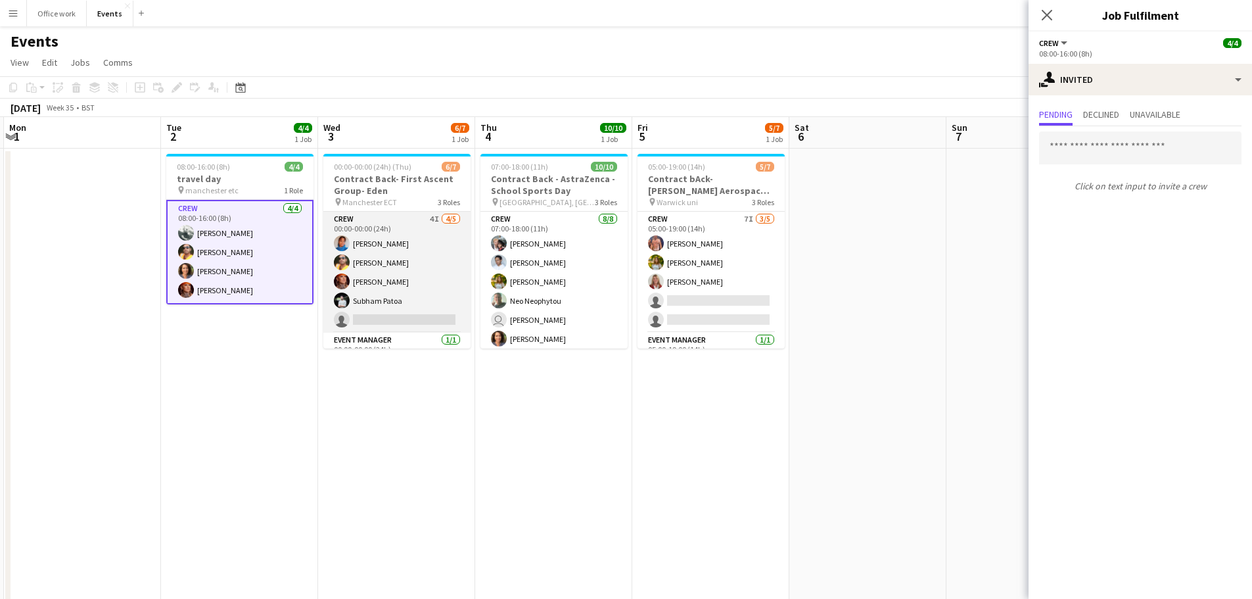
click at [426, 278] on app-card-role "Crew 4I [DATE] 00:00-00:00 (24h) [PERSON_NAME] Denim [PERSON_NAME] [PERSON_NAME…" at bounding box center [396, 272] width 147 height 121
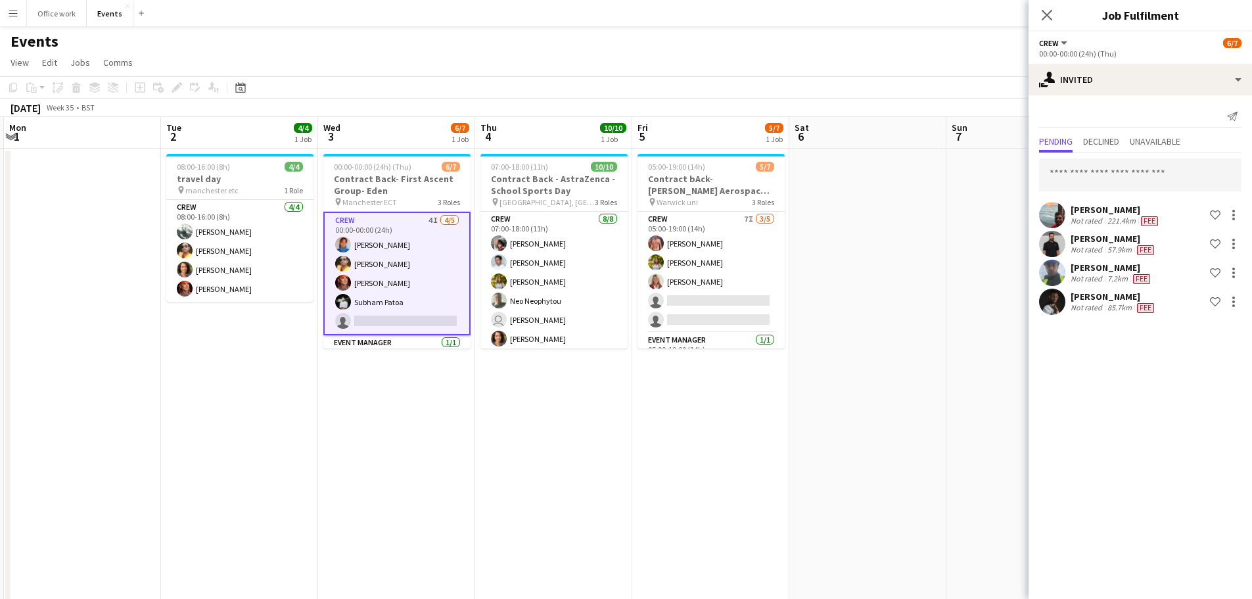
click at [604, 473] on app-date-cell "07:00-18:00 (11h) 10/10 Contract Back - AstraZenca - School Sports Day pin [GEO…" at bounding box center [553, 460] width 157 height 624
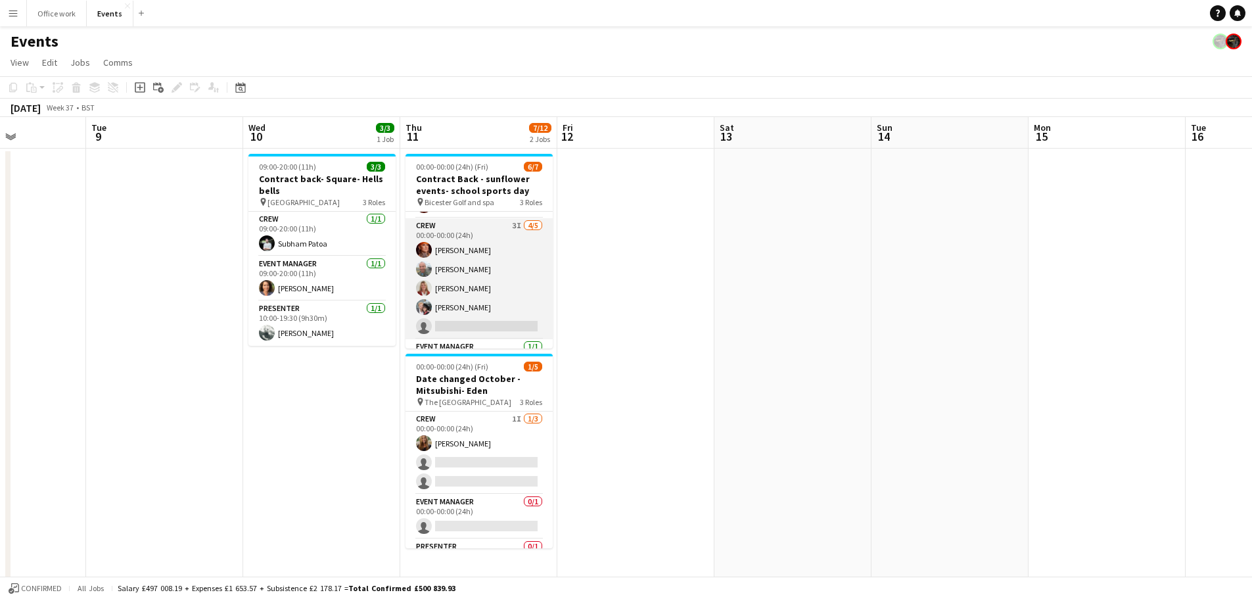
scroll to position [39, 0]
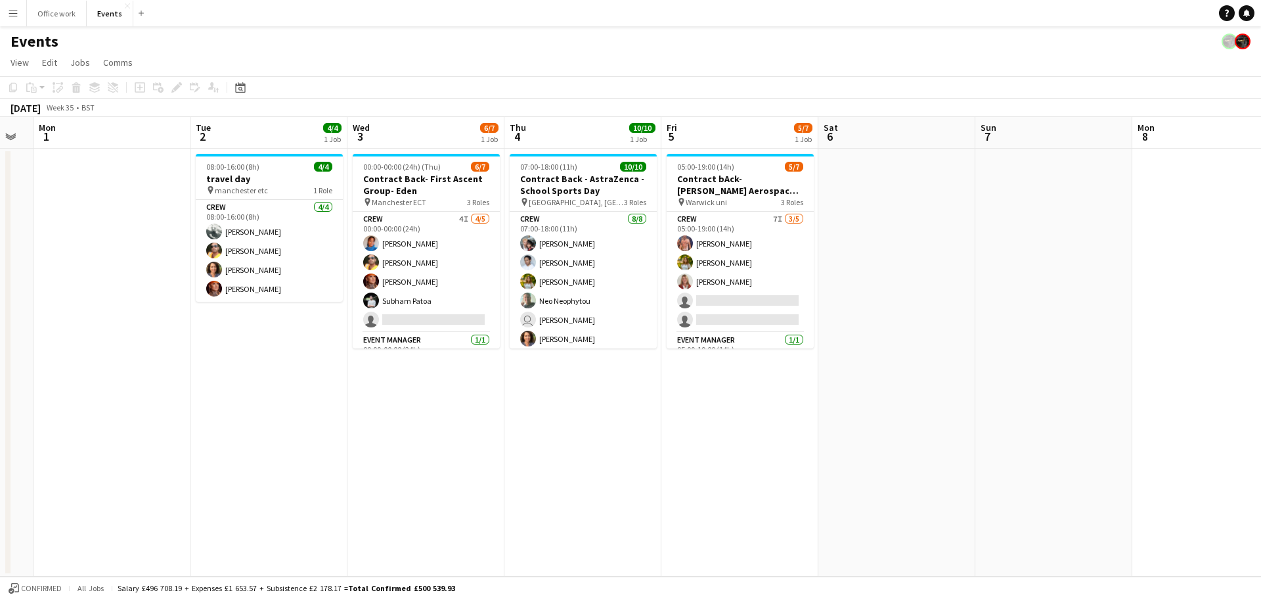
scroll to position [0, 595]
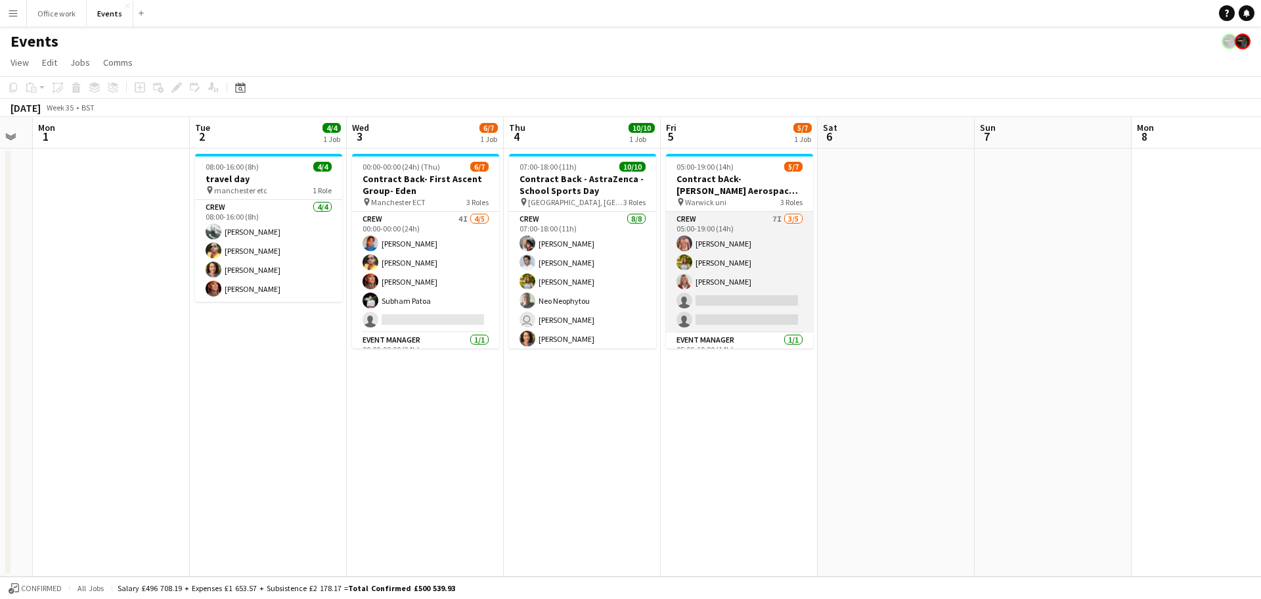
click at [745, 296] on app-card-role "Crew 7I [DATE] 05:00-19:00 (14h) [PERSON_NAME] [PERSON_NAME] [PERSON_NAME] sing…" at bounding box center [739, 272] width 147 height 121
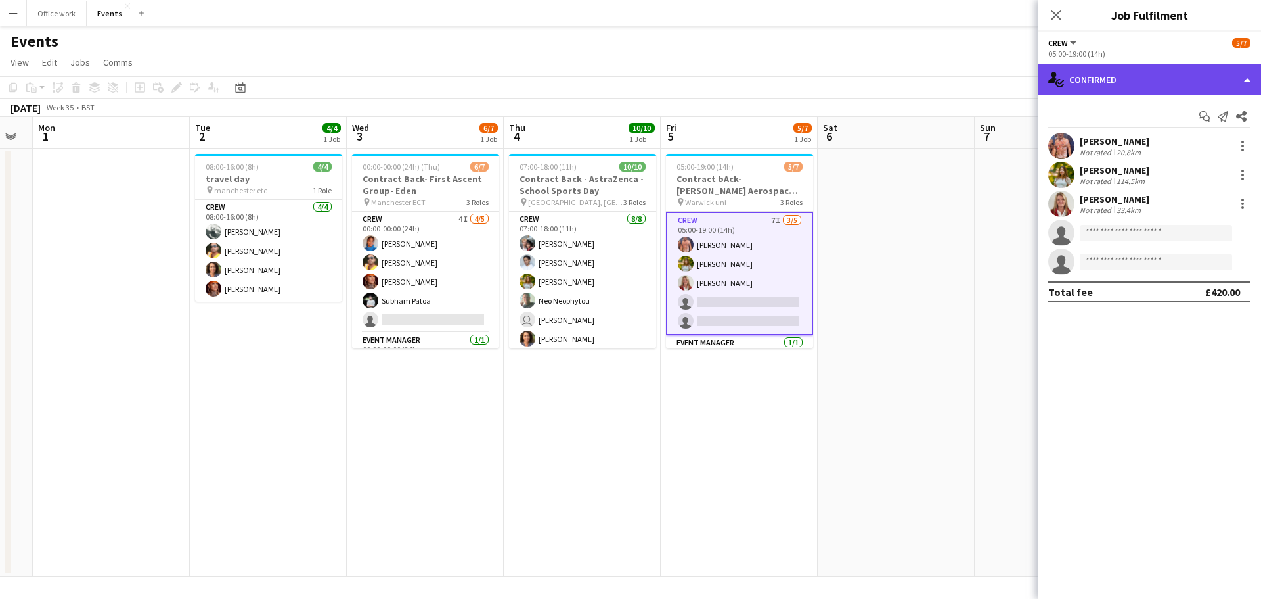
click at [1181, 79] on div "single-neutral-actions-check-2 Confirmed" at bounding box center [1149, 80] width 223 height 32
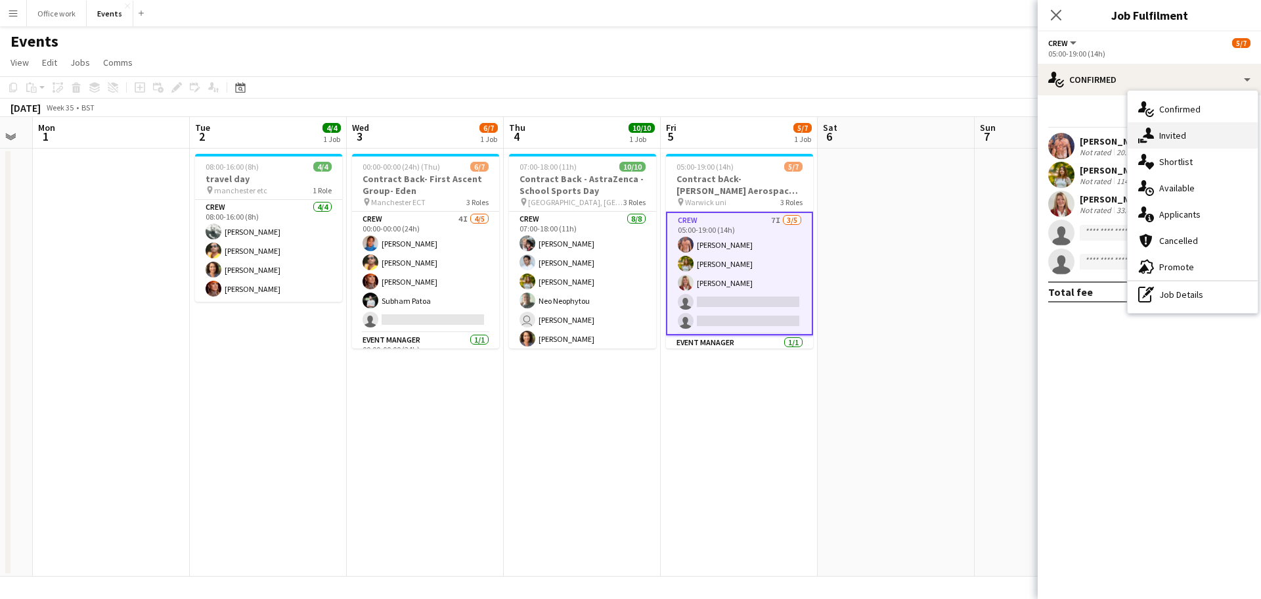
click at [1174, 129] on div "single-neutral-actions-share-1 Invited" at bounding box center [1193, 135] width 130 height 26
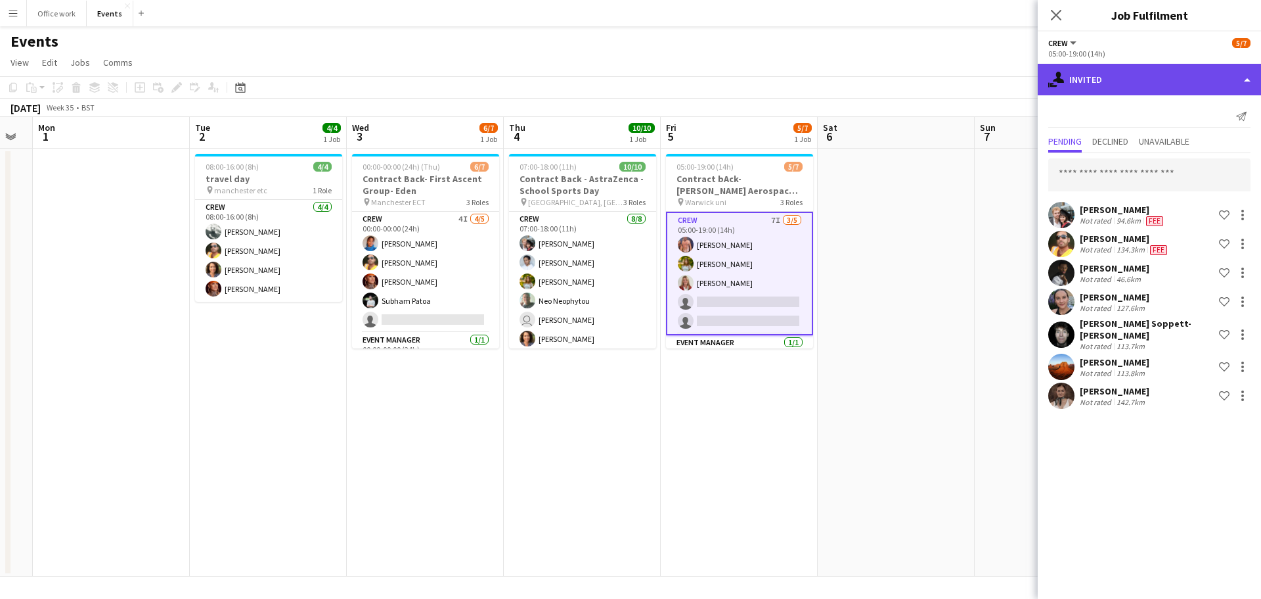
click at [1160, 75] on div "single-neutral-actions-share-1 Invited" at bounding box center [1149, 80] width 223 height 32
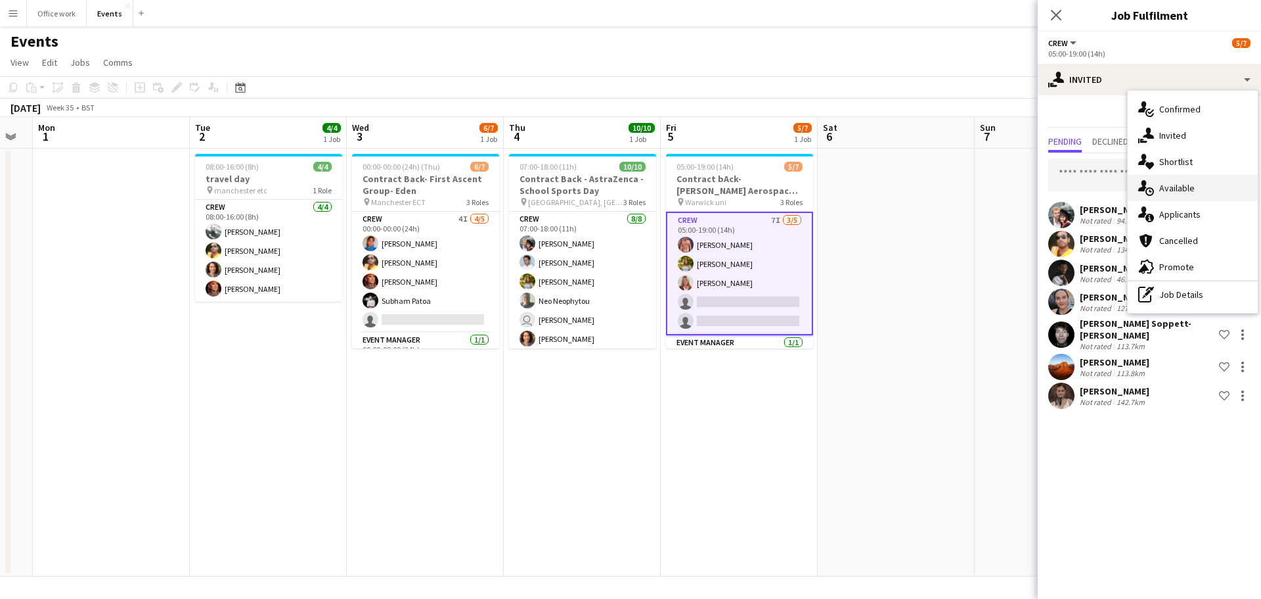
click at [1167, 196] on div "single-neutral-actions-upload Available" at bounding box center [1193, 188] width 130 height 26
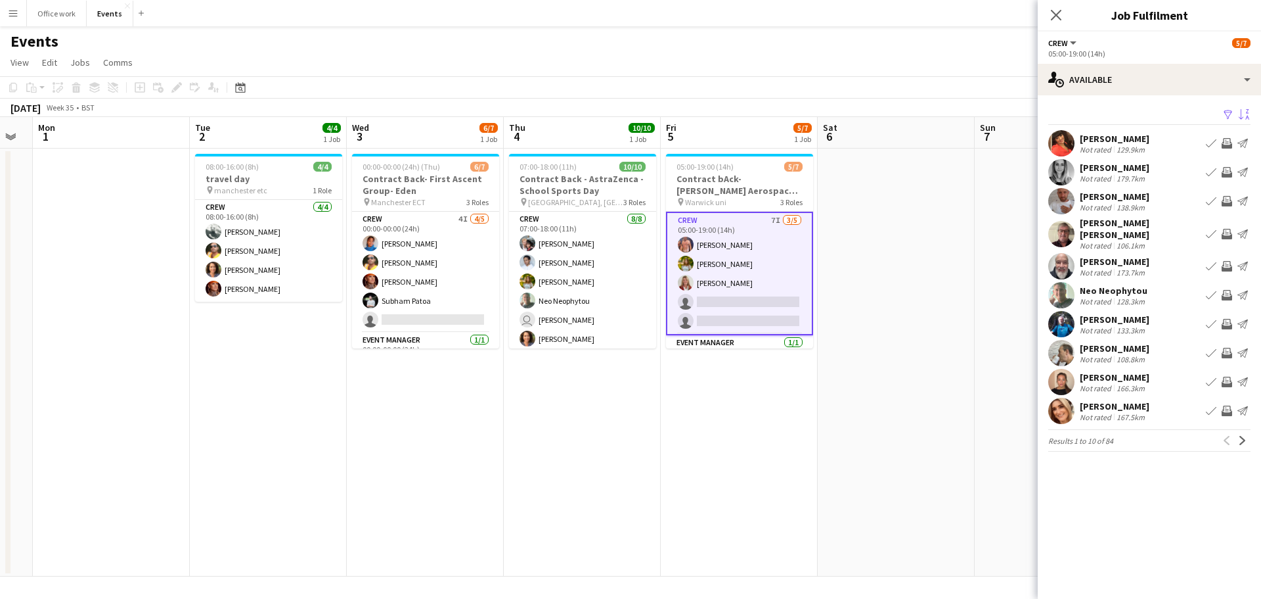
click at [1243, 116] on app-icon "Sort asc" at bounding box center [1244, 115] width 11 height 12
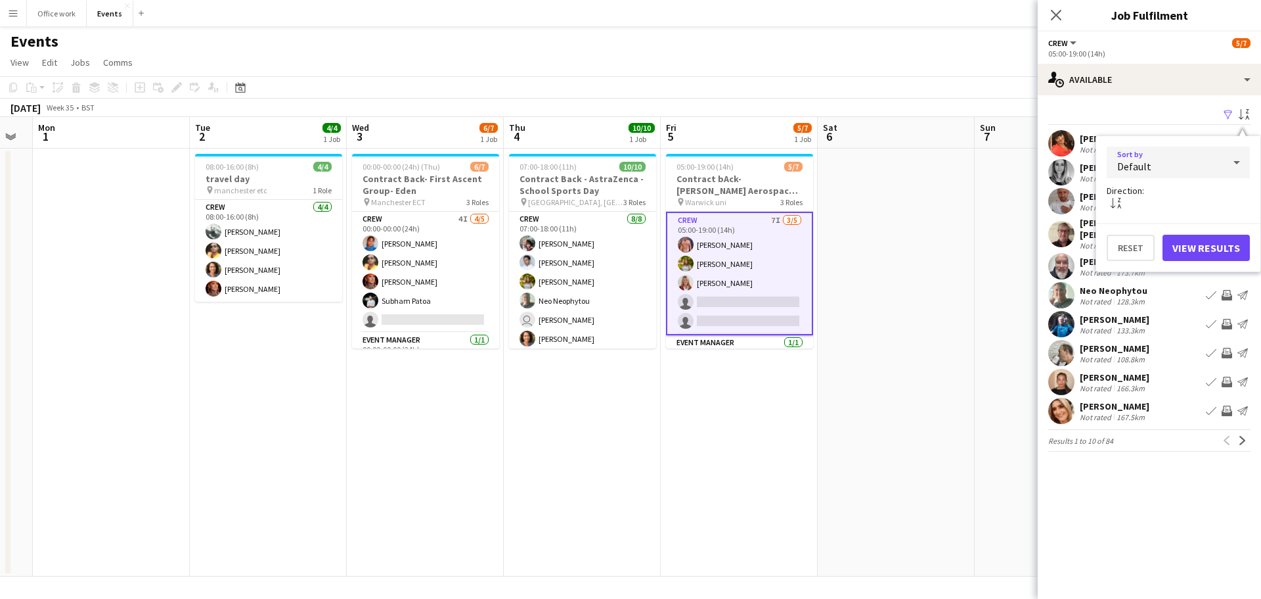
click at [1173, 164] on div "Default" at bounding box center [1165, 163] width 117 height 32
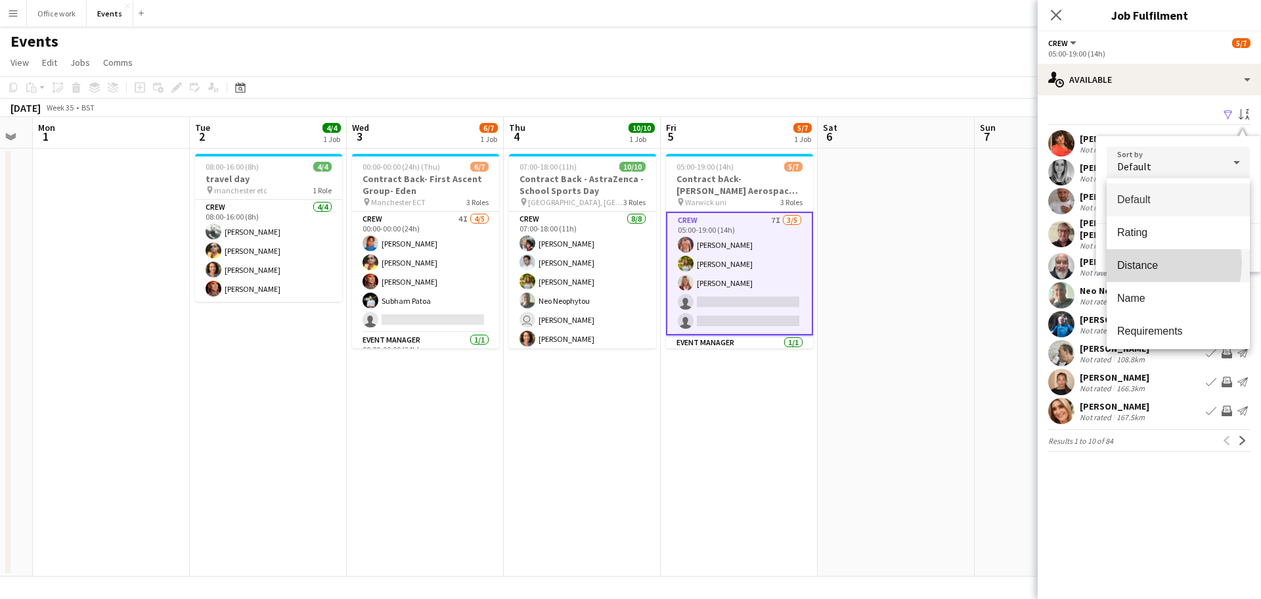
click at [1152, 263] on span "Distance" at bounding box center [1179, 265] width 122 height 12
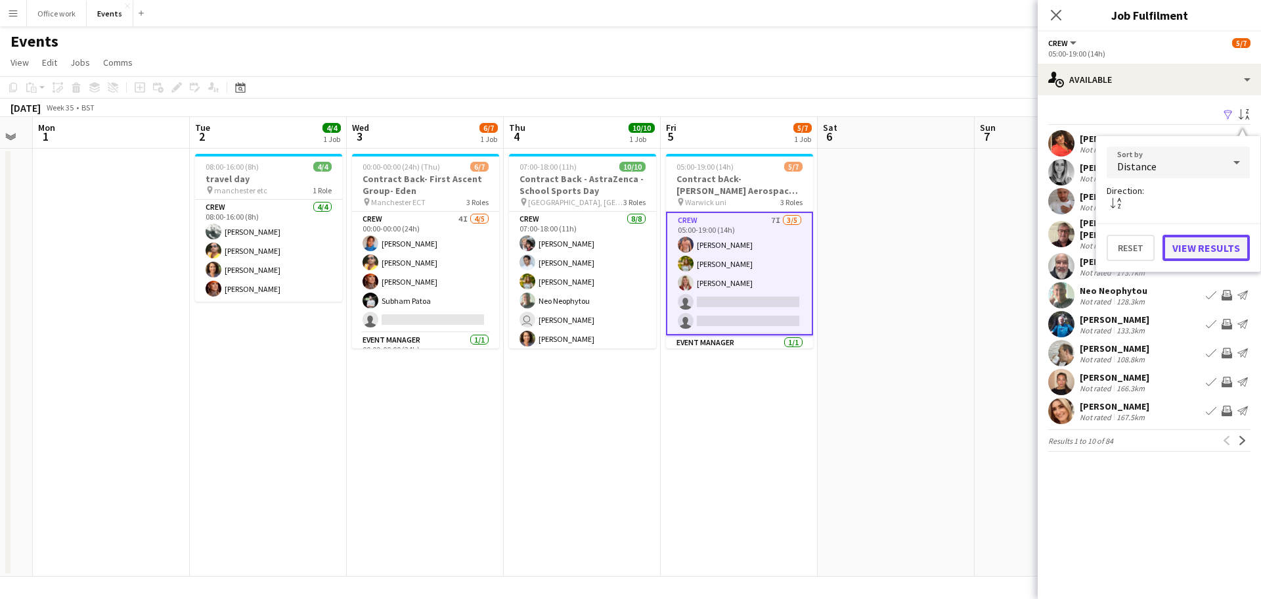
click at [1181, 252] on button "View Results" at bounding box center [1206, 248] width 87 height 26
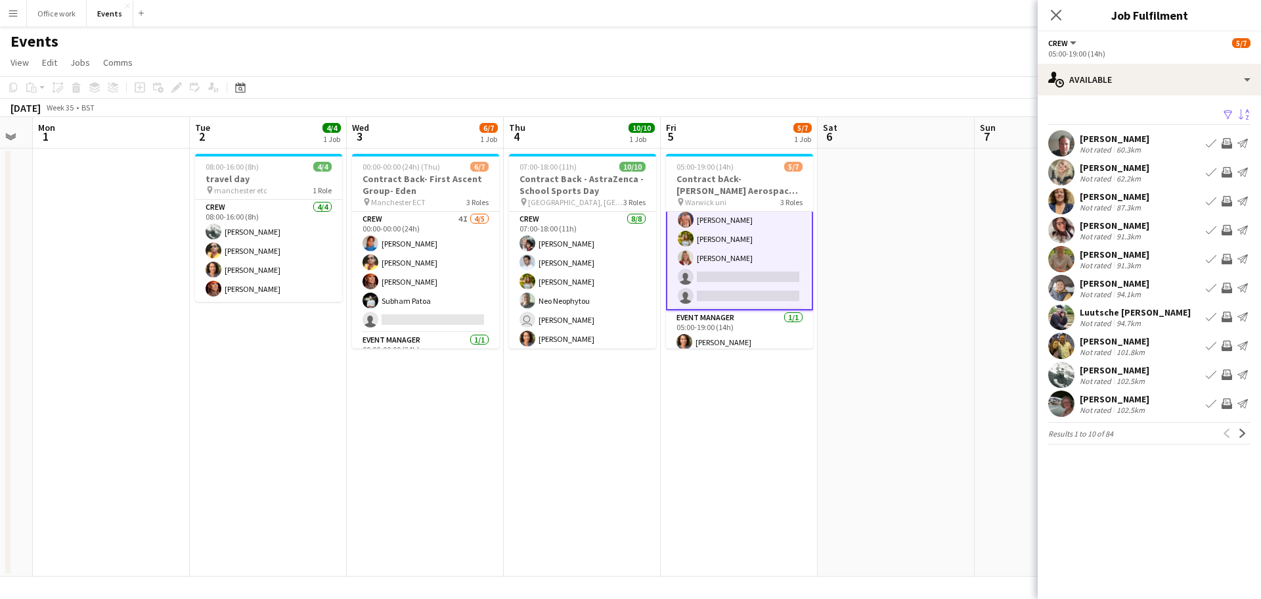
scroll to position [24, 0]
click at [1241, 430] on app-icon "Next" at bounding box center [1242, 432] width 9 height 9
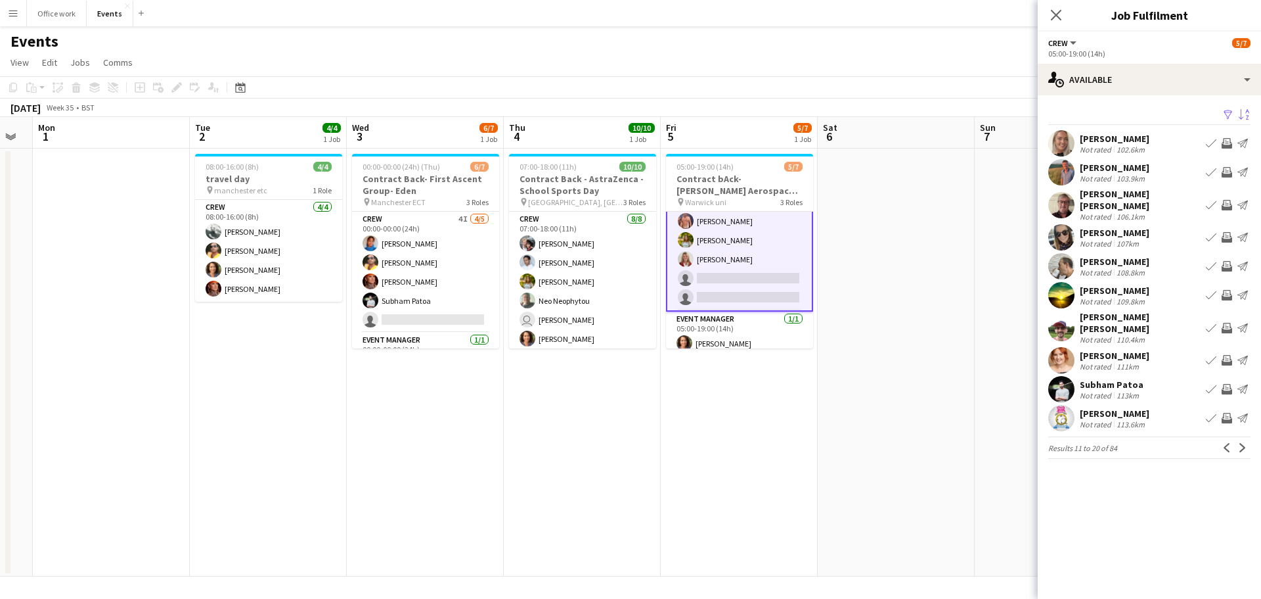
click at [1241, 443] on app-icon "Next" at bounding box center [1242, 447] width 9 height 9
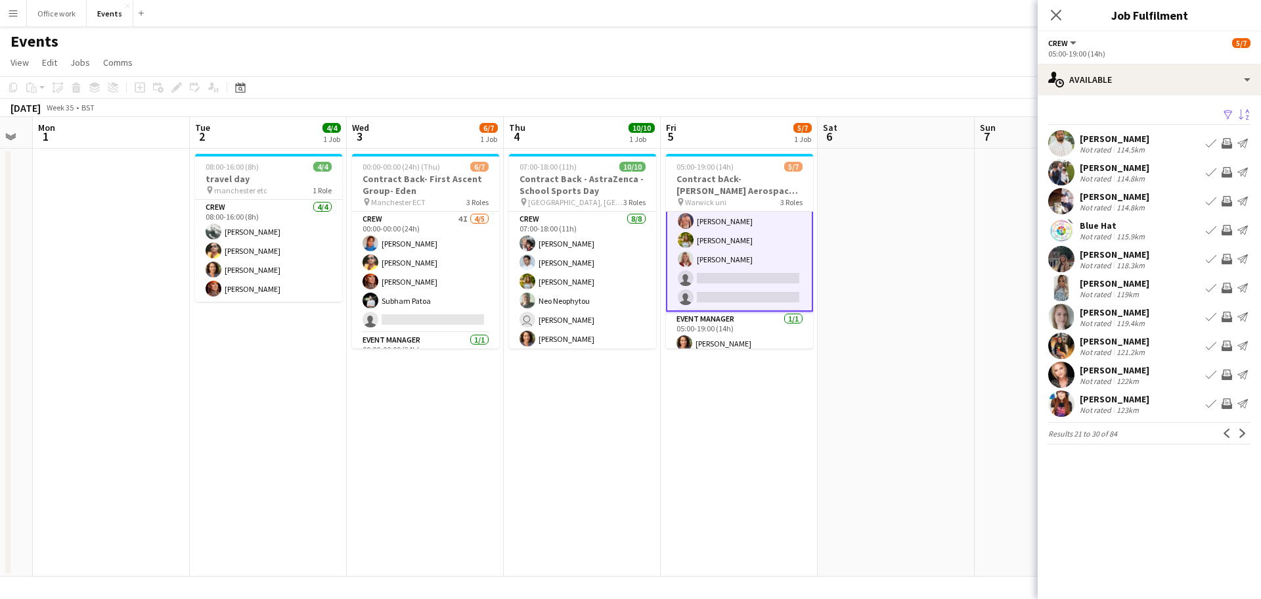
click at [1229, 340] on app-icon "Invite crew" at bounding box center [1227, 345] width 11 height 11
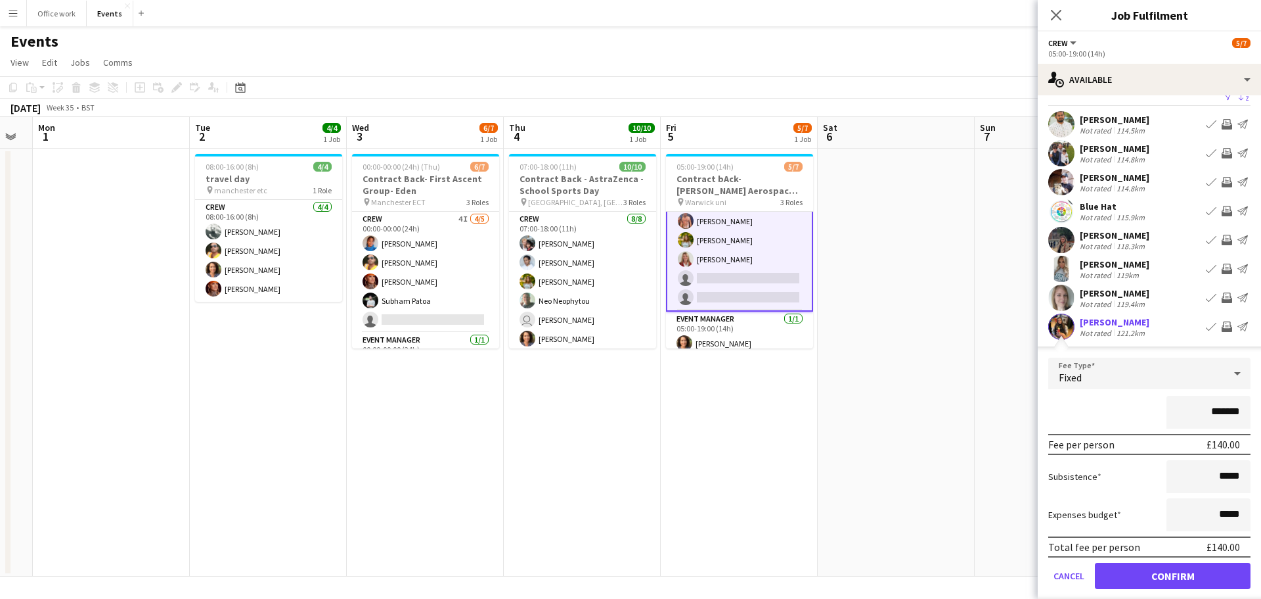
scroll to position [20, 0]
click at [1143, 573] on button "Confirm" at bounding box center [1173, 575] width 156 height 26
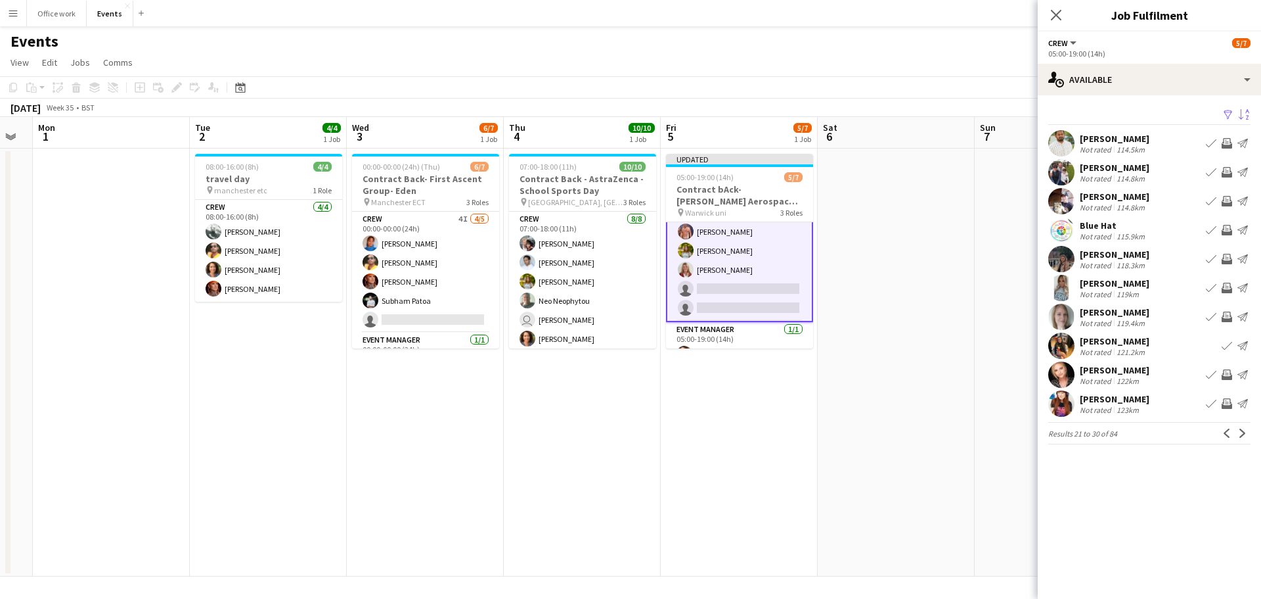
scroll to position [0, 0]
click at [1243, 432] on app-icon "Next" at bounding box center [1242, 432] width 9 height 9
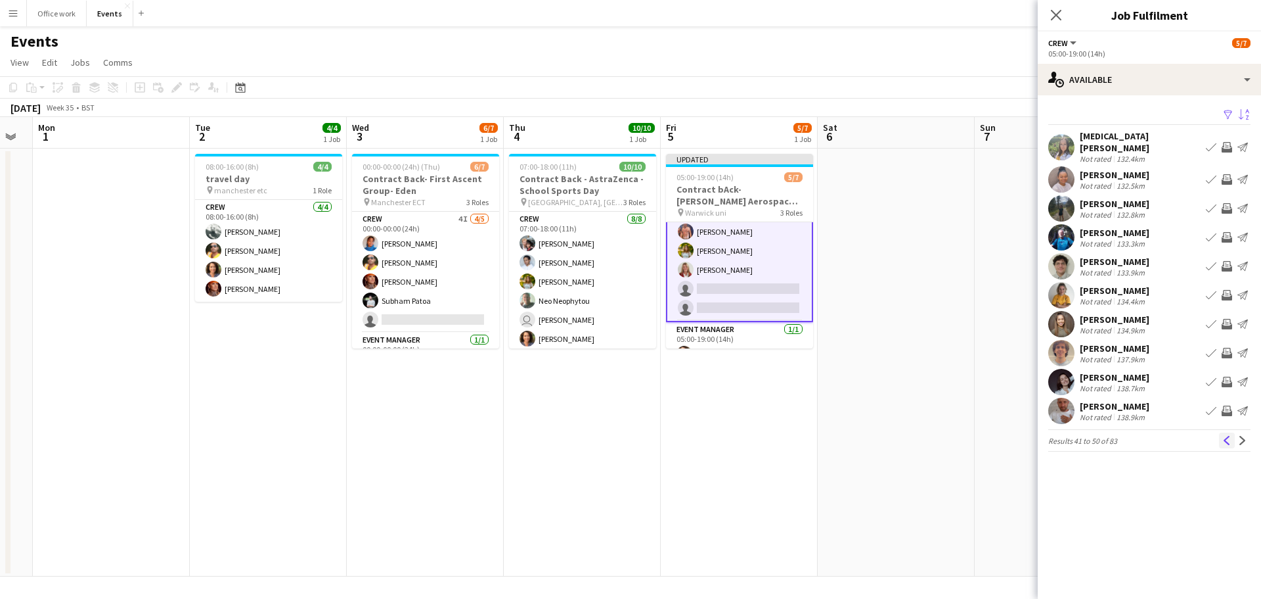
click at [1232, 434] on button "Previous" at bounding box center [1227, 440] width 16 height 16
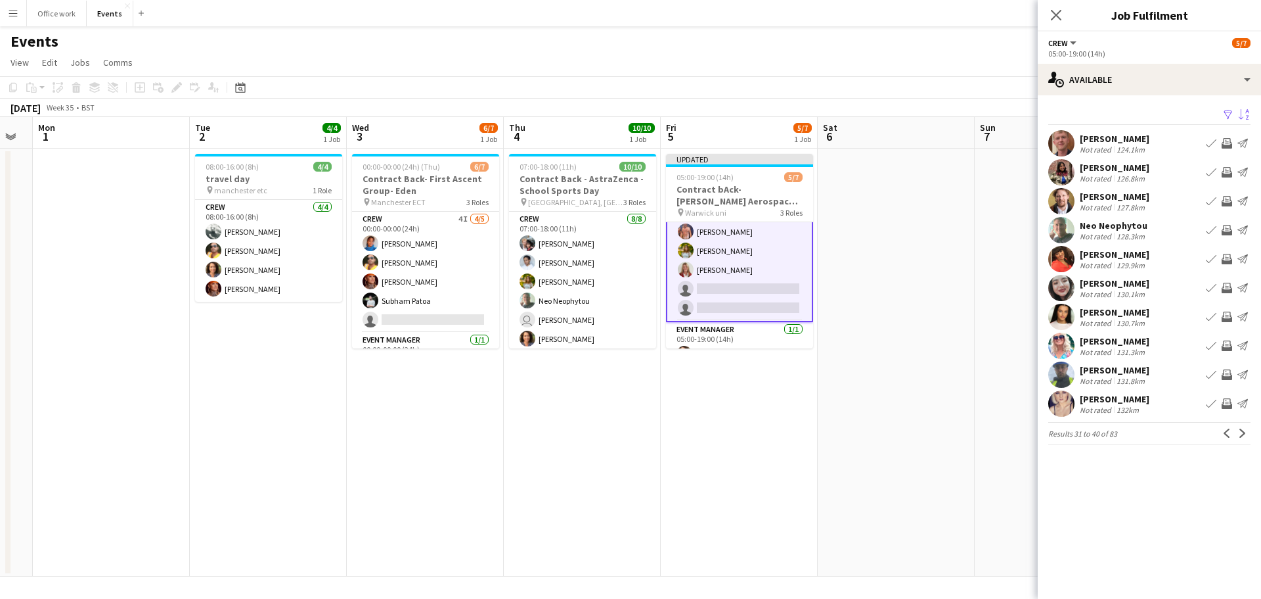
click at [1232, 434] on button "Previous" at bounding box center [1227, 433] width 16 height 16
click at [1244, 429] on app-icon "Next" at bounding box center [1242, 432] width 9 height 9
click at [1244, 430] on app-icon "Next" at bounding box center [1242, 432] width 9 height 9
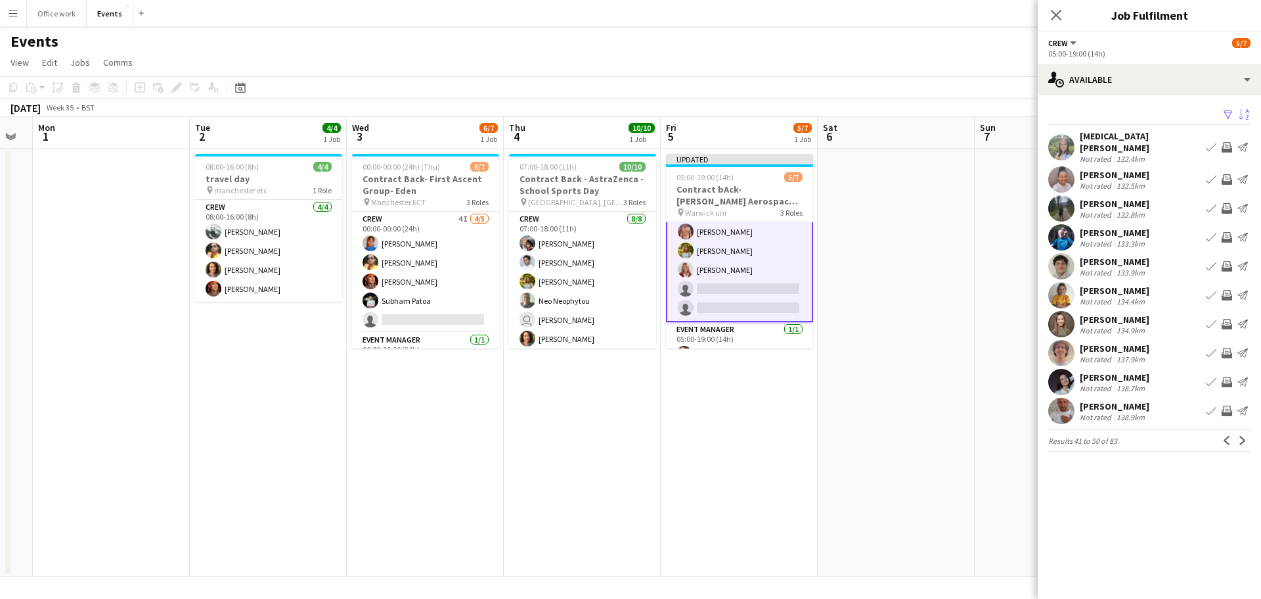
click at [1123, 371] on div "[PERSON_NAME]" at bounding box center [1115, 377] width 70 height 12
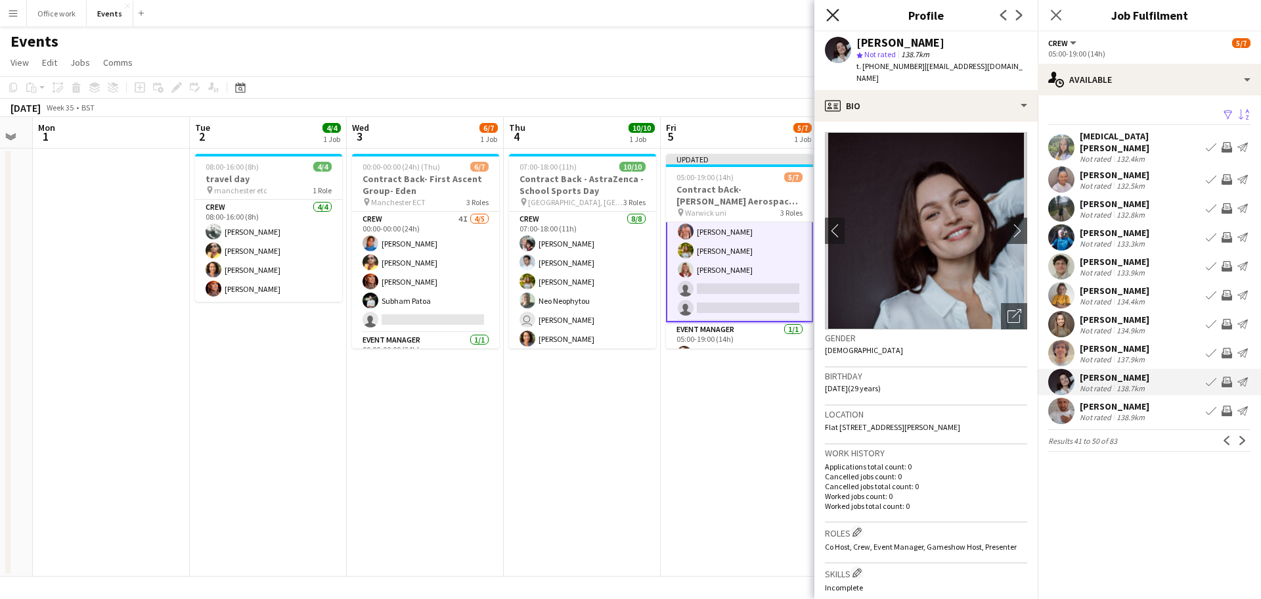
click at [829, 13] on icon "Close pop-in" at bounding box center [832, 15] width 12 height 12
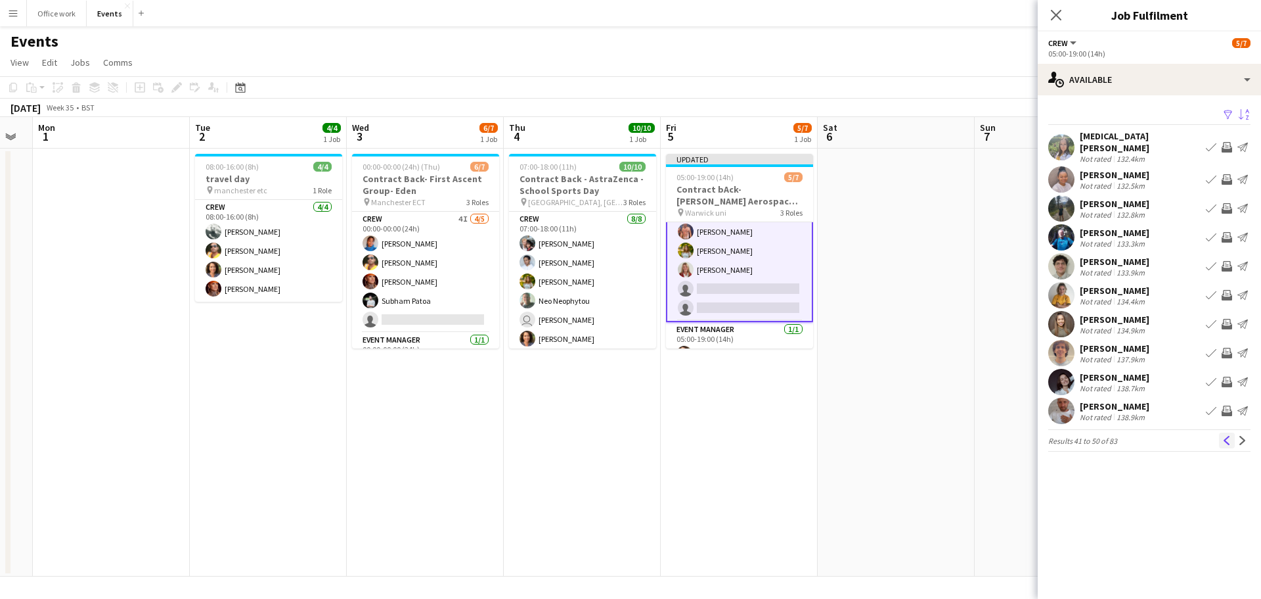
click at [1230, 436] on app-icon "Previous" at bounding box center [1227, 440] width 9 height 9
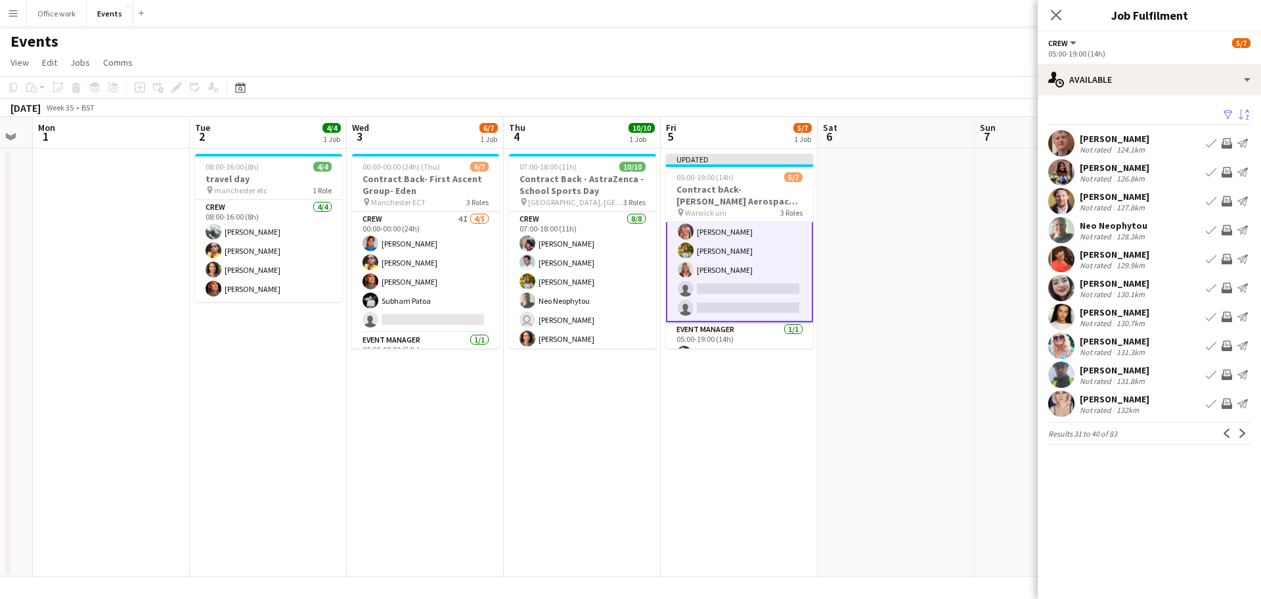
click at [1113, 282] on div "[PERSON_NAME]" at bounding box center [1115, 283] width 70 height 12
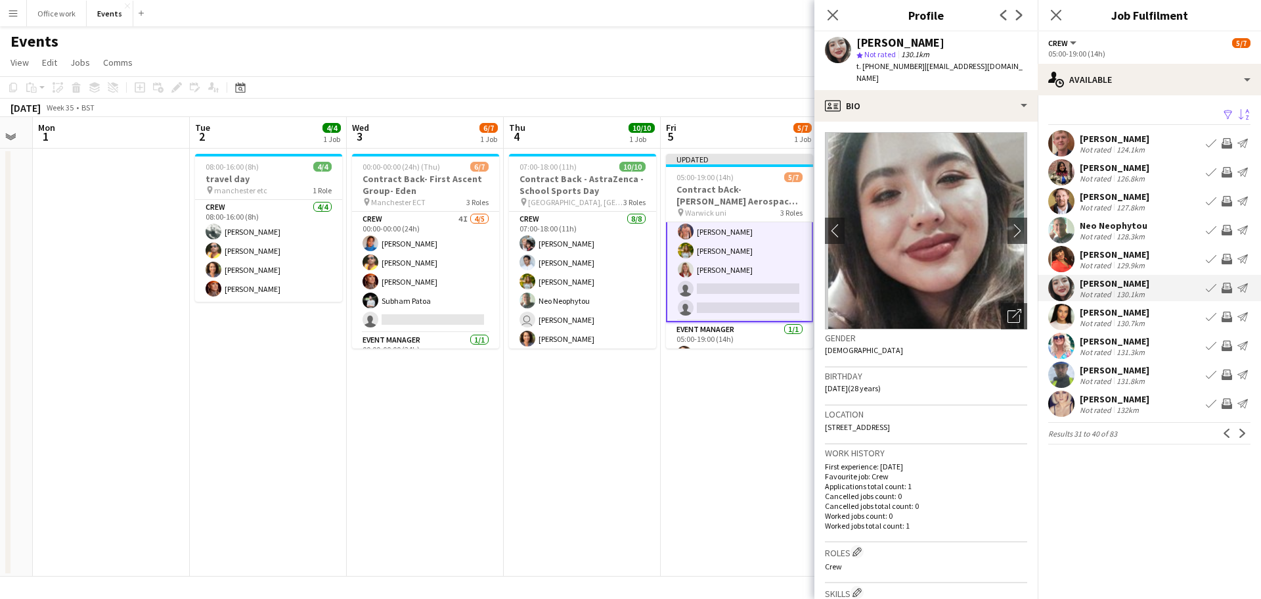
click at [1108, 259] on div "[PERSON_NAME]" at bounding box center [1115, 254] width 70 height 12
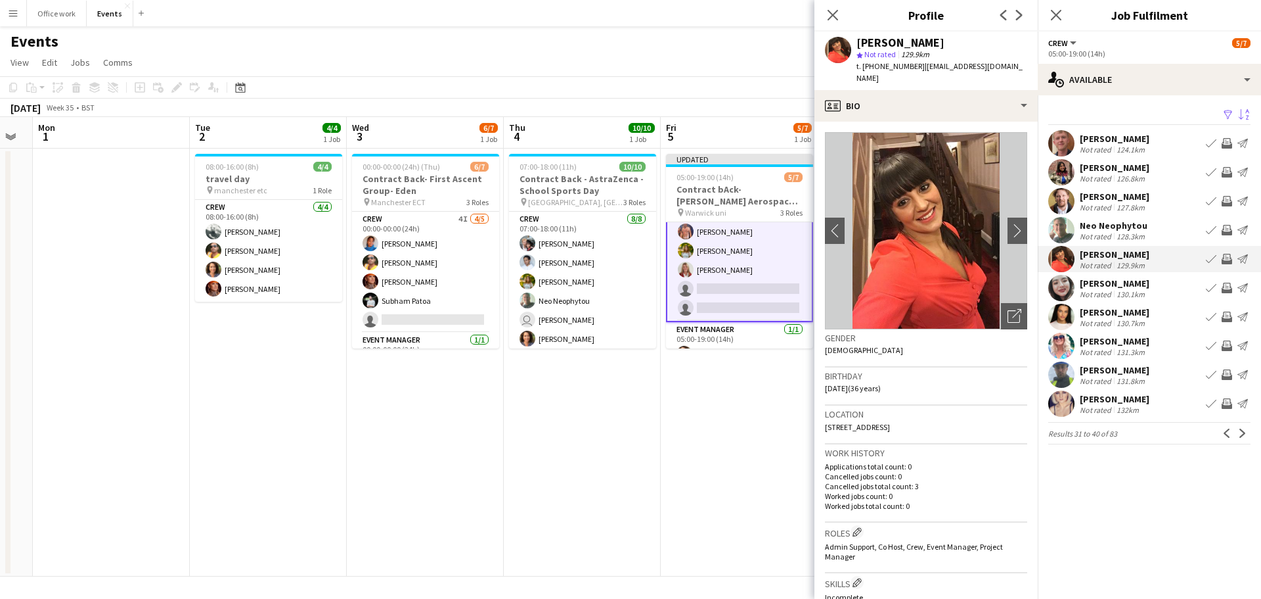
click at [1109, 223] on div "Neo Neophytou" at bounding box center [1114, 225] width 68 height 12
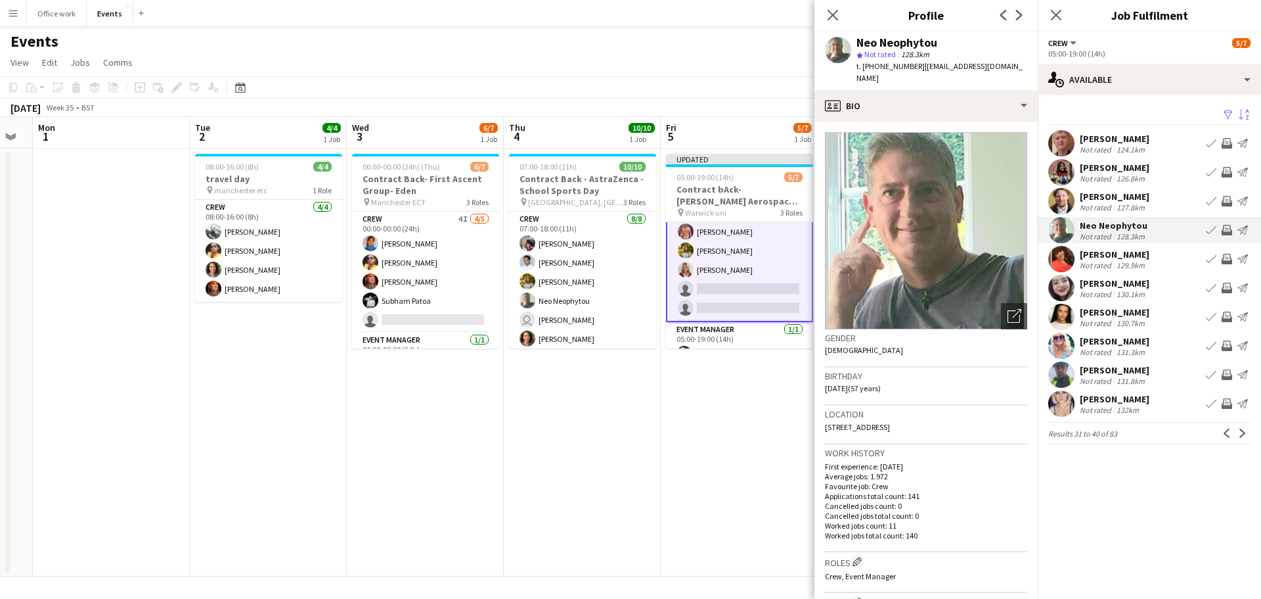
click at [1114, 192] on div "[PERSON_NAME]" at bounding box center [1115, 197] width 70 height 12
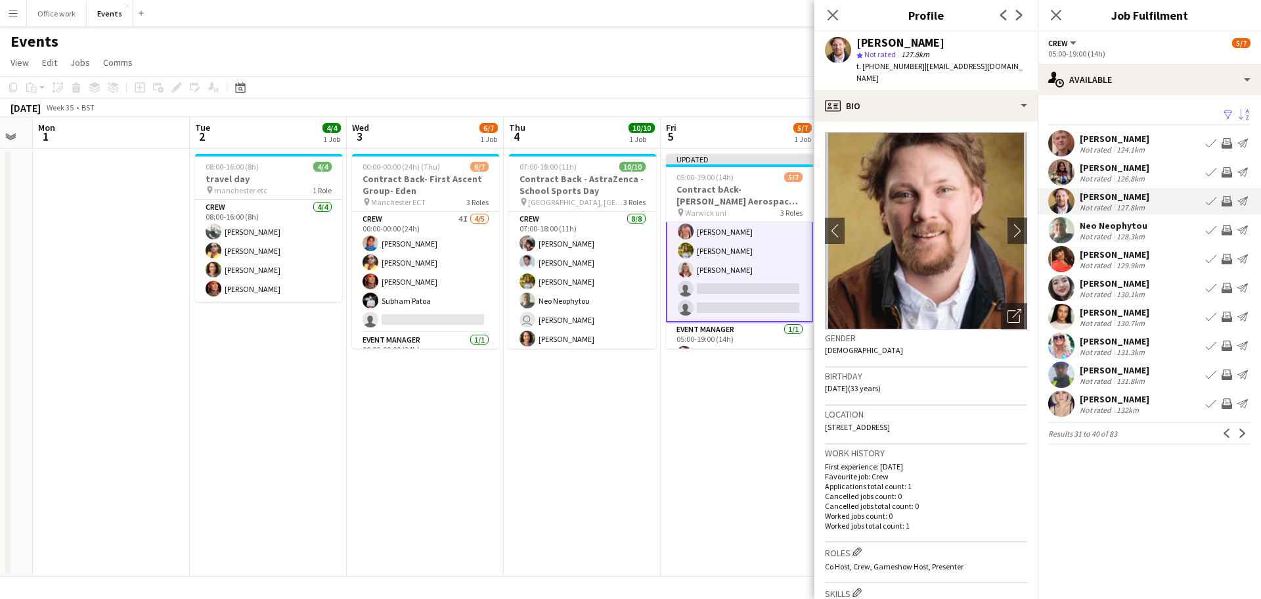
click at [1112, 173] on div "Not rated" at bounding box center [1097, 178] width 34 height 10
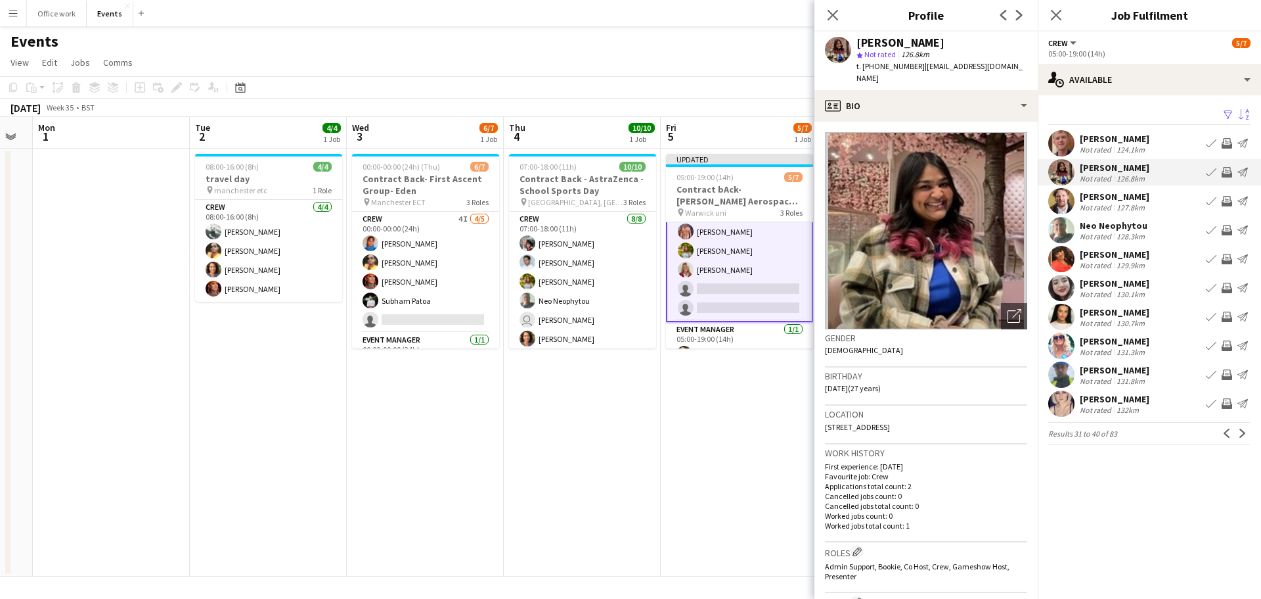
click at [1106, 141] on div "[PERSON_NAME]" at bounding box center [1115, 139] width 70 height 12
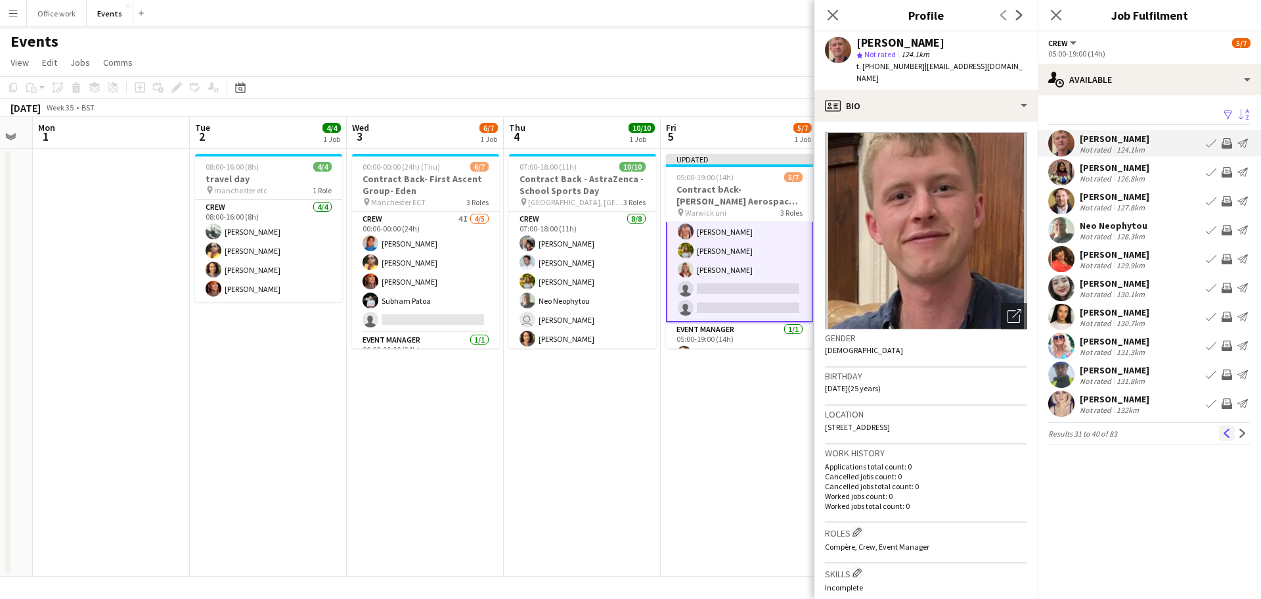
click at [1221, 434] on button "Previous" at bounding box center [1227, 433] width 16 height 16
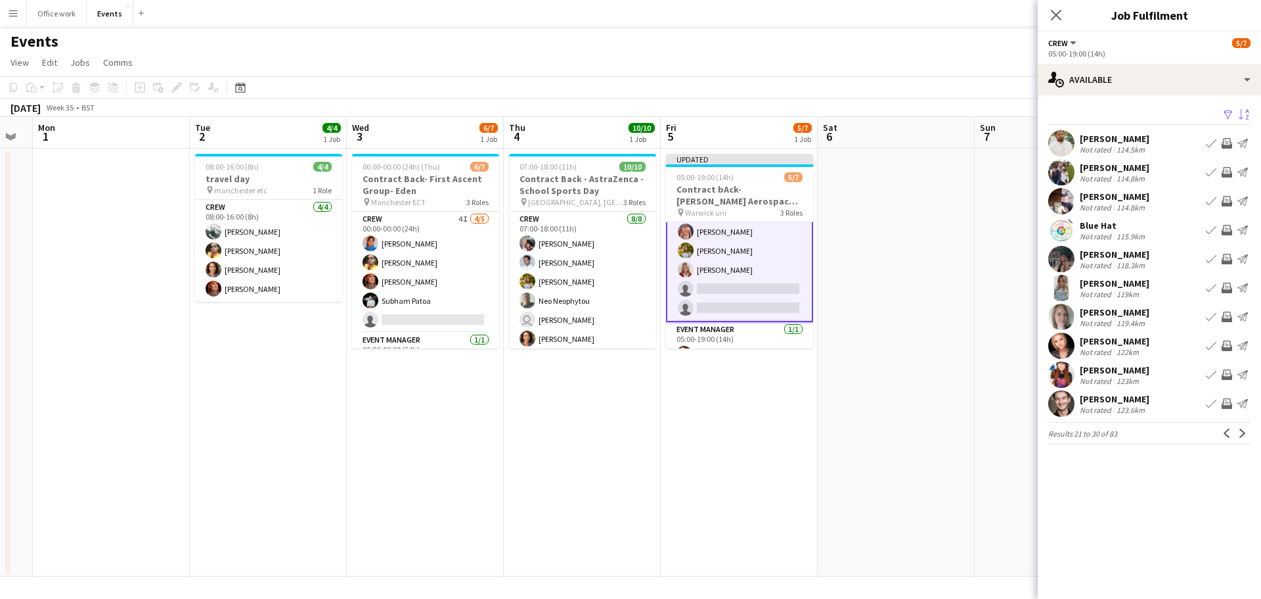
click at [1117, 281] on div "[PERSON_NAME]" at bounding box center [1115, 283] width 70 height 12
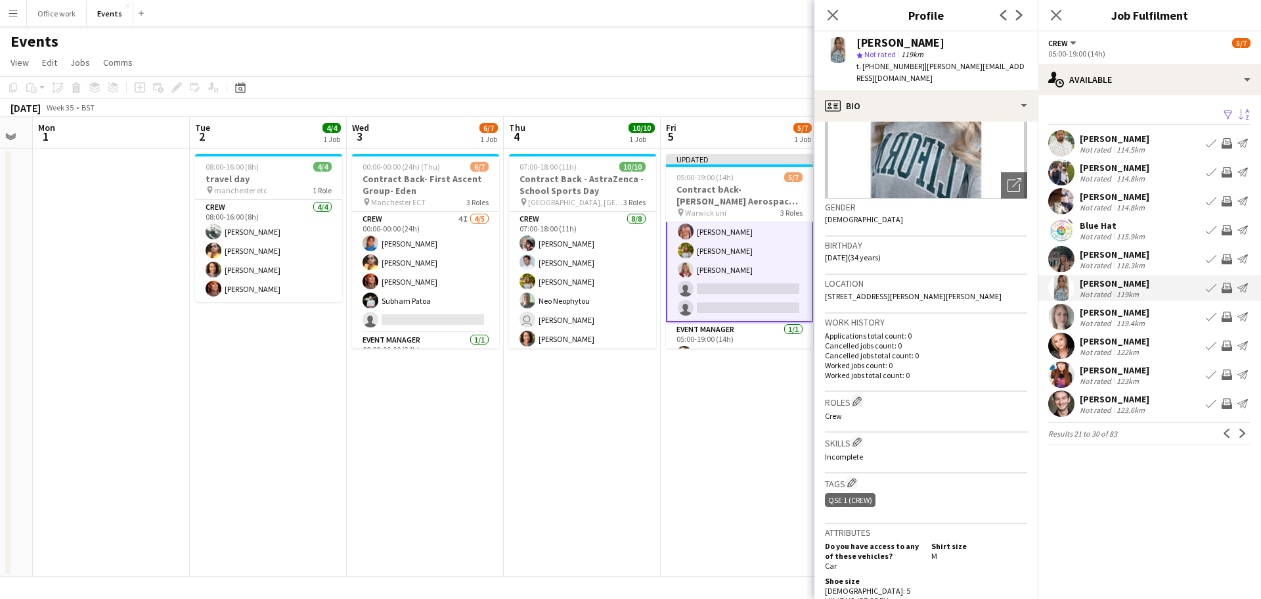
scroll to position [131, 0]
click at [8, 12] on app-icon "Menu" at bounding box center [13, 13] width 11 height 11
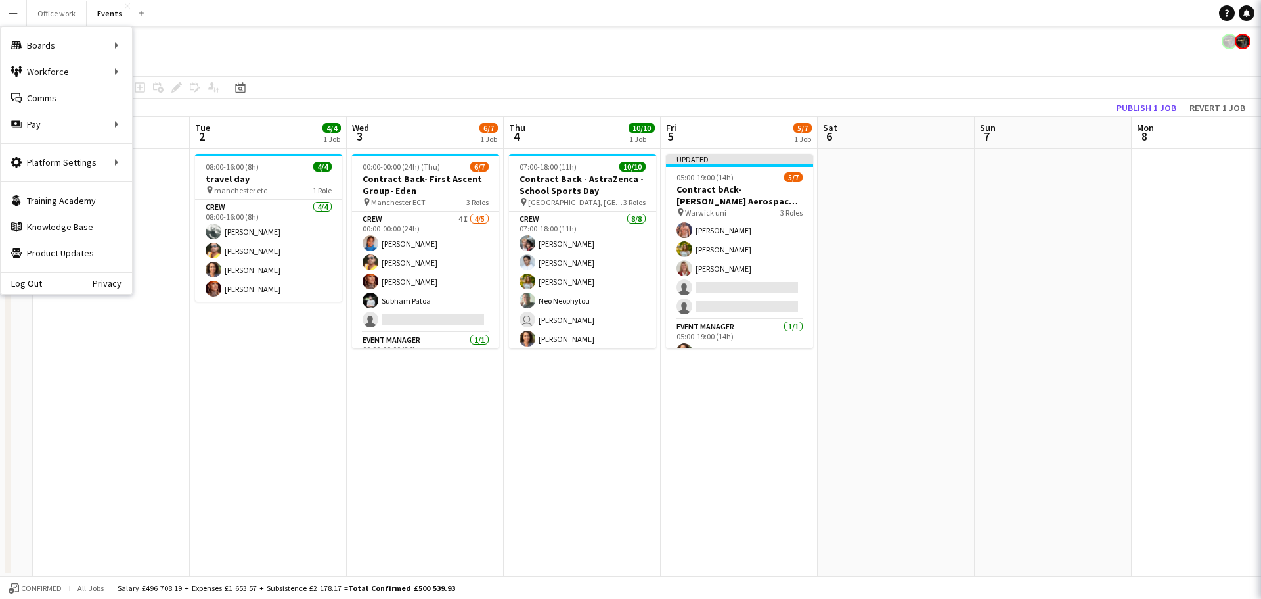
scroll to position [22, 0]
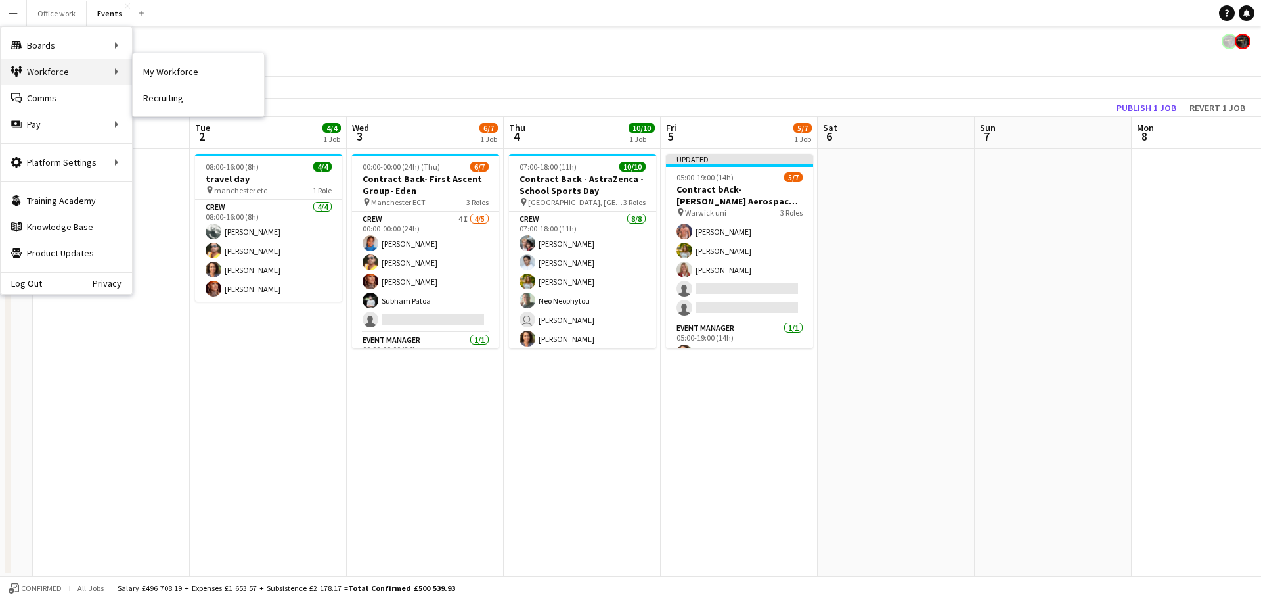
click at [53, 65] on div "Workforce Workforce" at bounding box center [66, 71] width 131 height 26
click at [167, 63] on link "My Workforce" at bounding box center [198, 71] width 131 height 26
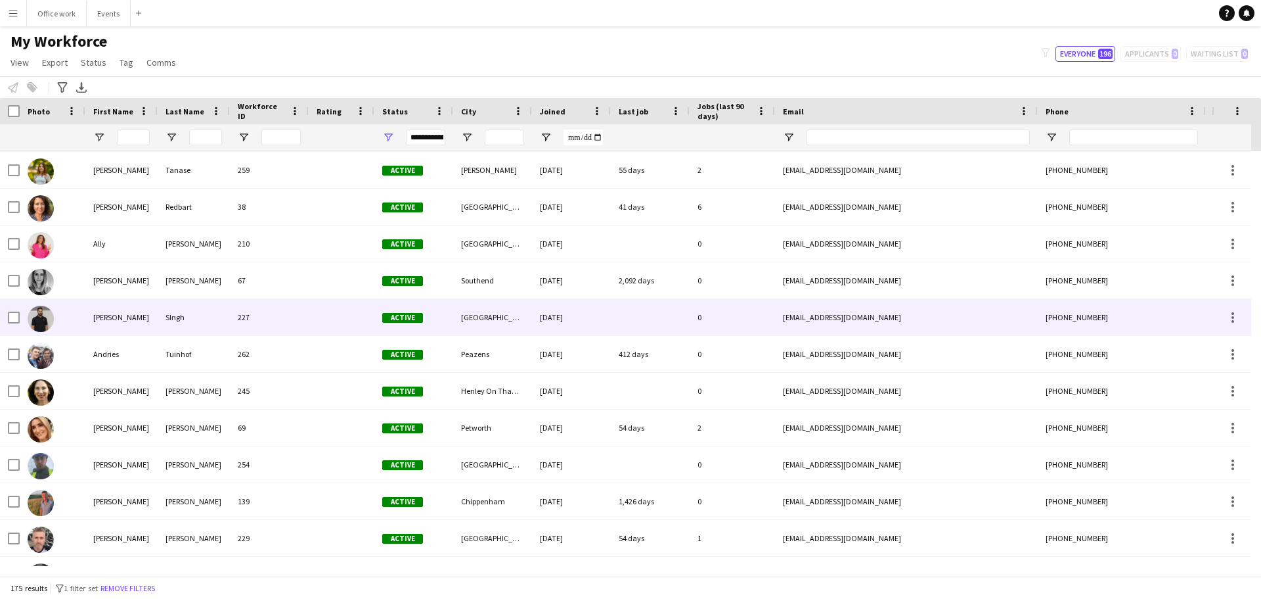
scroll to position [299, 0]
